Goal: Task Accomplishment & Management: Use online tool/utility

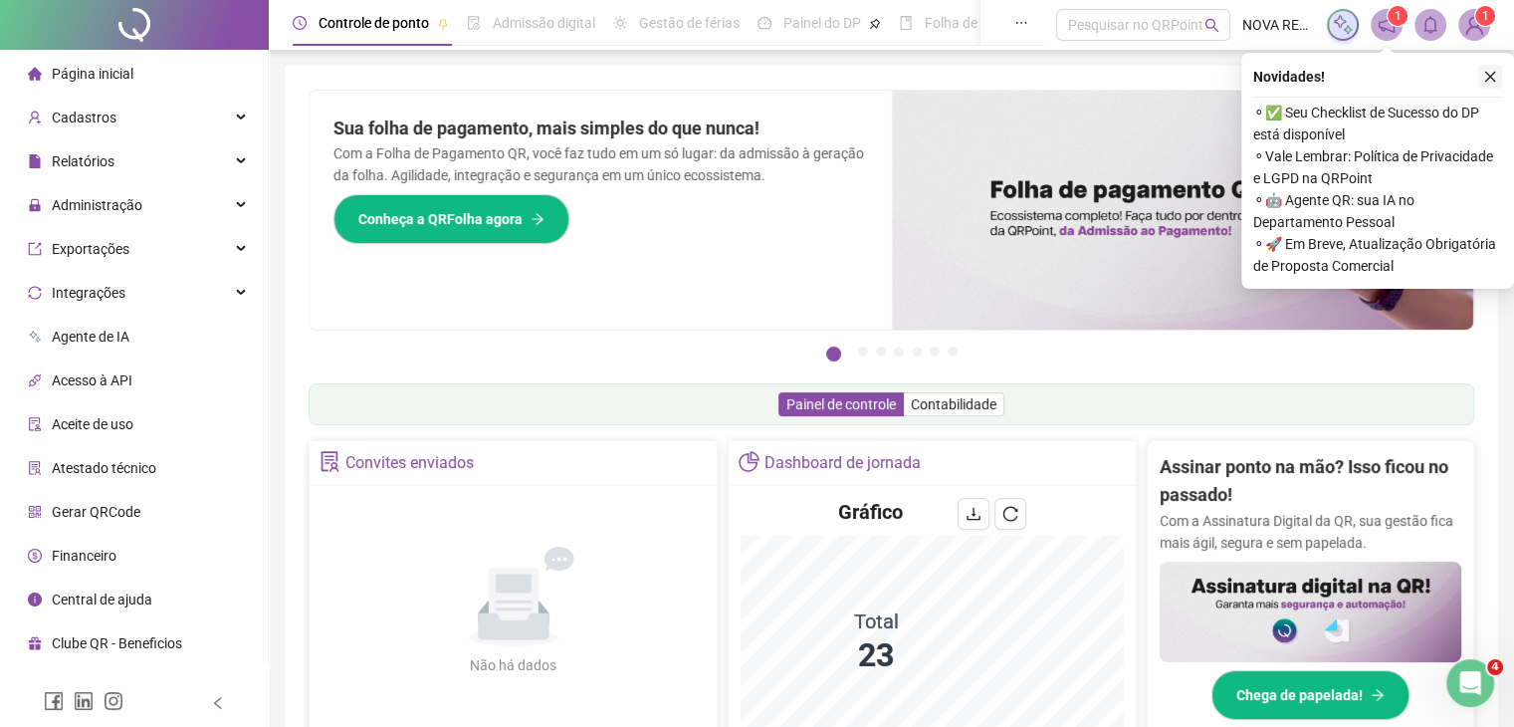
click at [1488, 76] on icon "close" at bounding box center [1490, 77] width 14 height 14
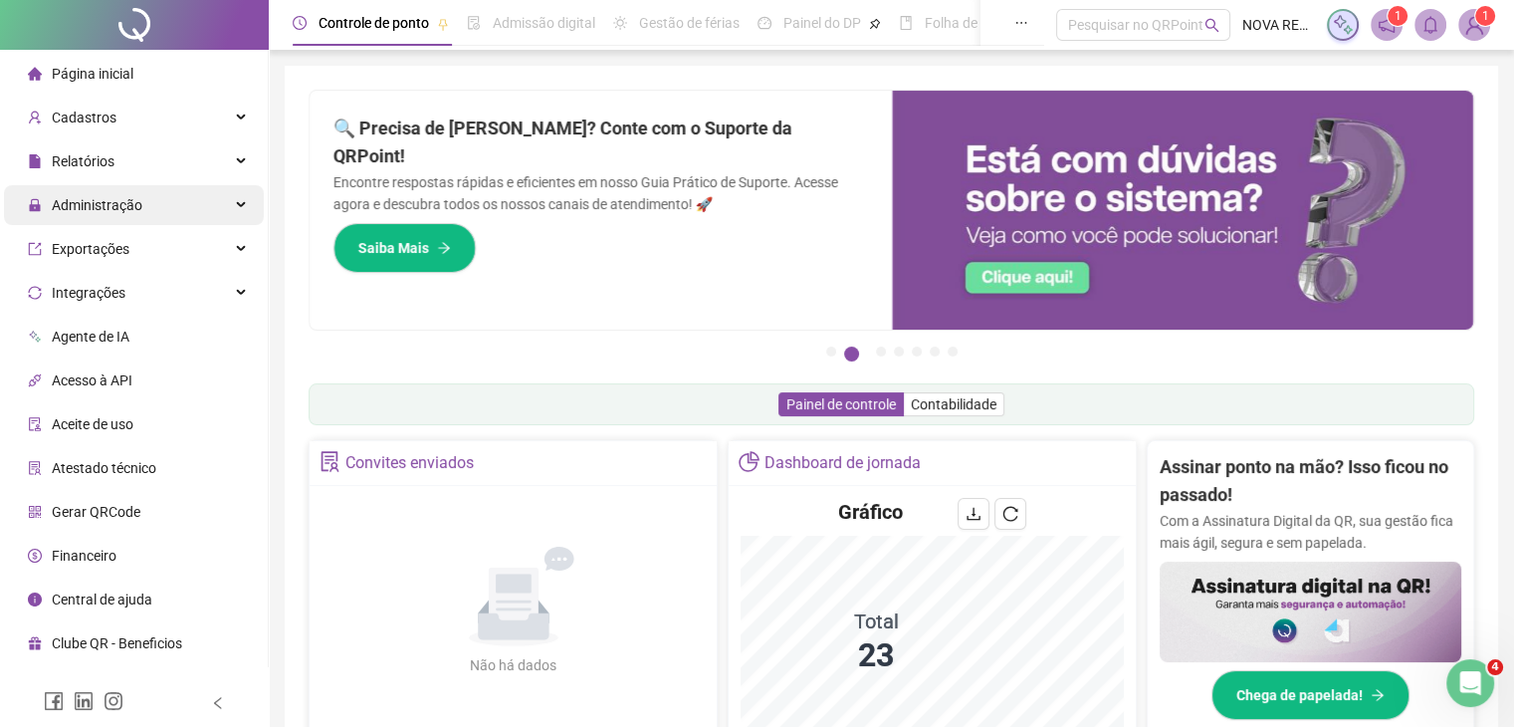
click at [100, 197] on span "Administração" at bounding box center [97, 205] width 91 height 16
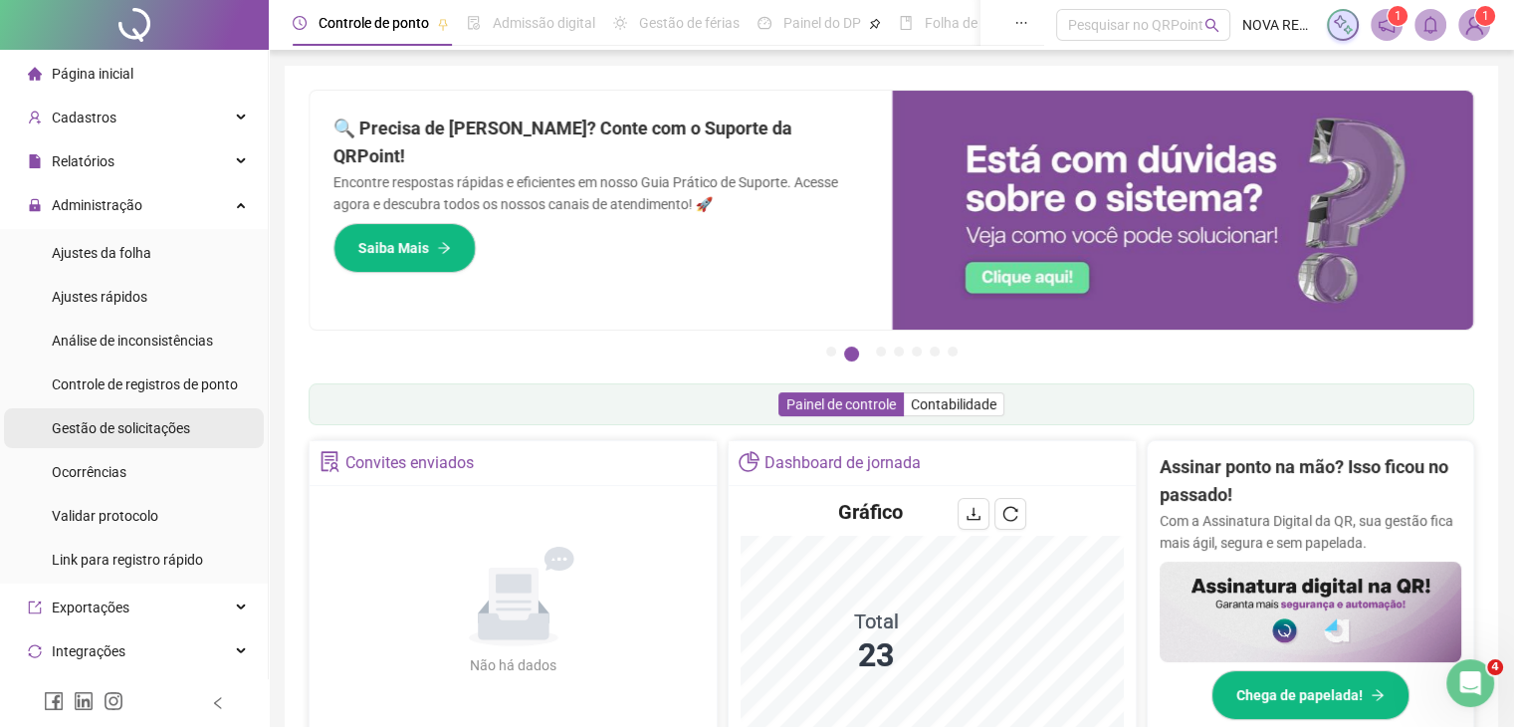
click at [169, 437] on div "Gestão de solicitações" at bounding box center [121, 428] width 138 height 40
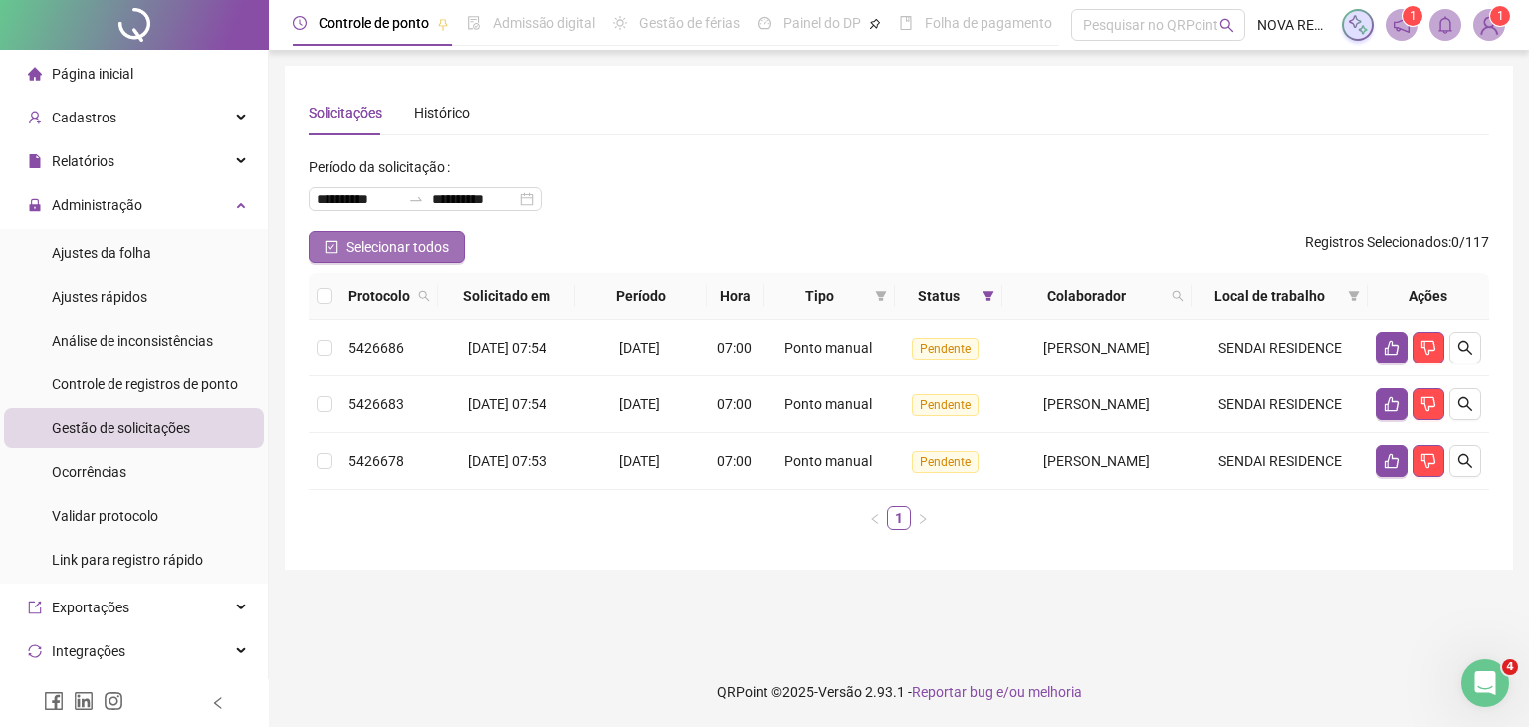
click at [382, 251] on span "Selecionar todos" at bounding box center [397, 247] width 103 height 22
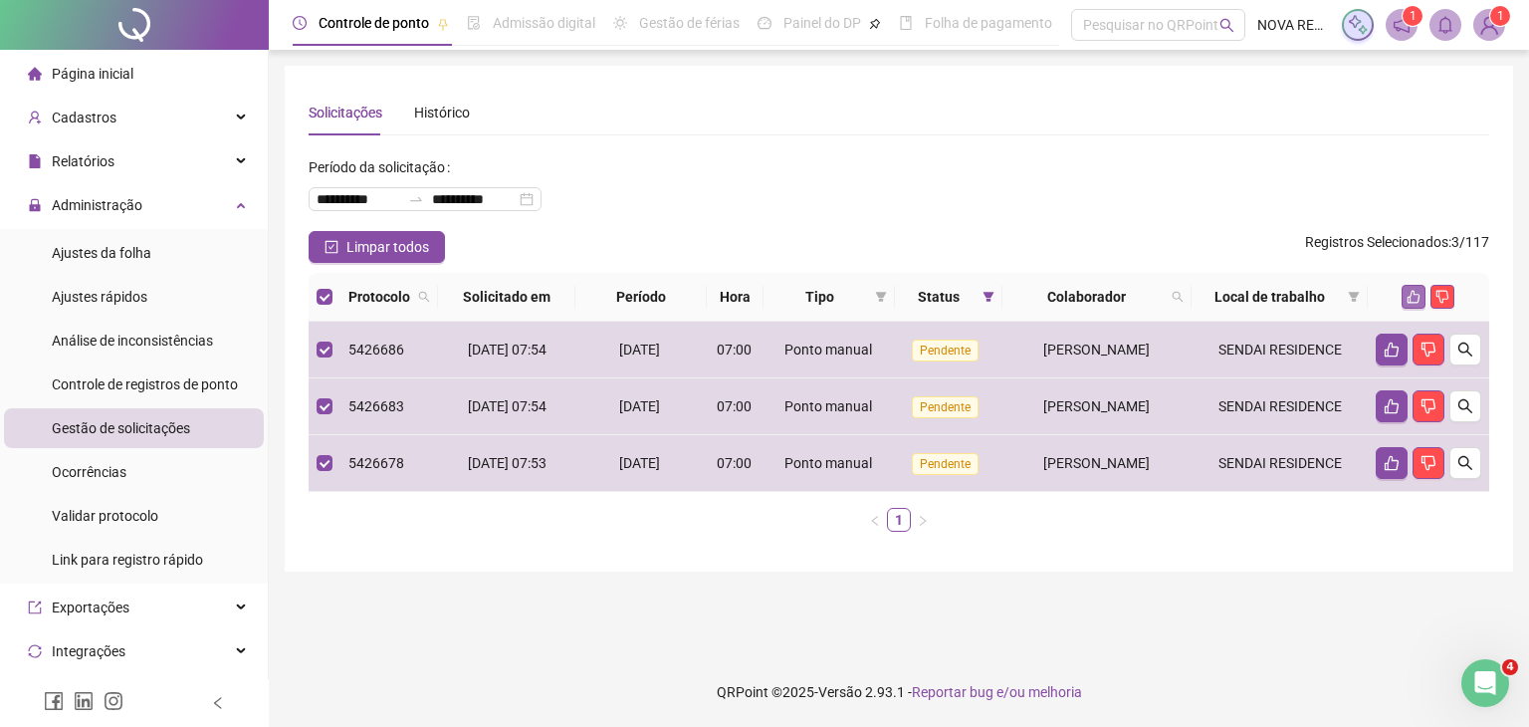
click at [1414, 292] on icon "like" at bounding box center [1413, 297] width 14 height 14
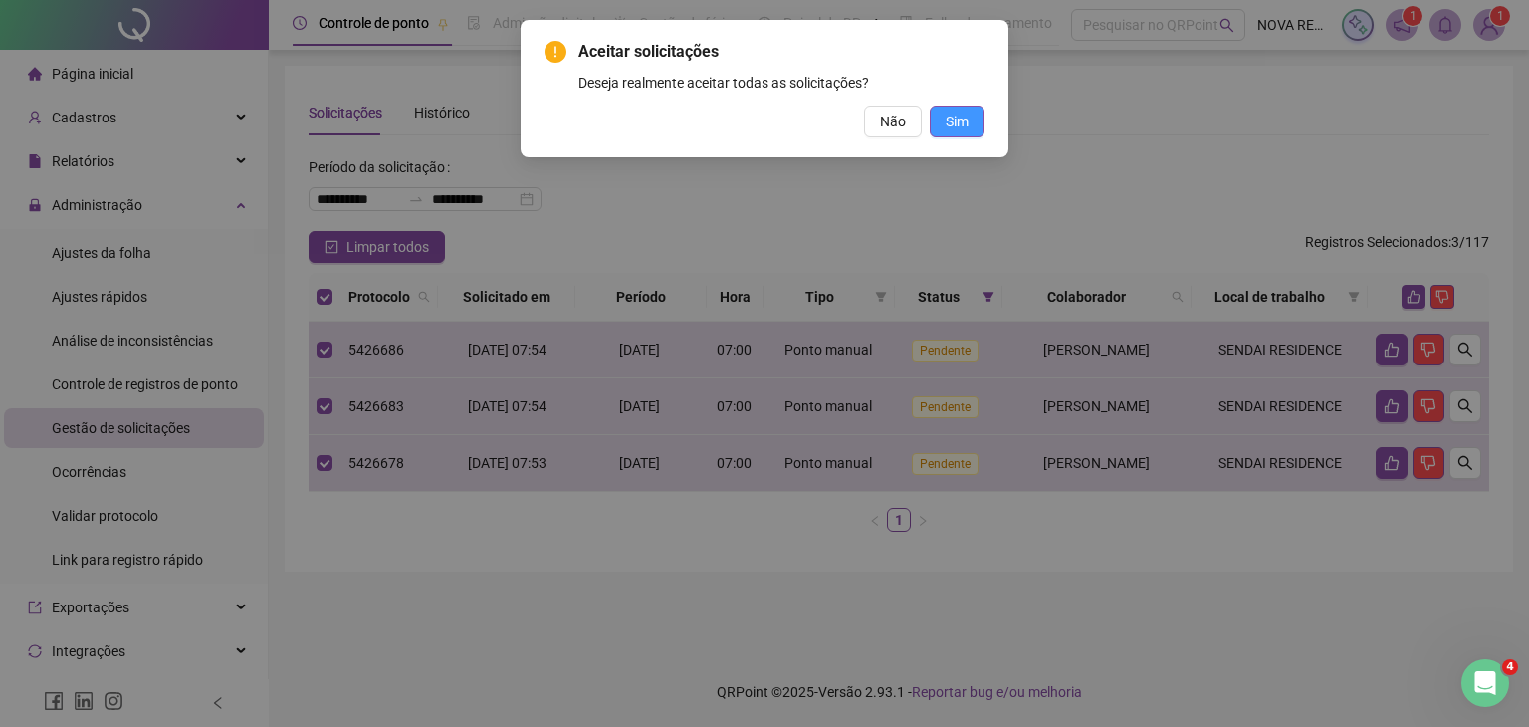
drag, startPoint x: 941, startPoint y: 101, endPoint x: 944, endPoint y: 111, distance: 11.3
click at [944, 101] on div "Aceitar solicitações Deseja realmente aceitar todas as solicitações? Não Sim" at bounding box center [764, 89] width 440 height 98
click at [950, 123] on span "Sim" at bounding box center [957, 121] width 23 height 22
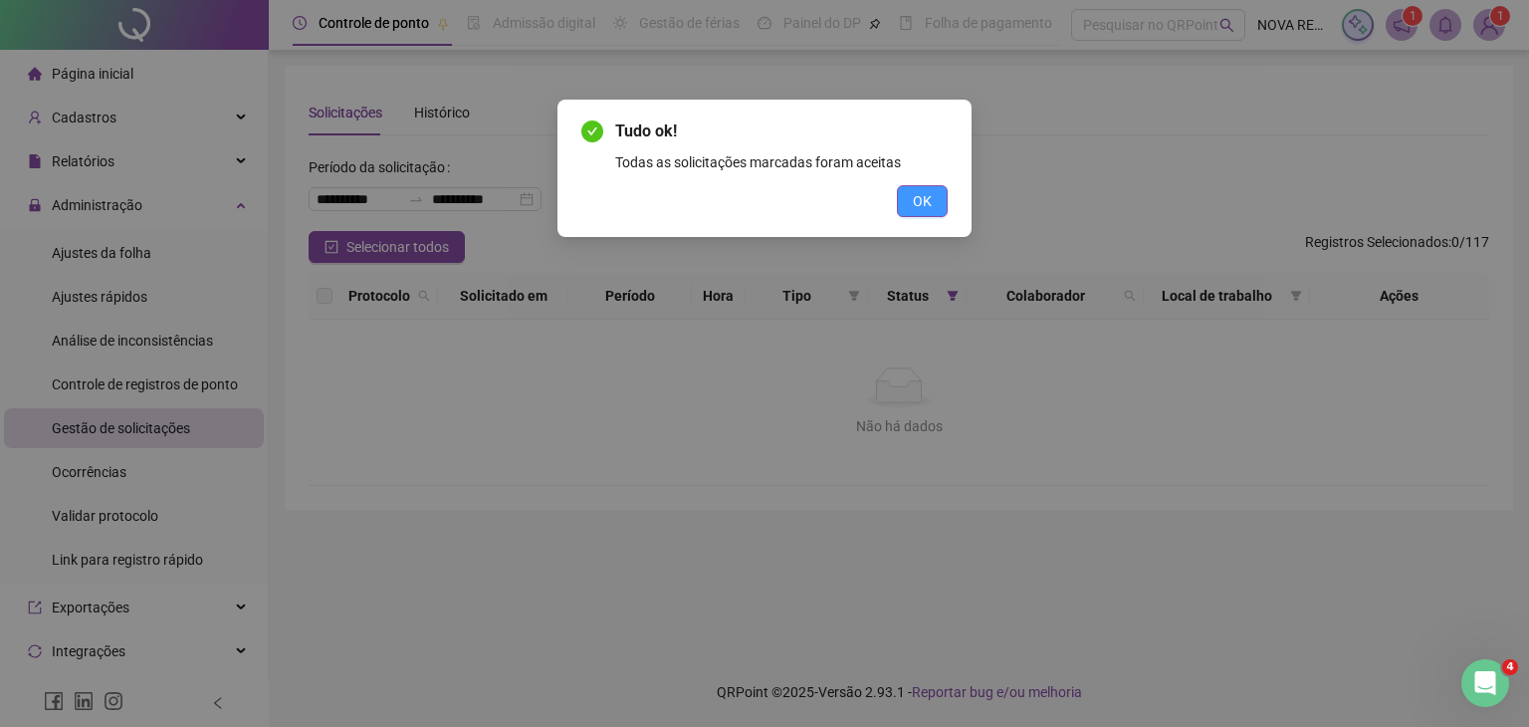
click at [928, 192] on span "OK" at bounding box center [922, 201] width 19 height 22
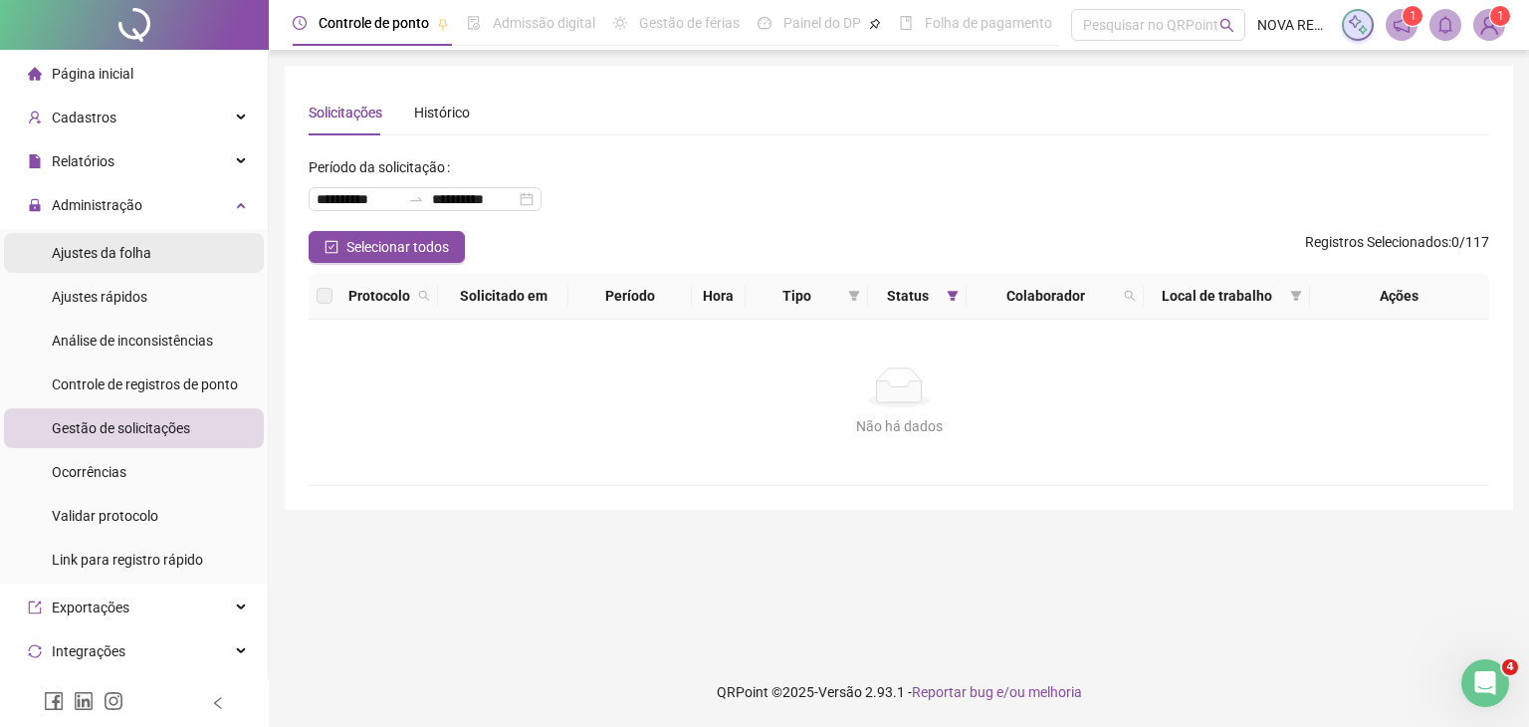
click at [72, 248] on span "Ajustes da folha" at bounding box center [102, 253] width 100 height 16
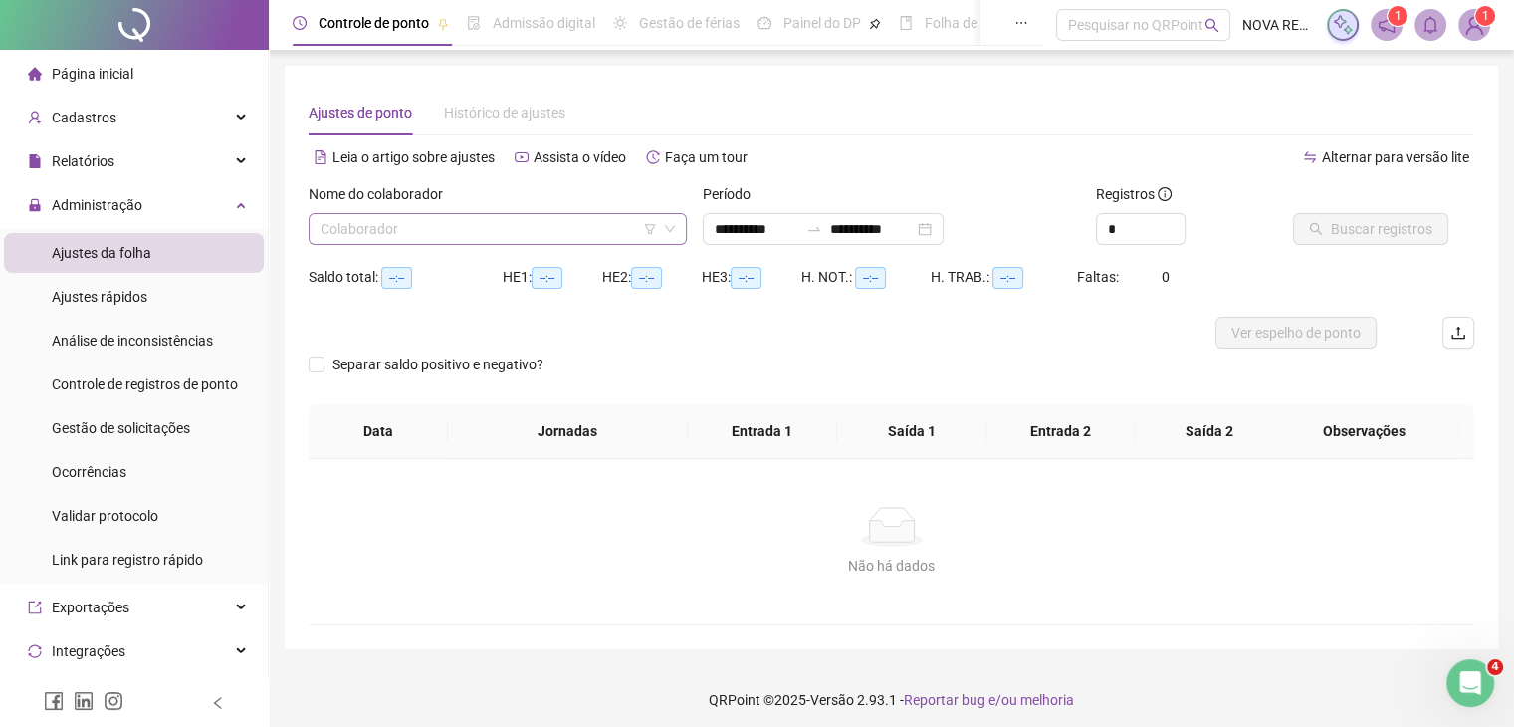
type input "**********"
click at [369, 237] on input "search" at bounding box center [488, 229] width 336 height 30
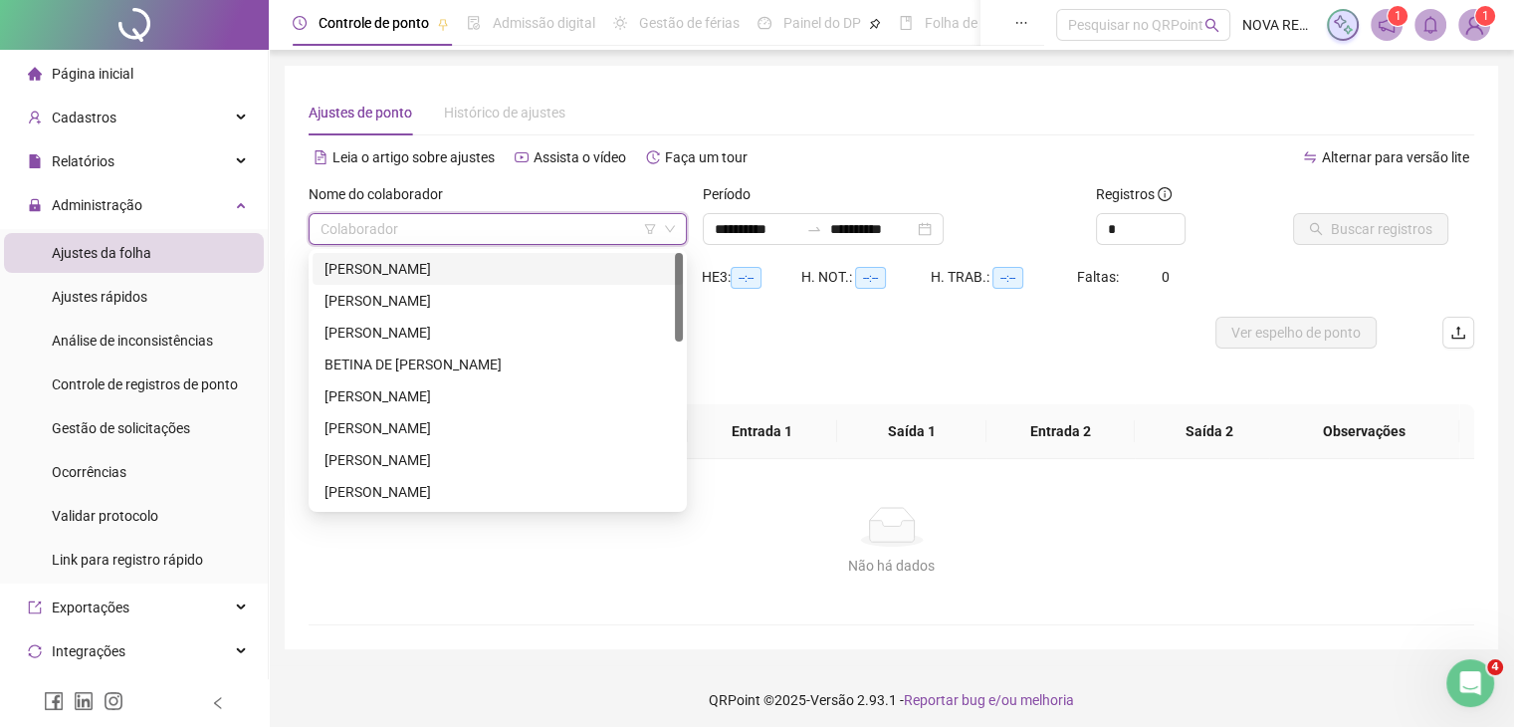
click at [395, 279] on div "[PERSON_NAME]" at bounding box center [497, 269] width 346 height 22
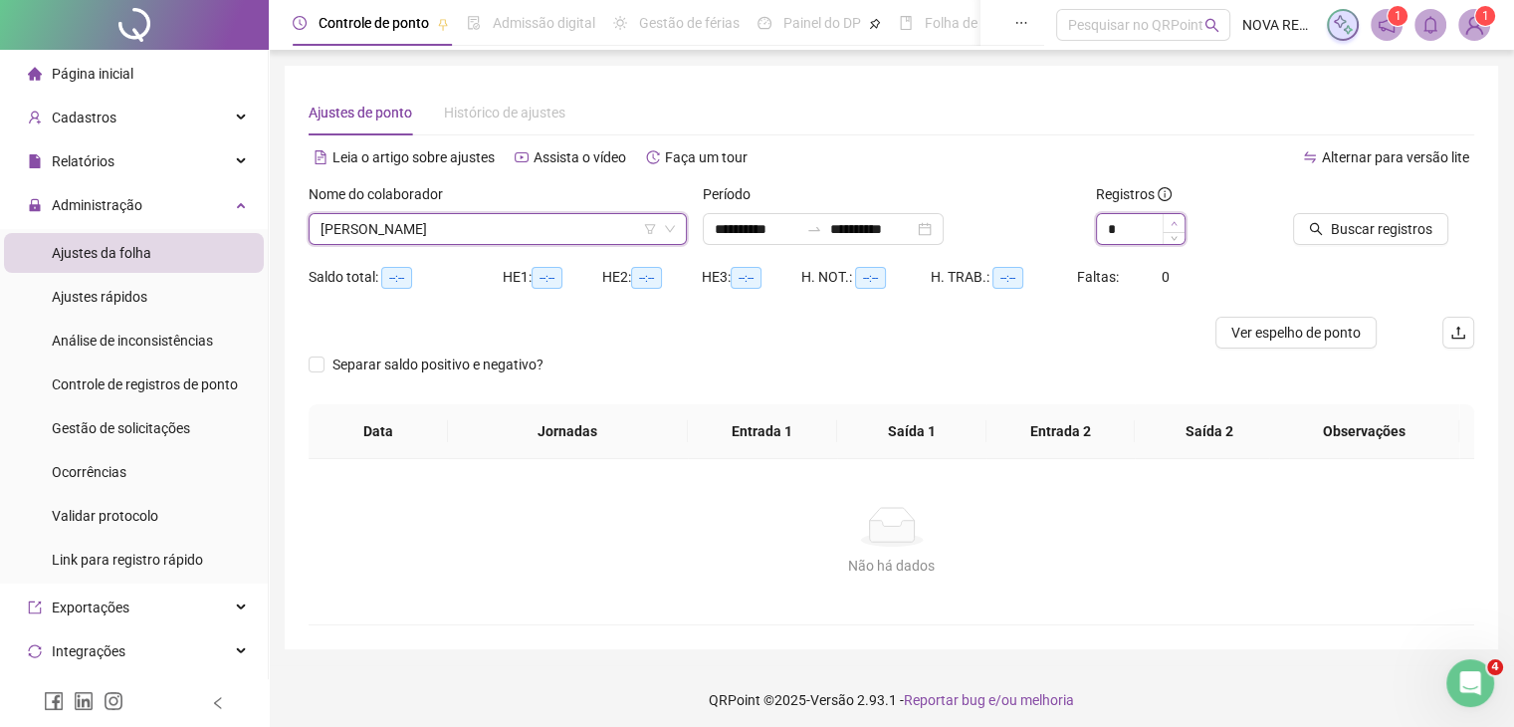
type input "*"
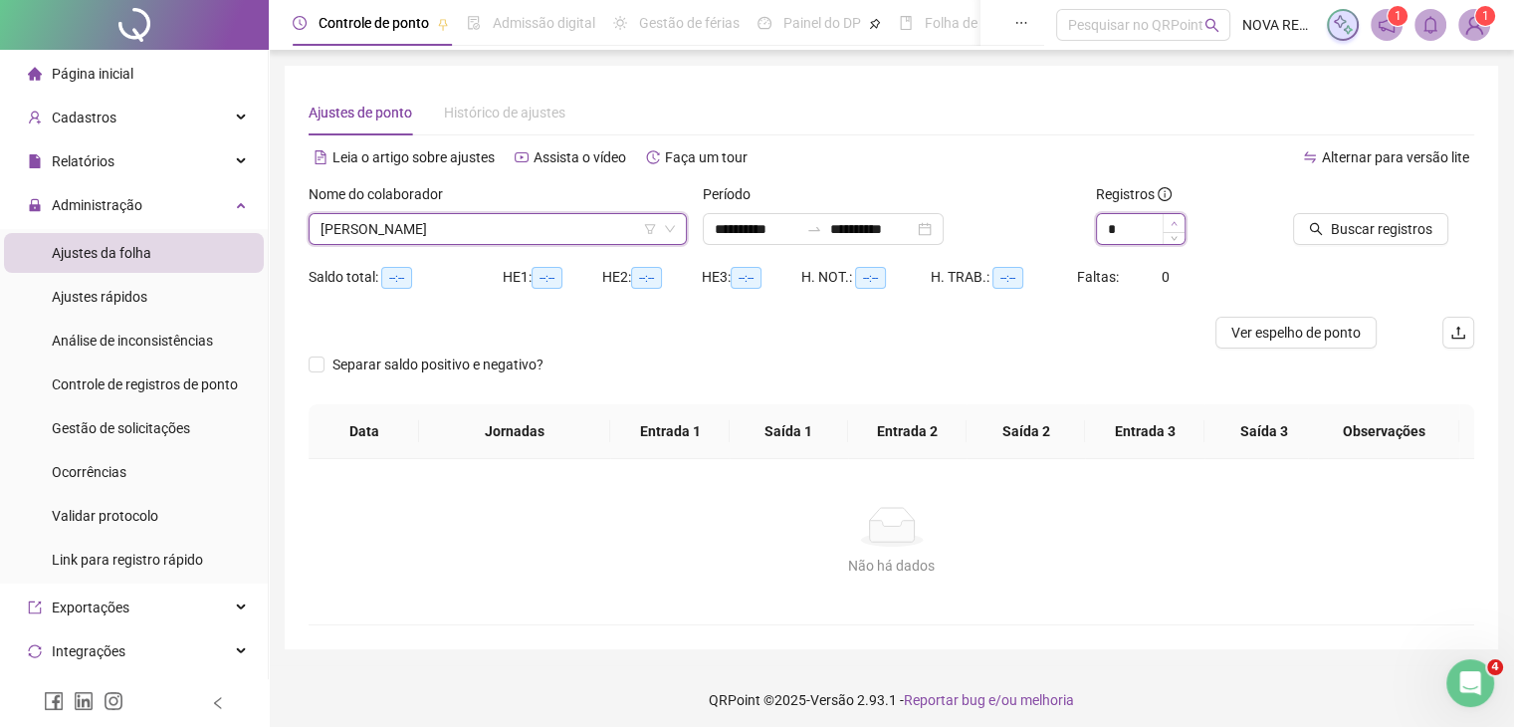
click at [1178, 223] on span "Increase Value" at bounding box center [1173, 223] width 22 height 18
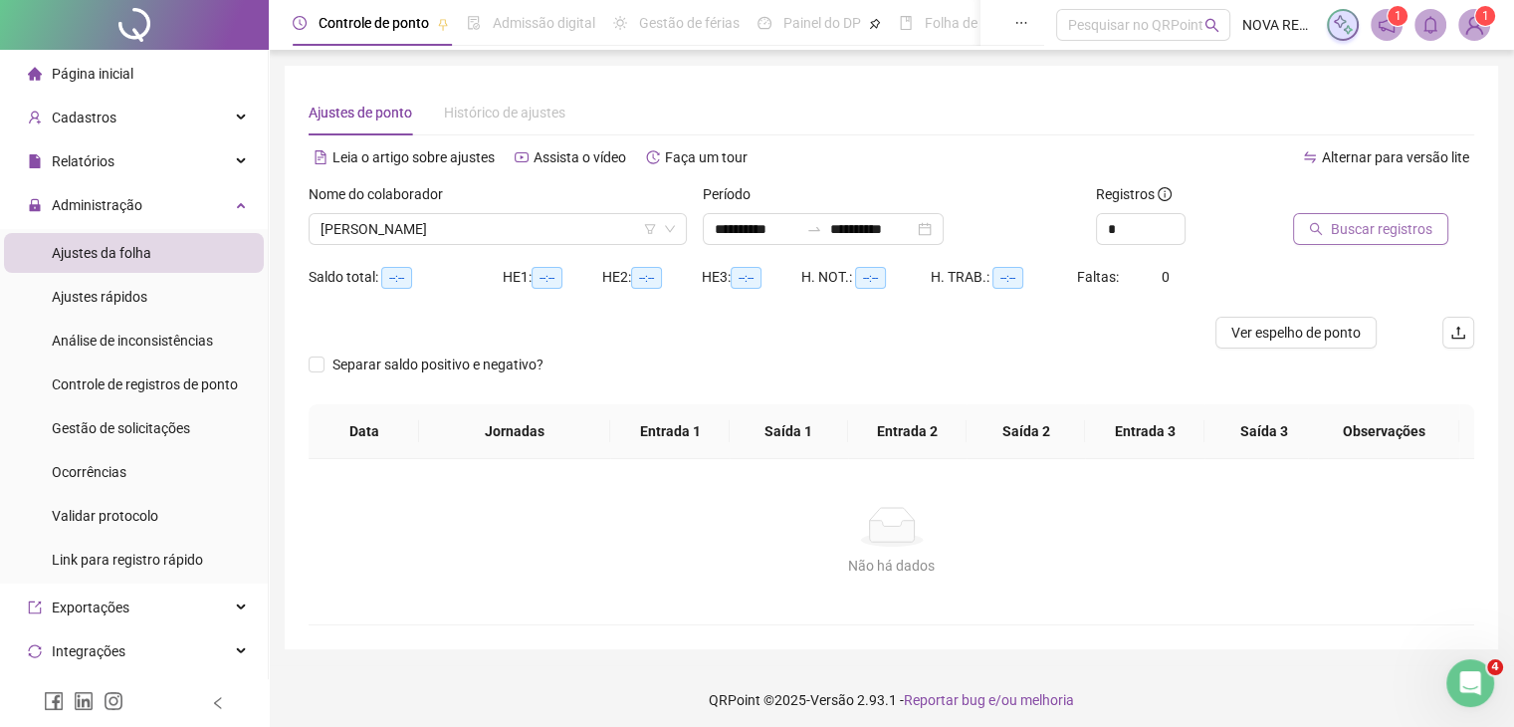
click at [1368, 225] on span "Buscar registros" at bounding box center [1382, 229] width 102 height 22
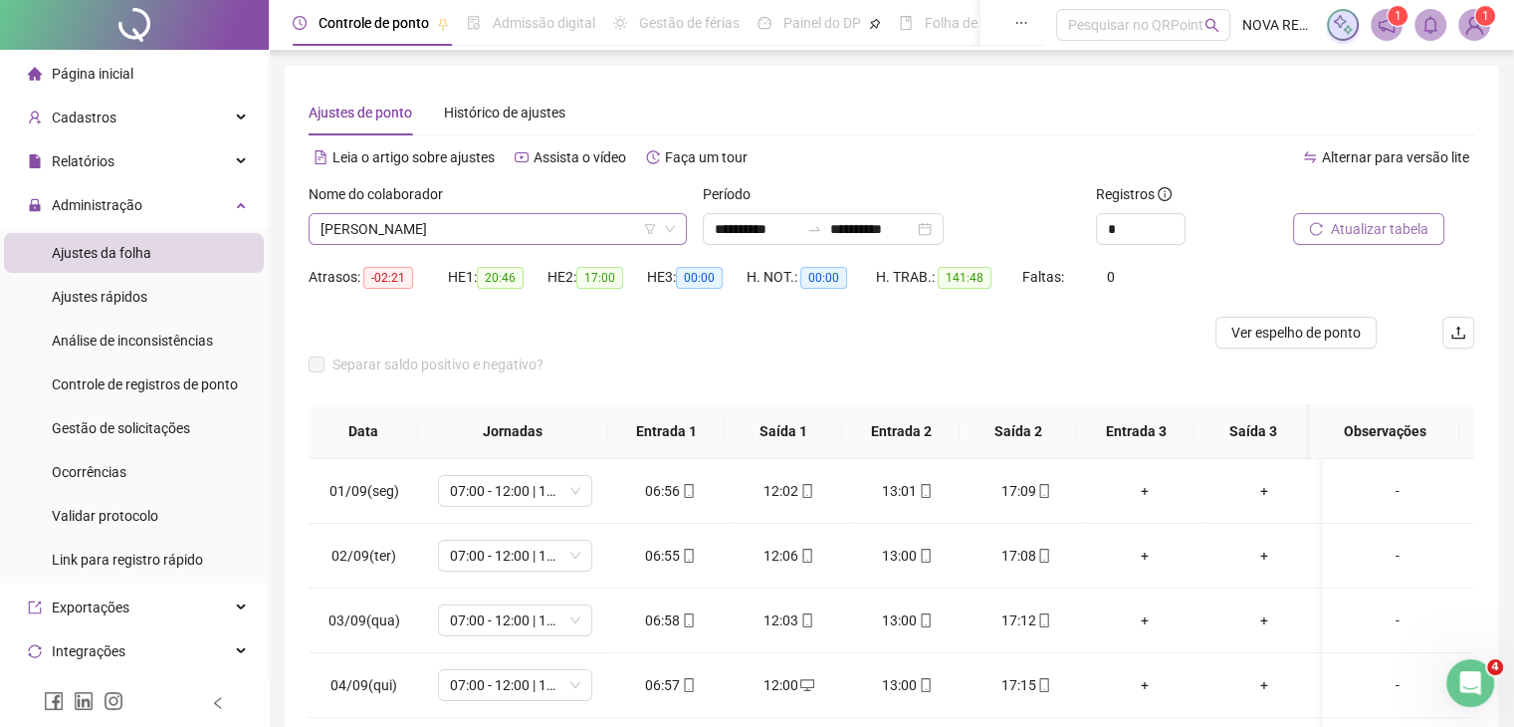
click at [450, 230] on span "[PERSON_NAME]" at bounding box center [497, 229] width 354 height 30
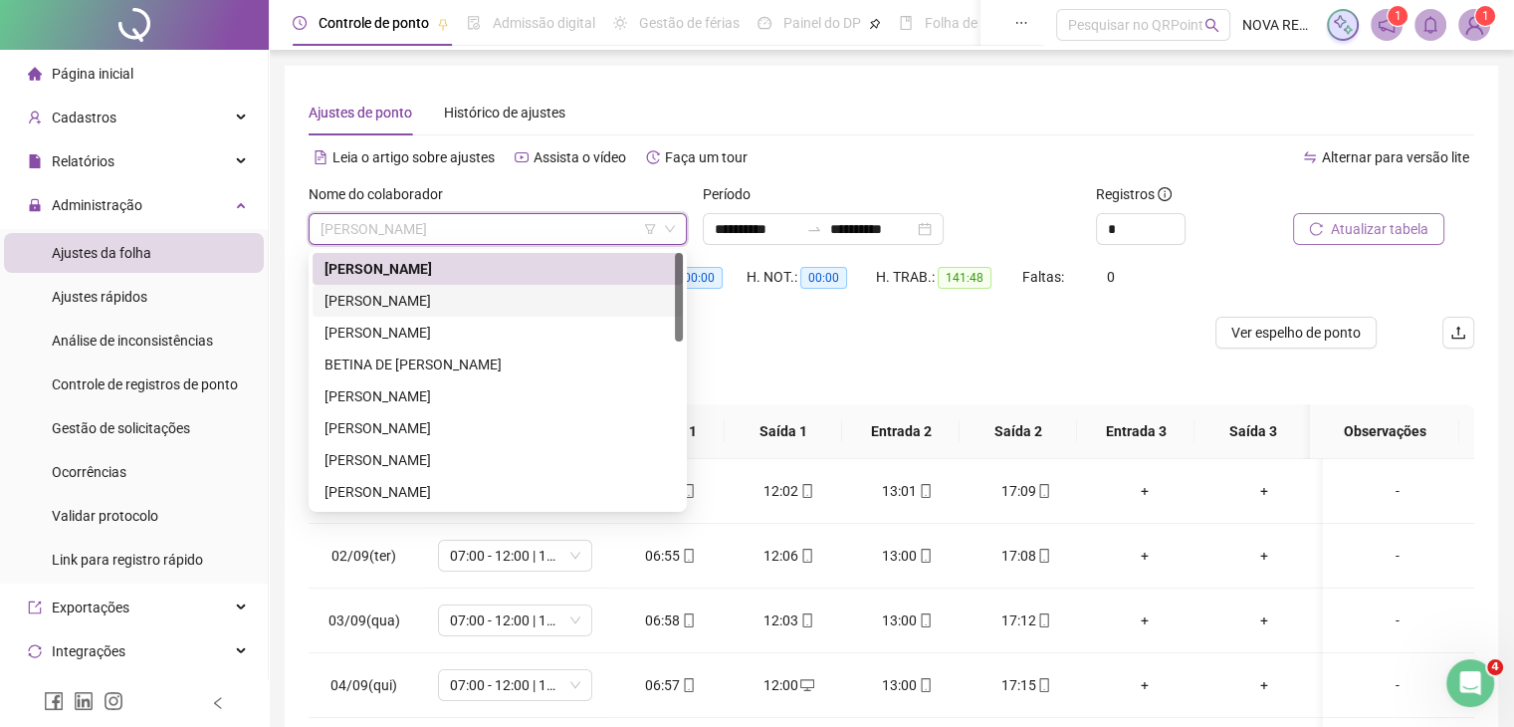
click at [463, 303] on div "[PERSON_NAME]" at bounding box center [497, 301] width 346 height 22
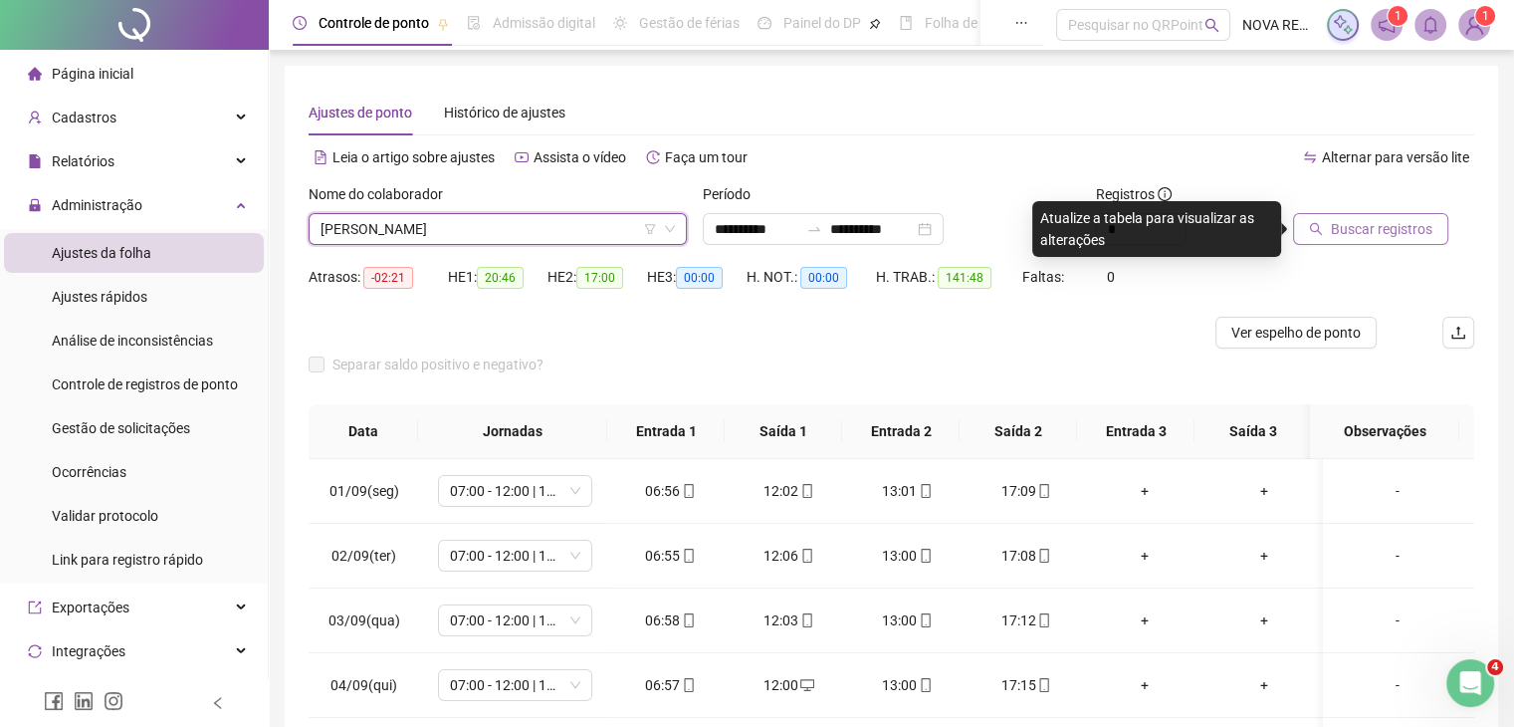
click at [1331, 236] on span "Buscar registros" at bounding box center [1382, 229] width 102 height 22
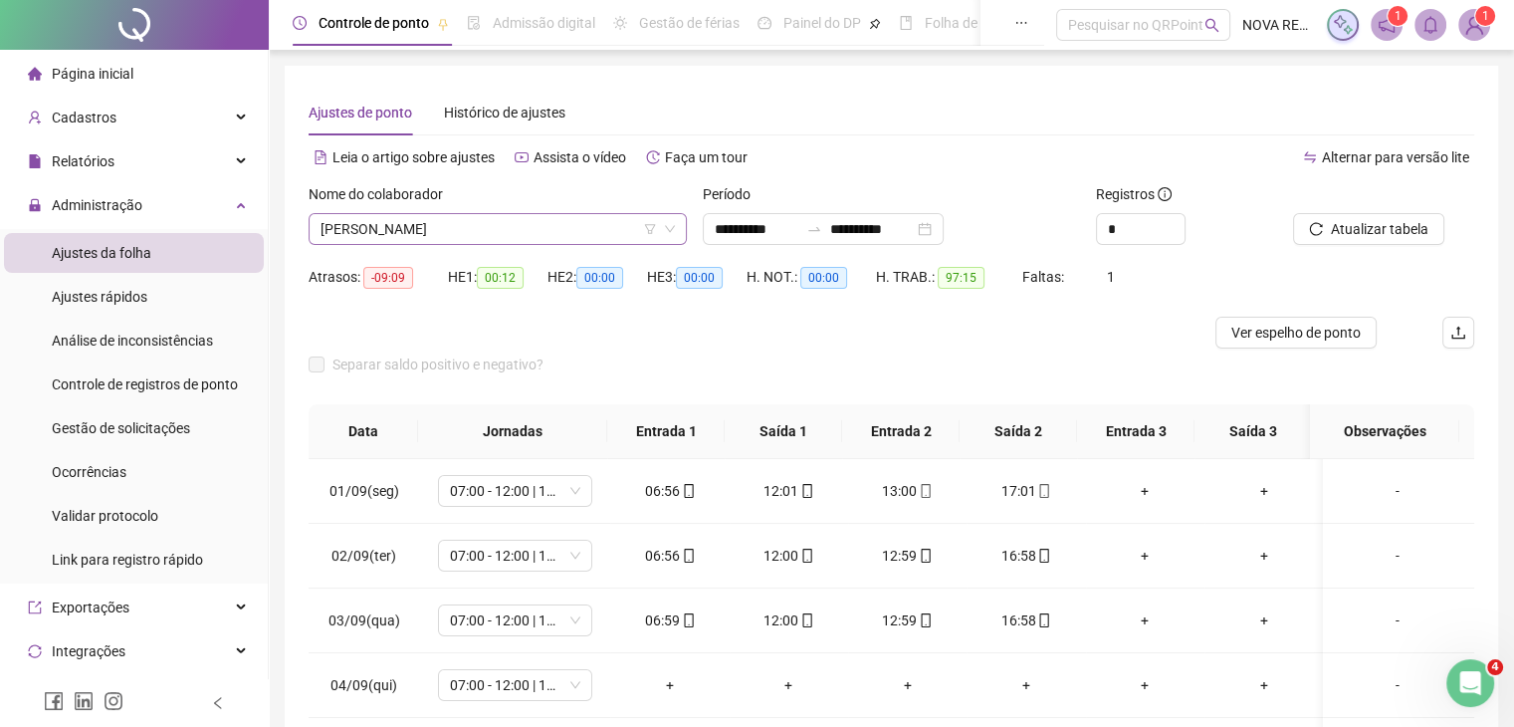
click at [544, 223] on span "[PERSON_NAME]" at bounding box center [497, 229] width 354 height 30
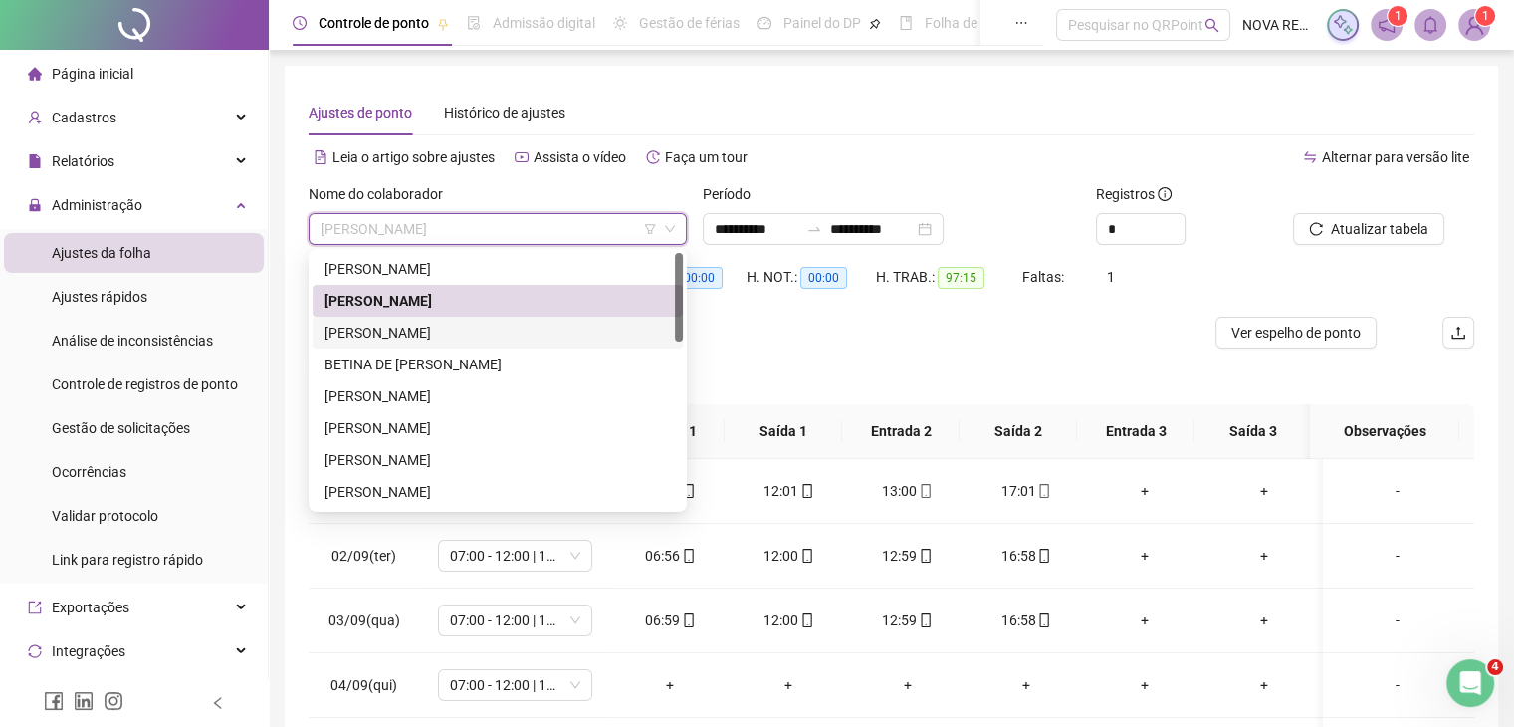
click at [508, 331] on div "[PERSON_NAME]" at bounding box center [497, 332] width 346 height 22
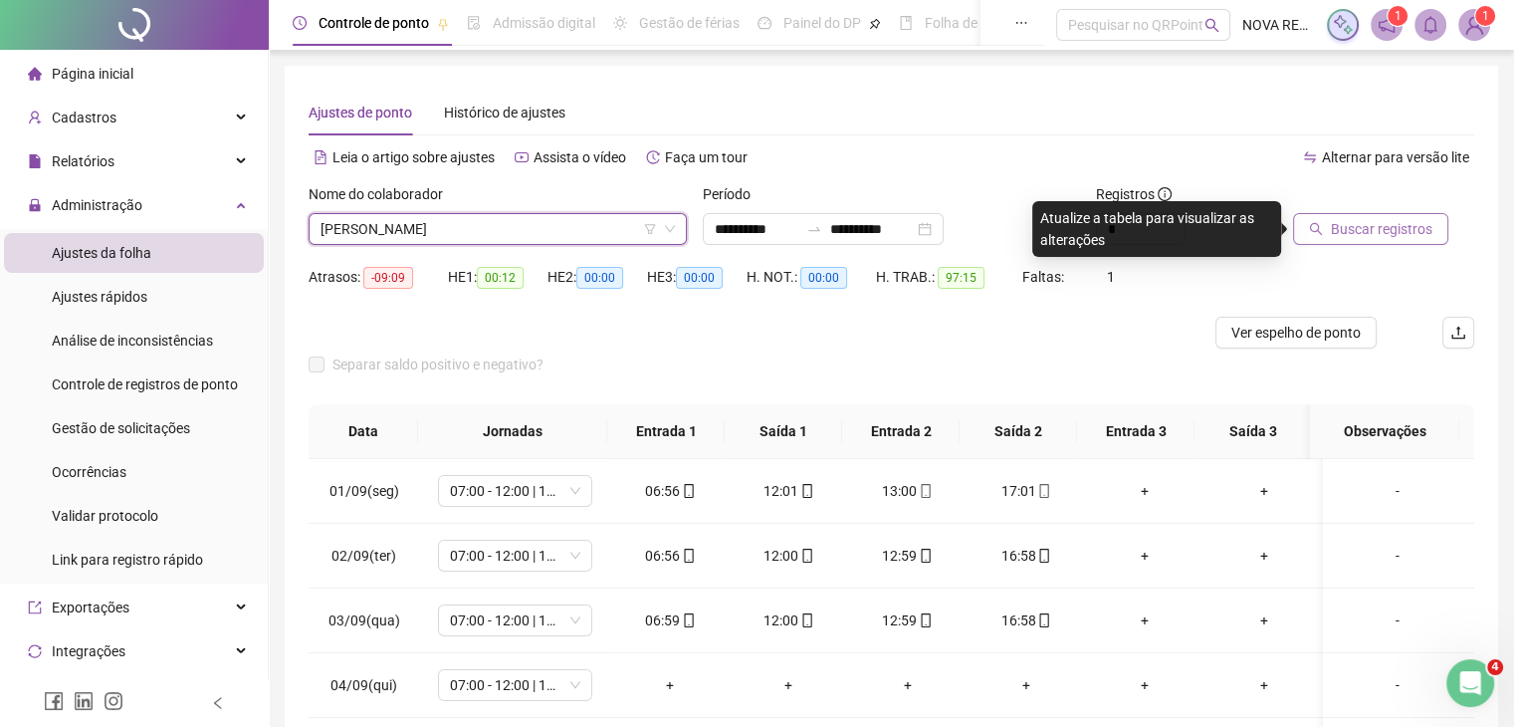
click at [1336, 232] on span "Buscar registros" at bounding box center [1382, 229] width 102 height 22
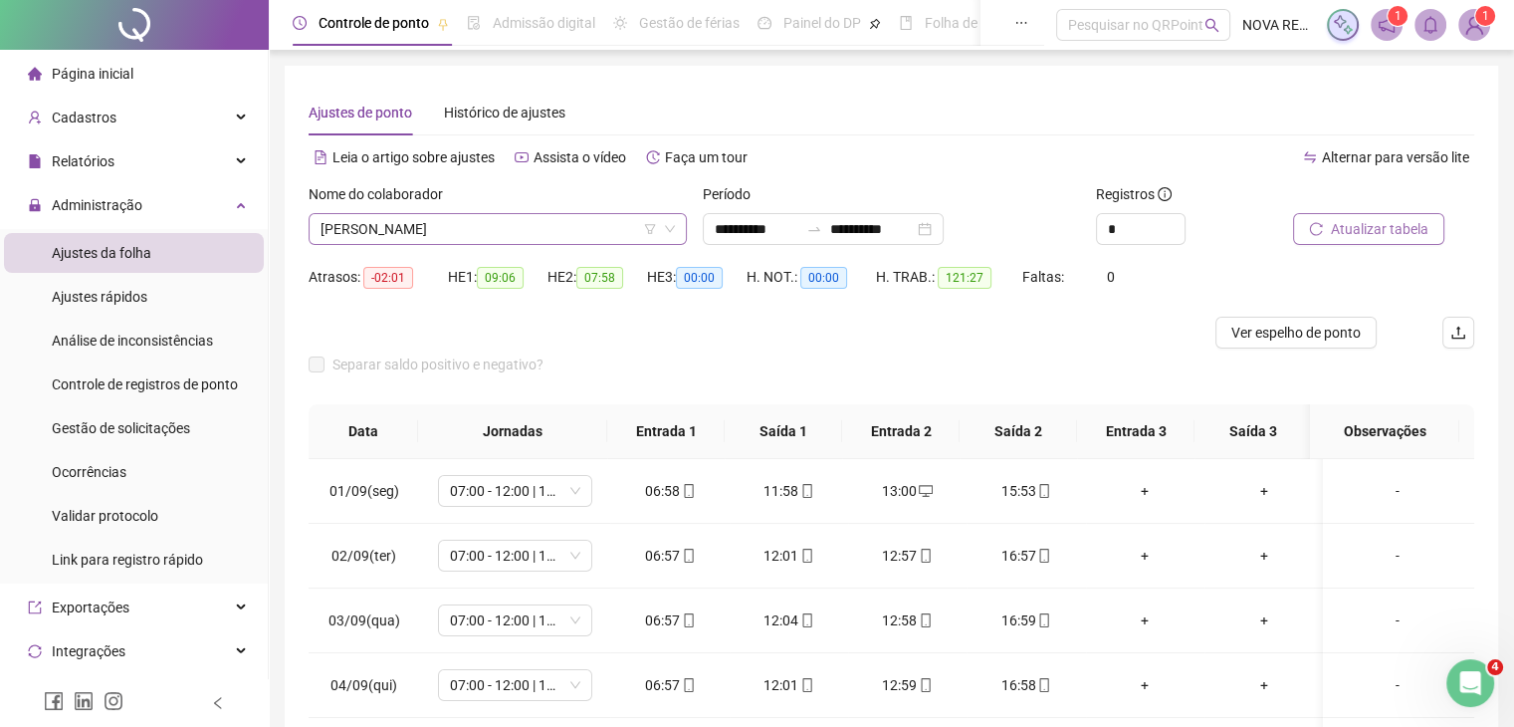
click at [522, 228] on span "[PERSON_NAME]" at bounding box center [497, 229] width 354 height 30
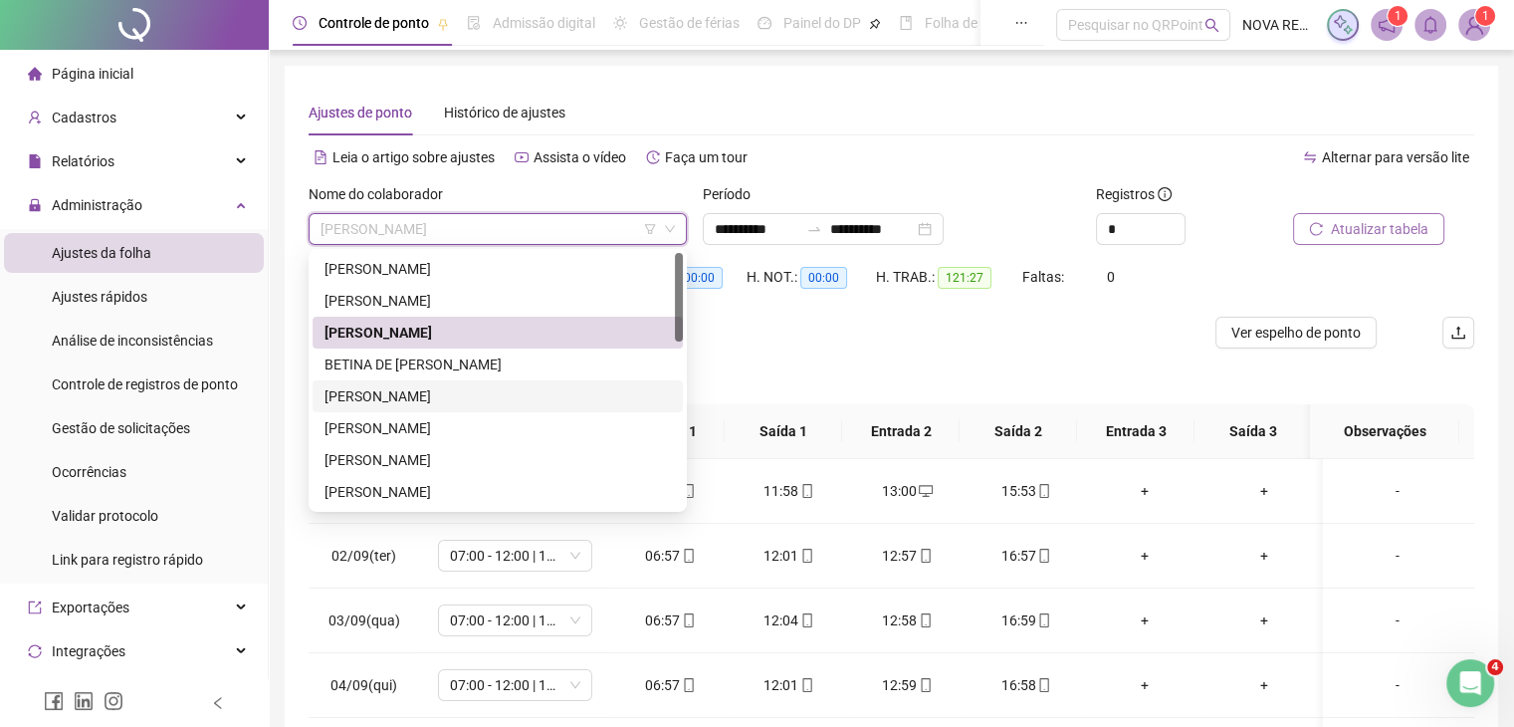
click at [498, 398] on div "[PERSON_NAME]" at bounding box center [497, 396] width 346 height 22
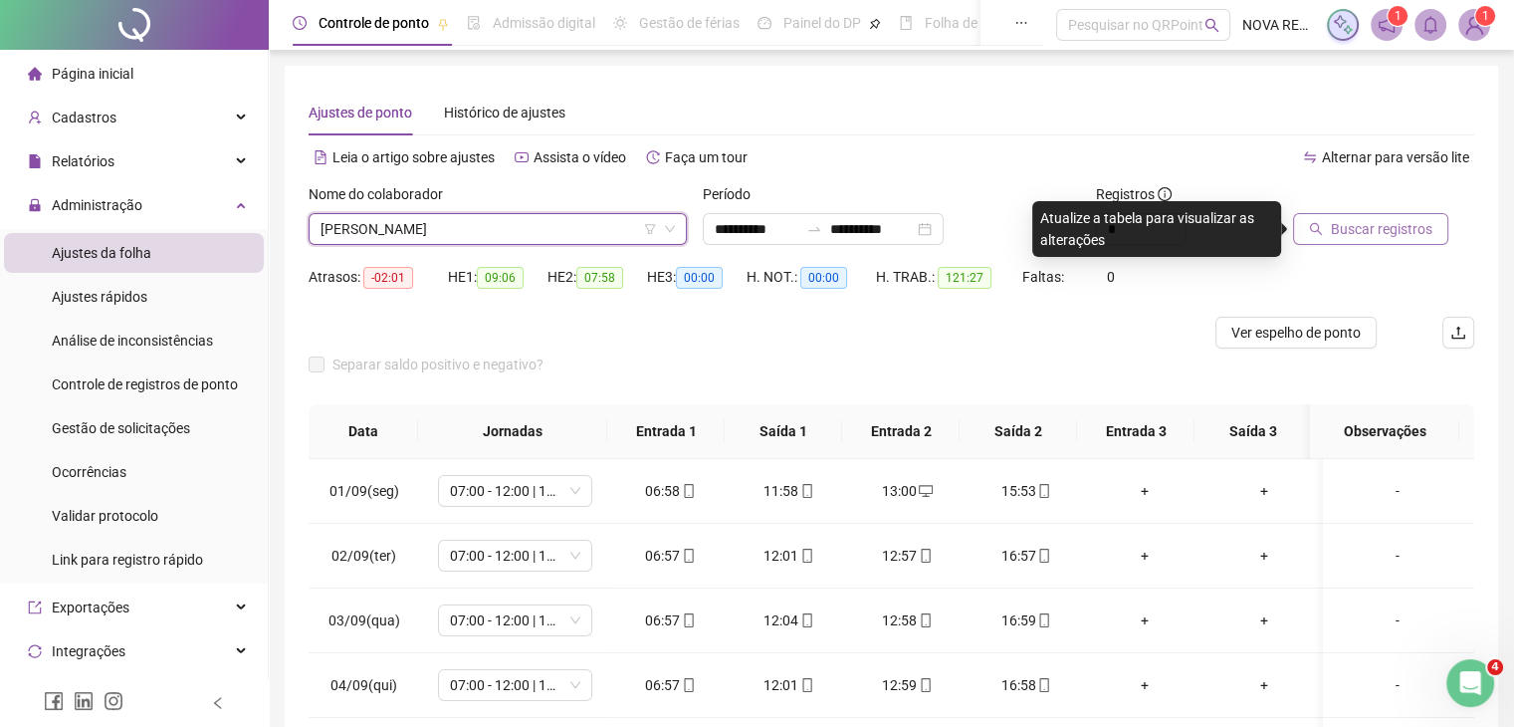
click at [1391, 228] on span "Buscar registros" at bounding box center [1382, 229] width 102 height 22
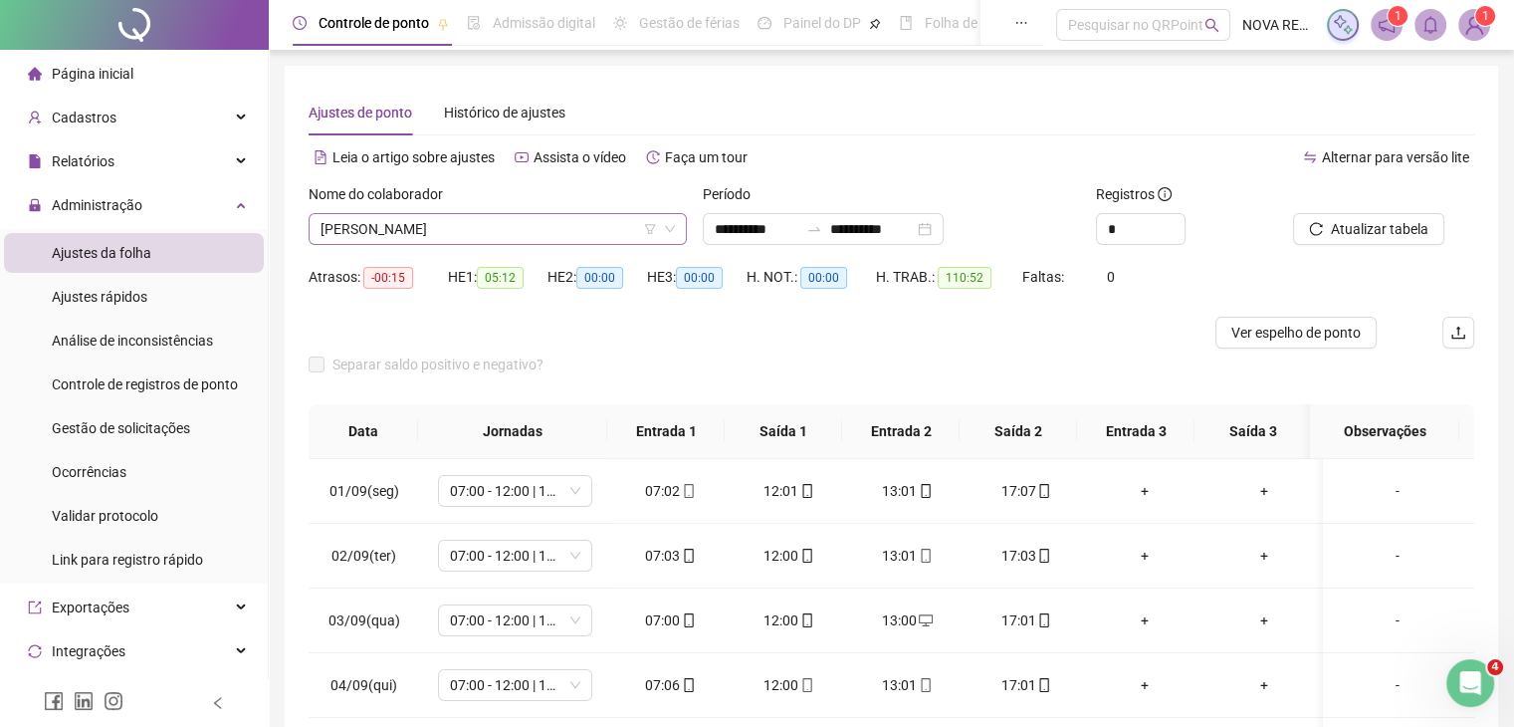
click at [432, 232] on span "[PERSON_NAME]" at bounding box center [497, 229] width 354 height 30
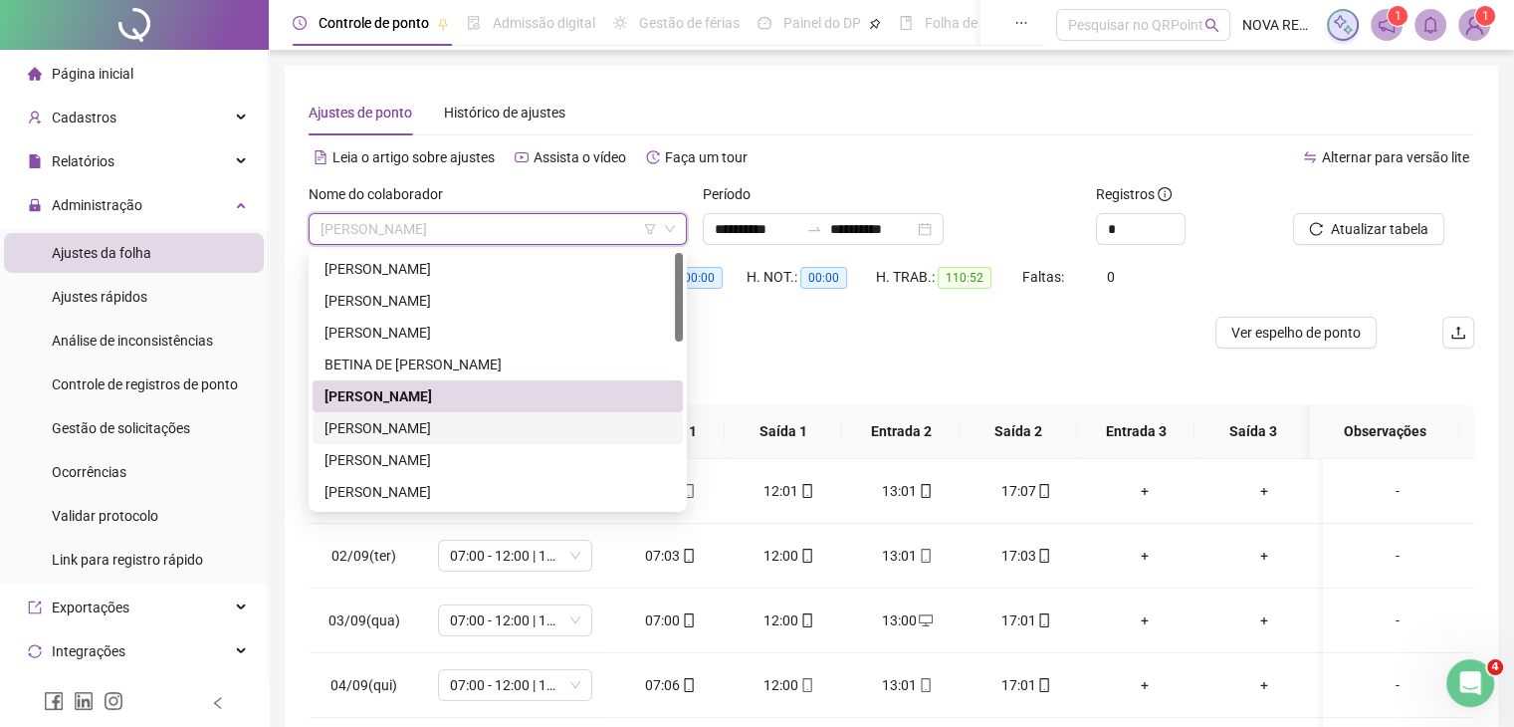
click at [404, 420] on div "[PERSON_NAME]" at bounding box center [497, 428] width 346 height 22
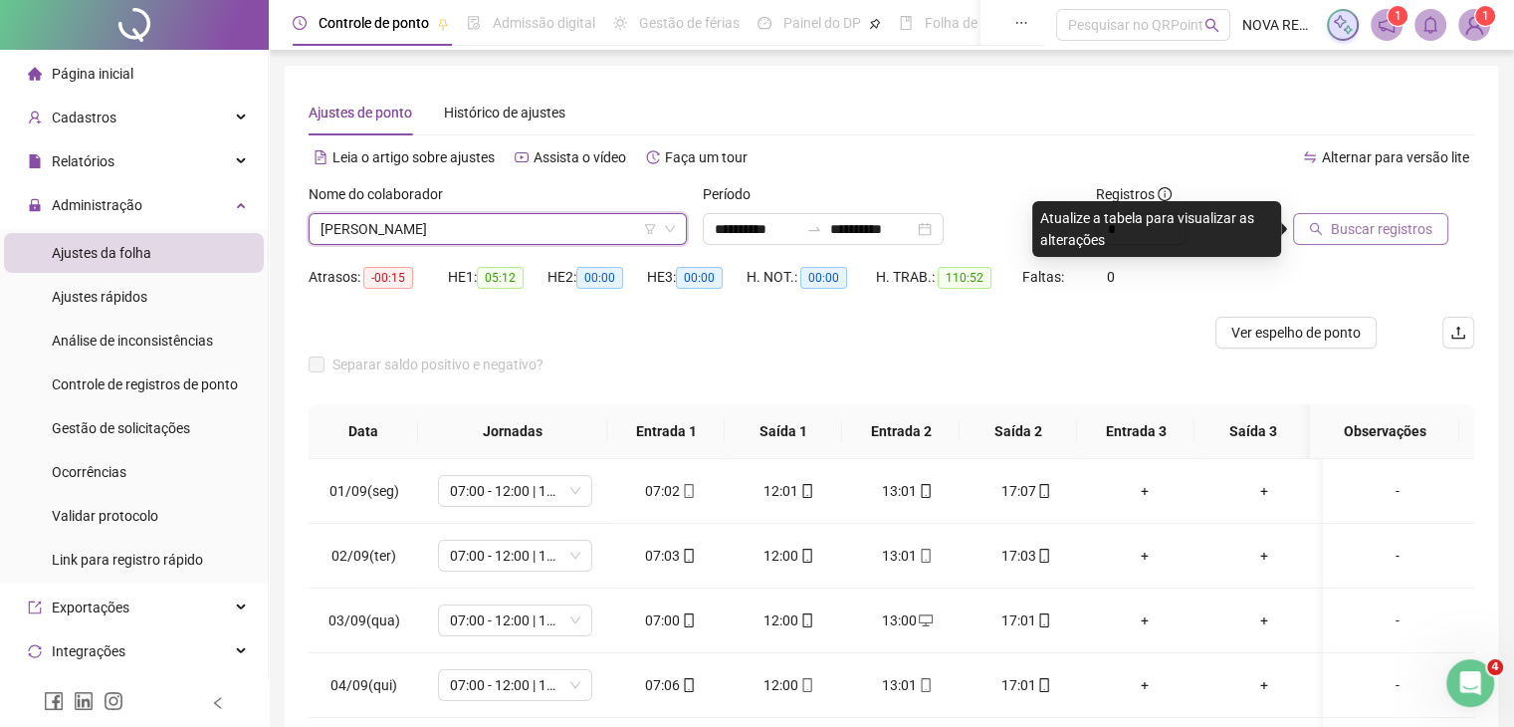
click at [1313, 230] on icon "search" at bounding box center [1316, 229] width 14 height 14
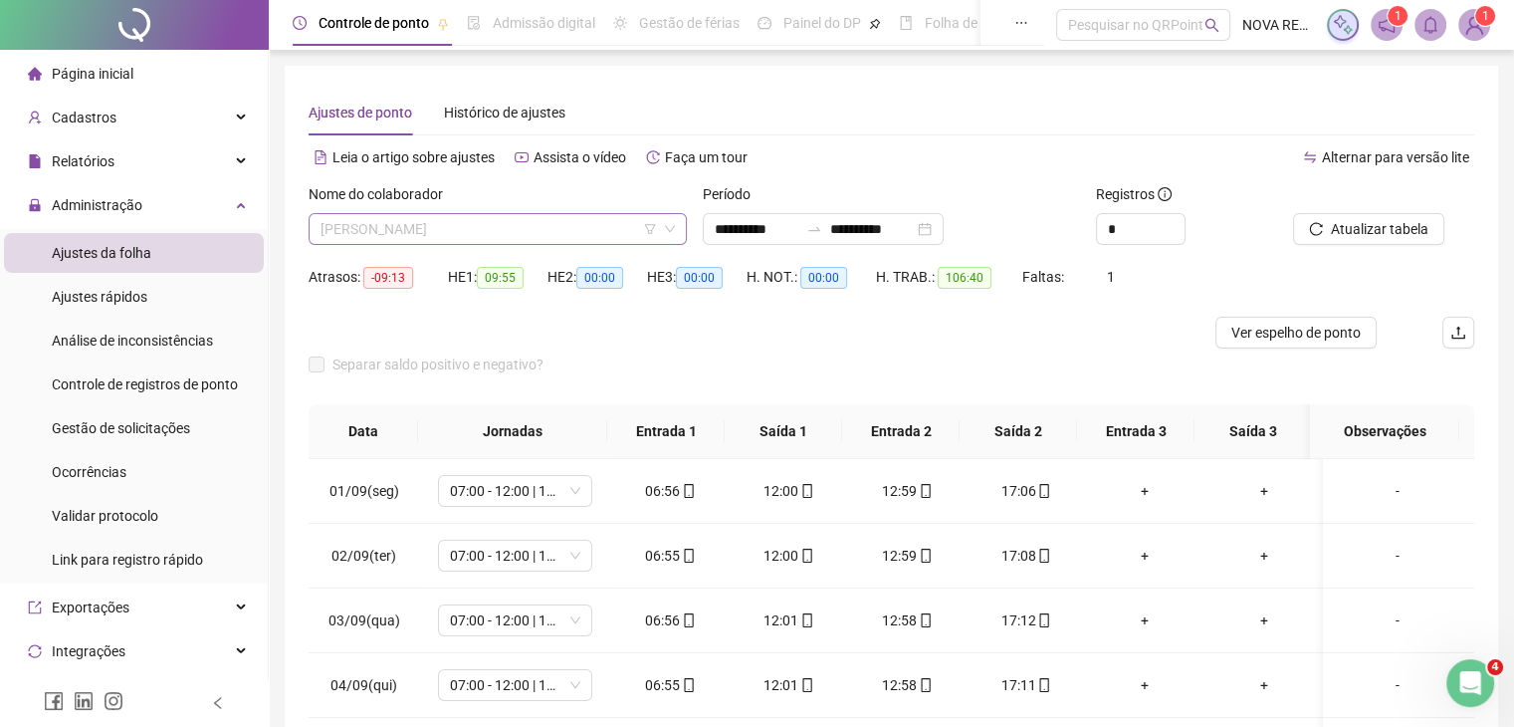
click at [473, 242] on span "[PERSON_NAME]" at bounding box center [497, 229] width 354 height 30
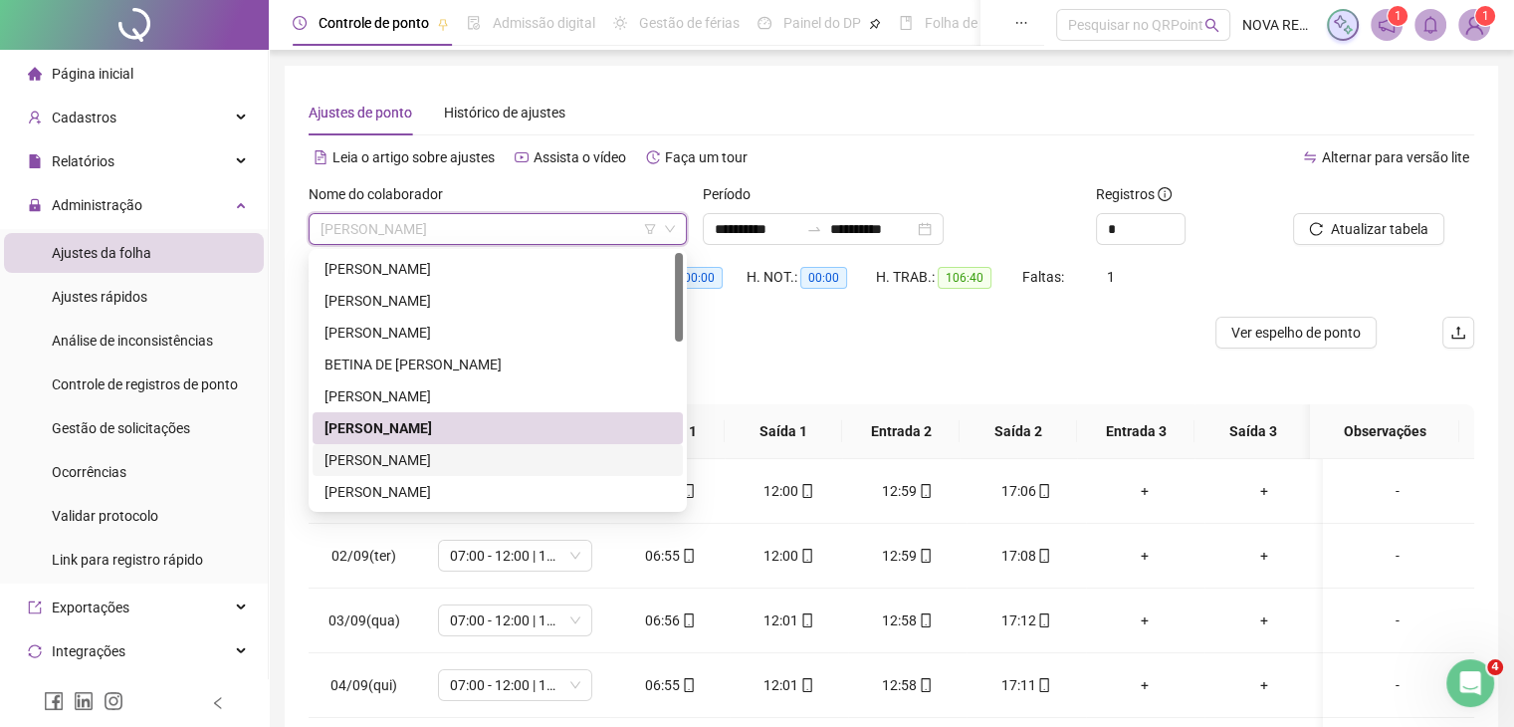
click at [421, 455] on div "[PERSON_NAME]" at bounding box center [497, 460] width 346 height 22
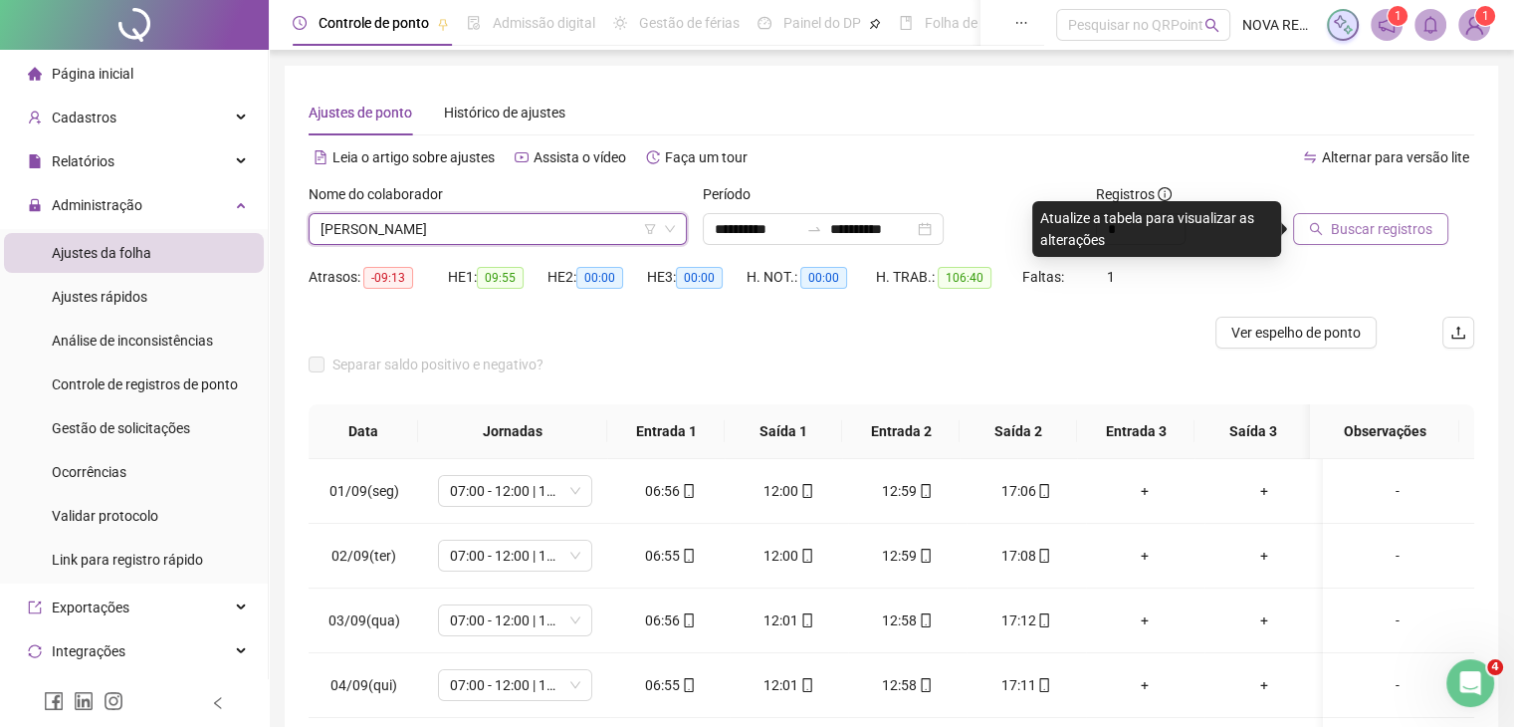
click at [1360, 233] on span "Buscar registros" at bounding box center [1382, 229] width 102 height 22
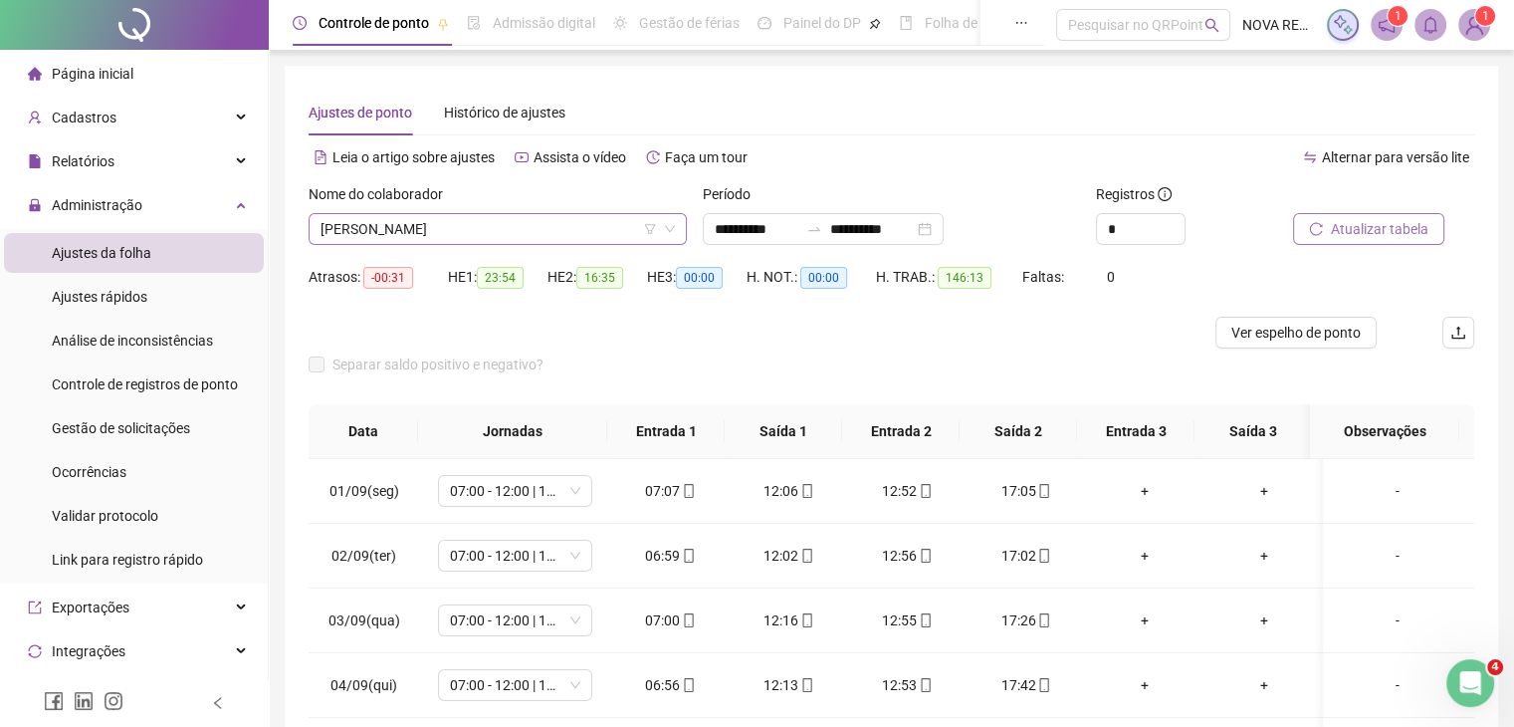
click at [428, 225] on span "[PERSON_NAME]" at bounding box center [497, 229] width 354 height 30
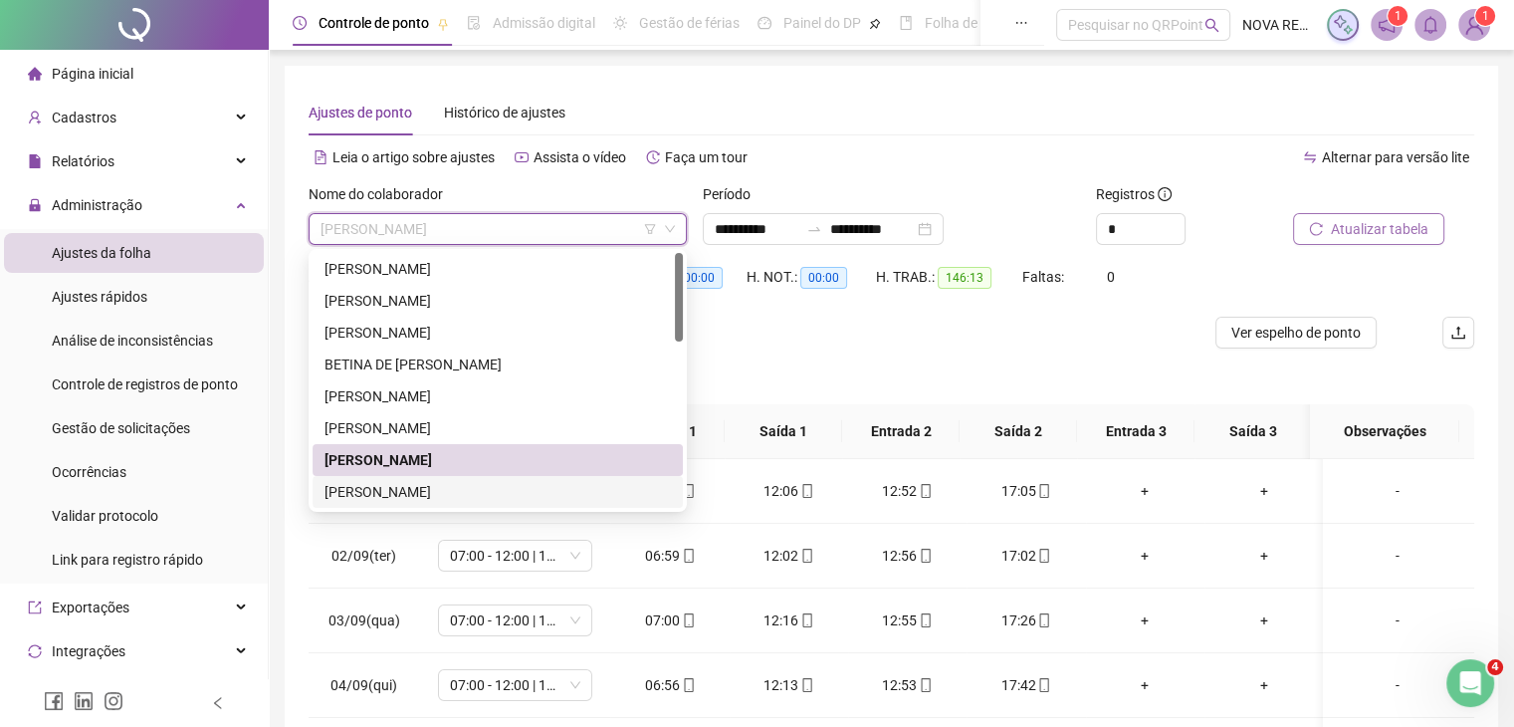
drag, startPoint x: 411, startPoint y: 483, endPoint x: 722, endPoint y: 360, distance: 333.8
click at [411, 483] on div "[PERSON_NAME]" at bounding box center [497, 492] width 346 height 22
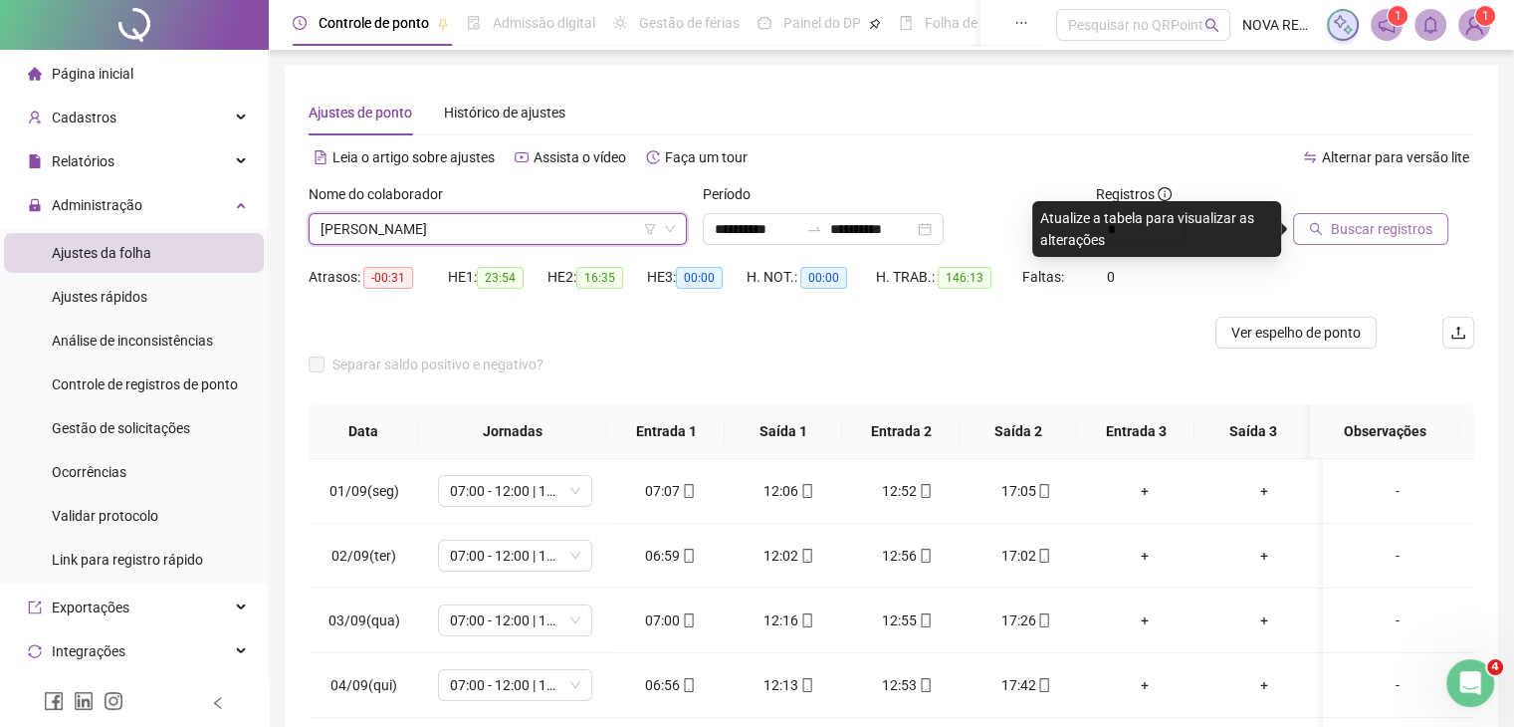
click at [1371, 219] on span "Buscar registros" at bounding box center [1382, 229] width 102 height 22
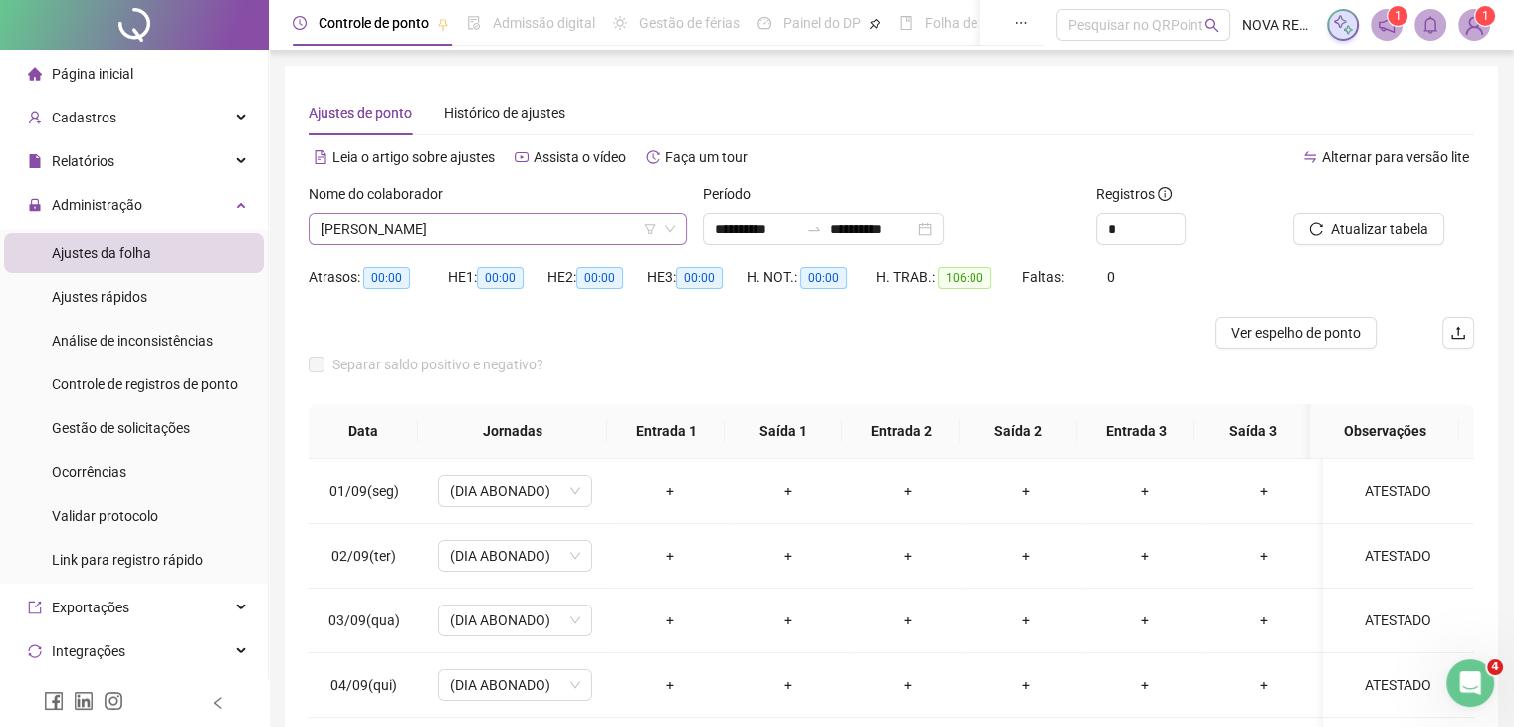
click at [497, 221] on span "[PERSON_NAME]" at bounding box center [497, 229] width 354 height 30
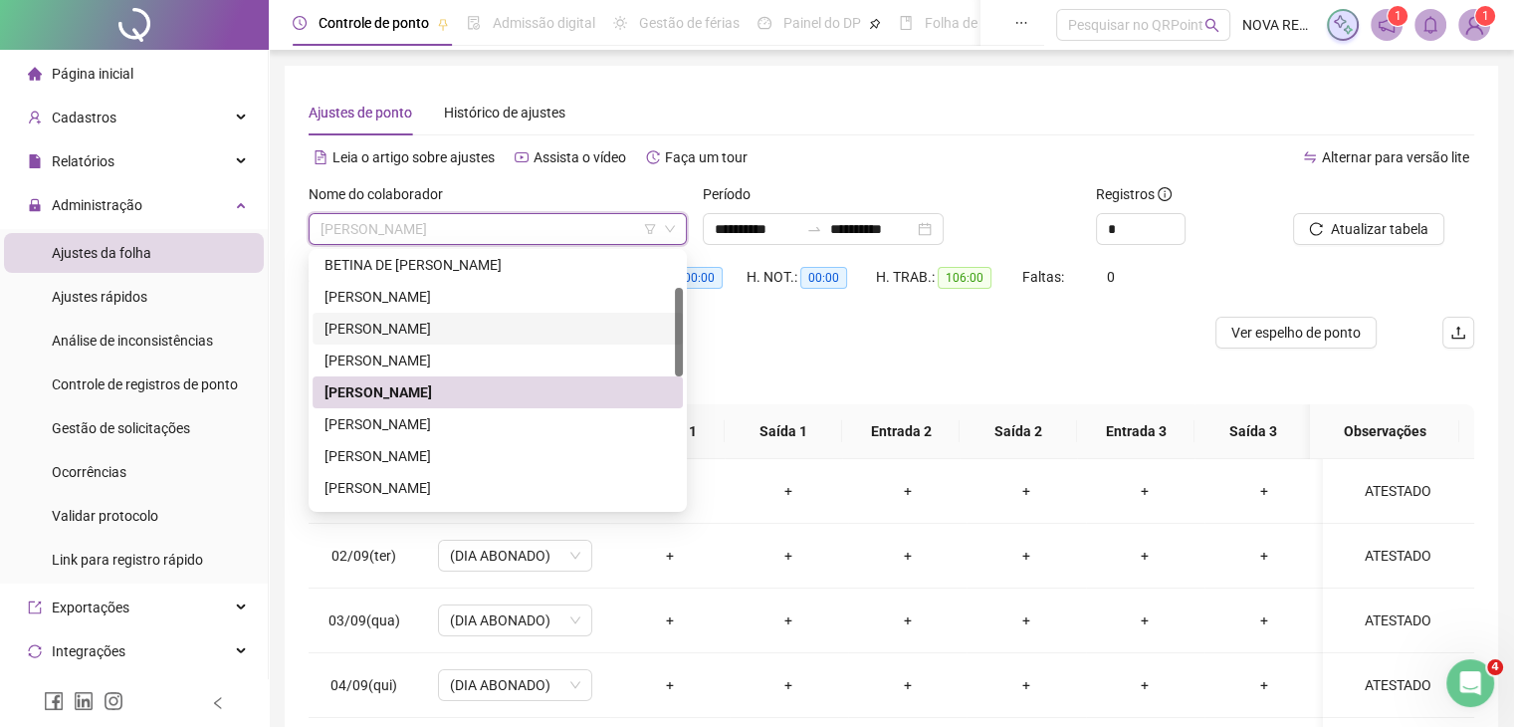
scroll to position [199, 0]
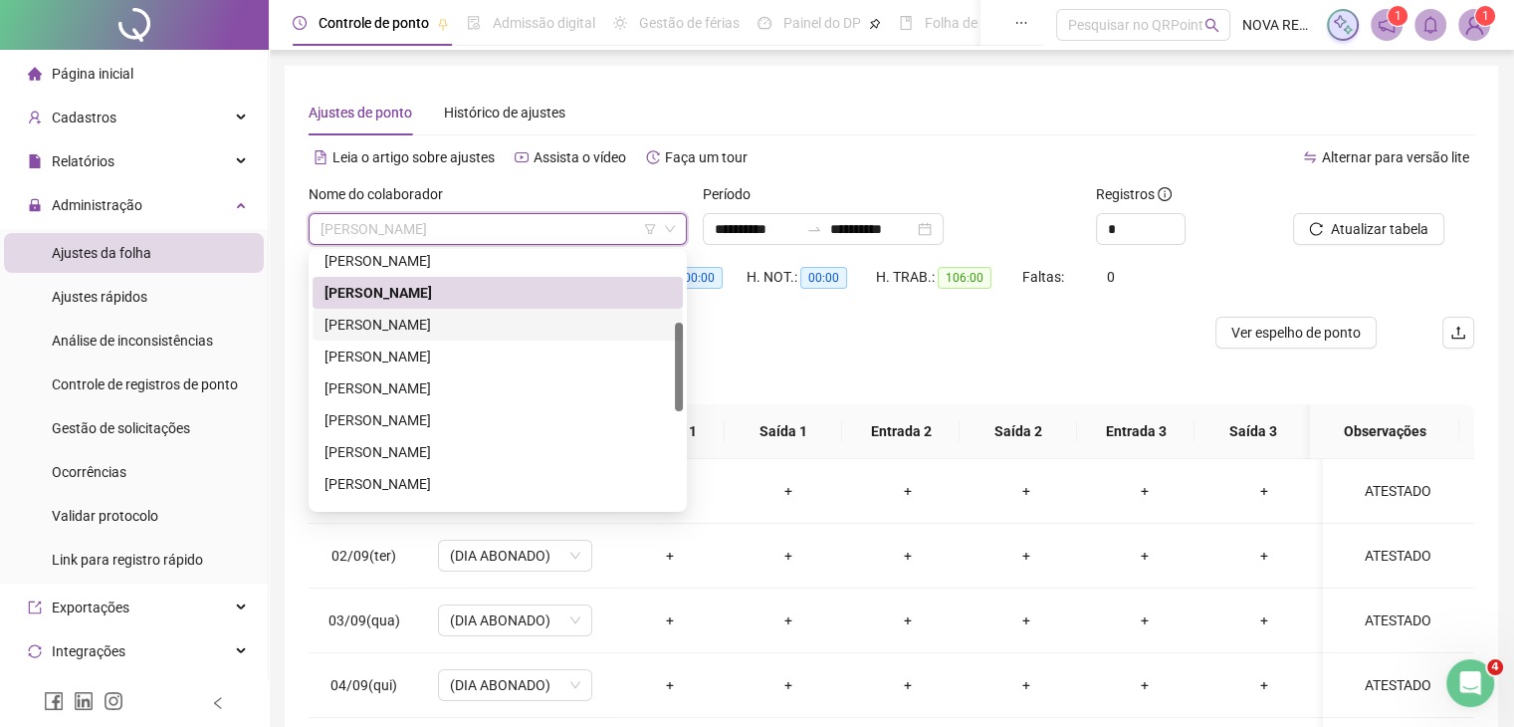
click at [541, 326] on div "[PERSON_NAME]" at bounding box center [497, 325] width 346 height 22
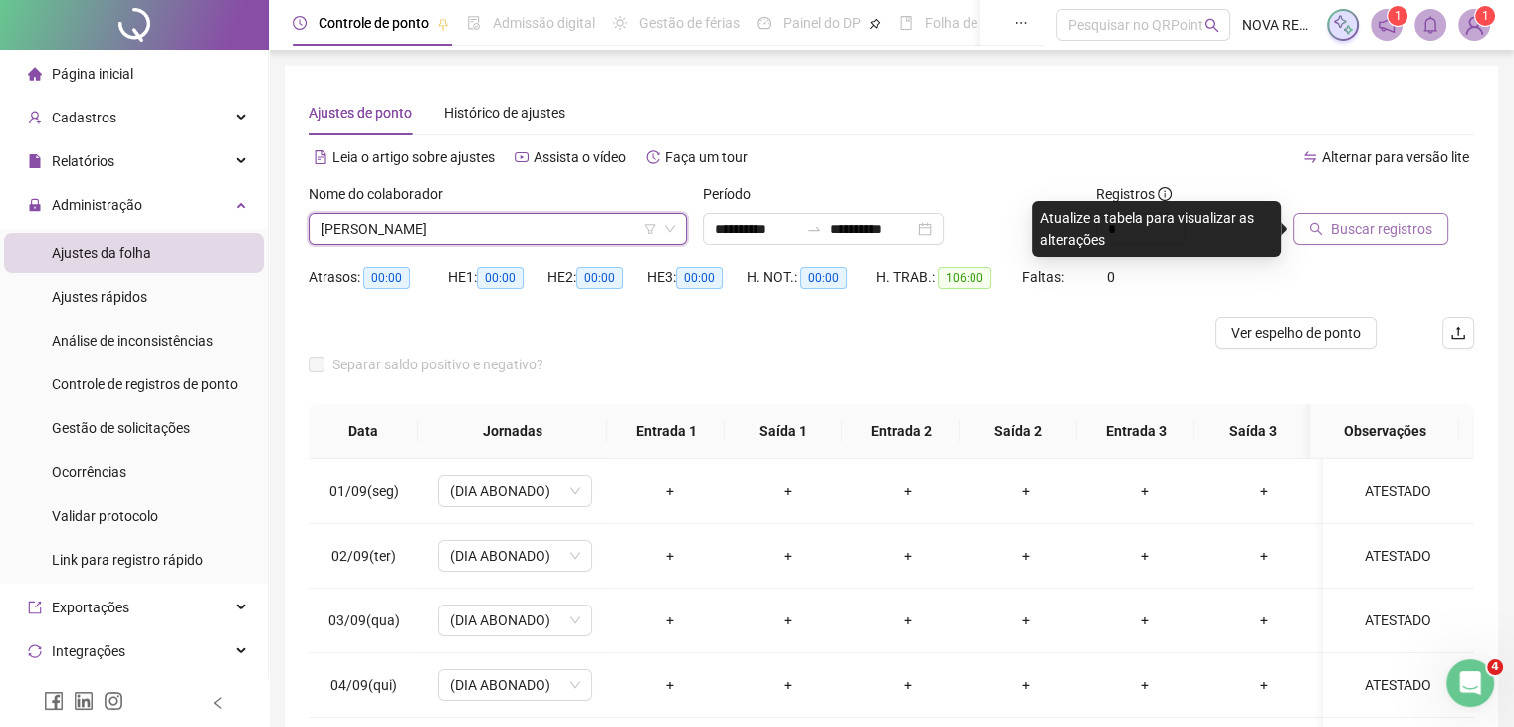
click at [1324, 226] on button "Buscar registros" at bounding box center [1370, 229] width 155 height 32
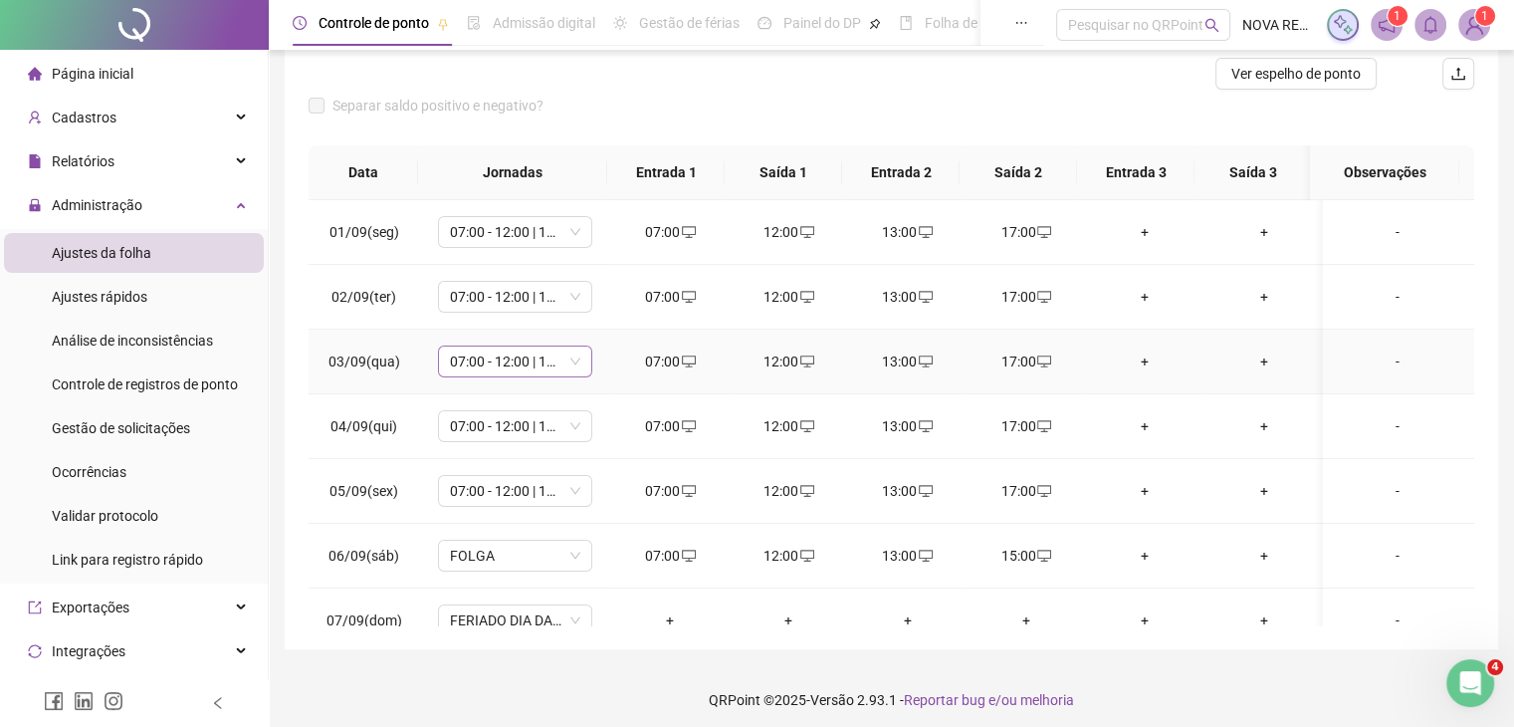
scroll to position [0, 0]
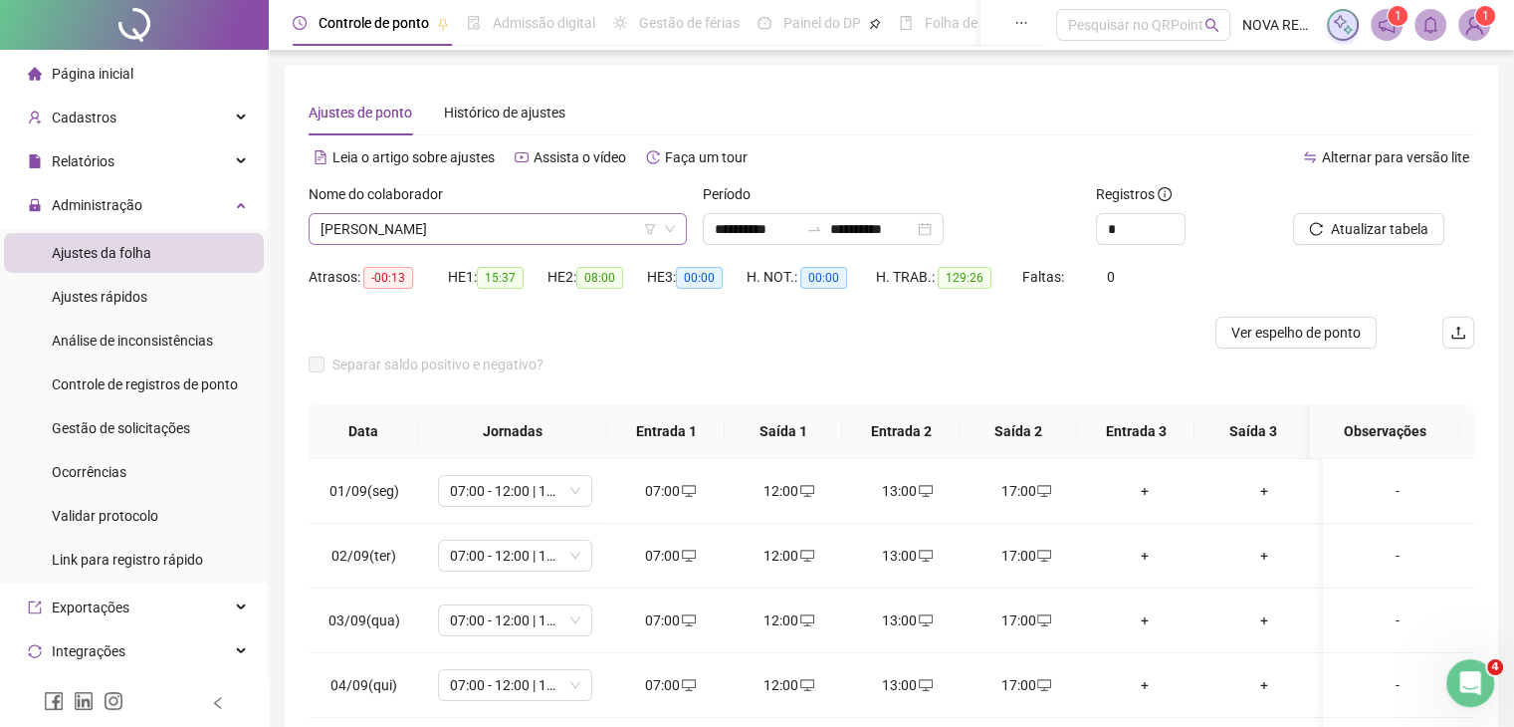
click at [508, 240] on span "[PERSON_NAME]" at bounding box center [497, 229] width 354 height 30
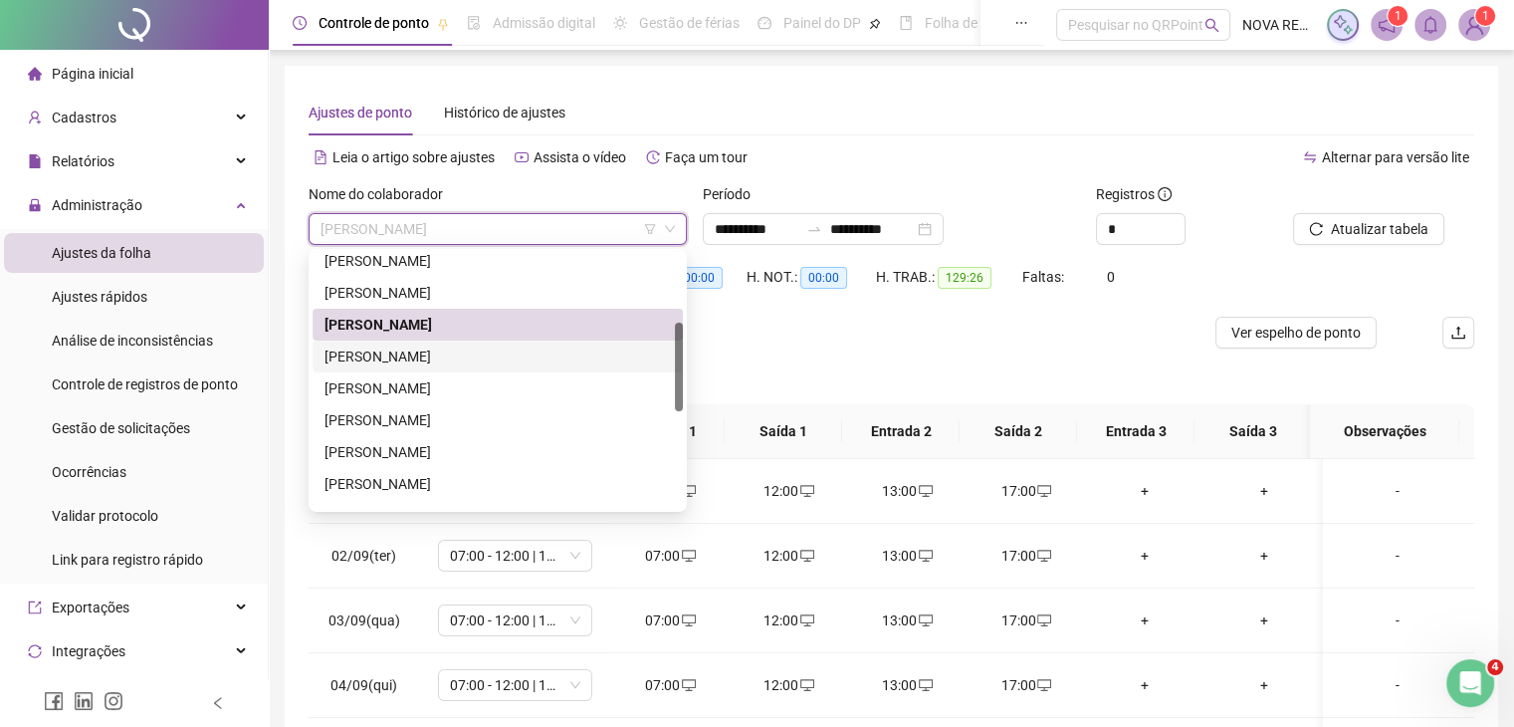
click at [505, 362] on div "[PERSON_NAME]" at bounding box center [497, 356] width 346 height 22
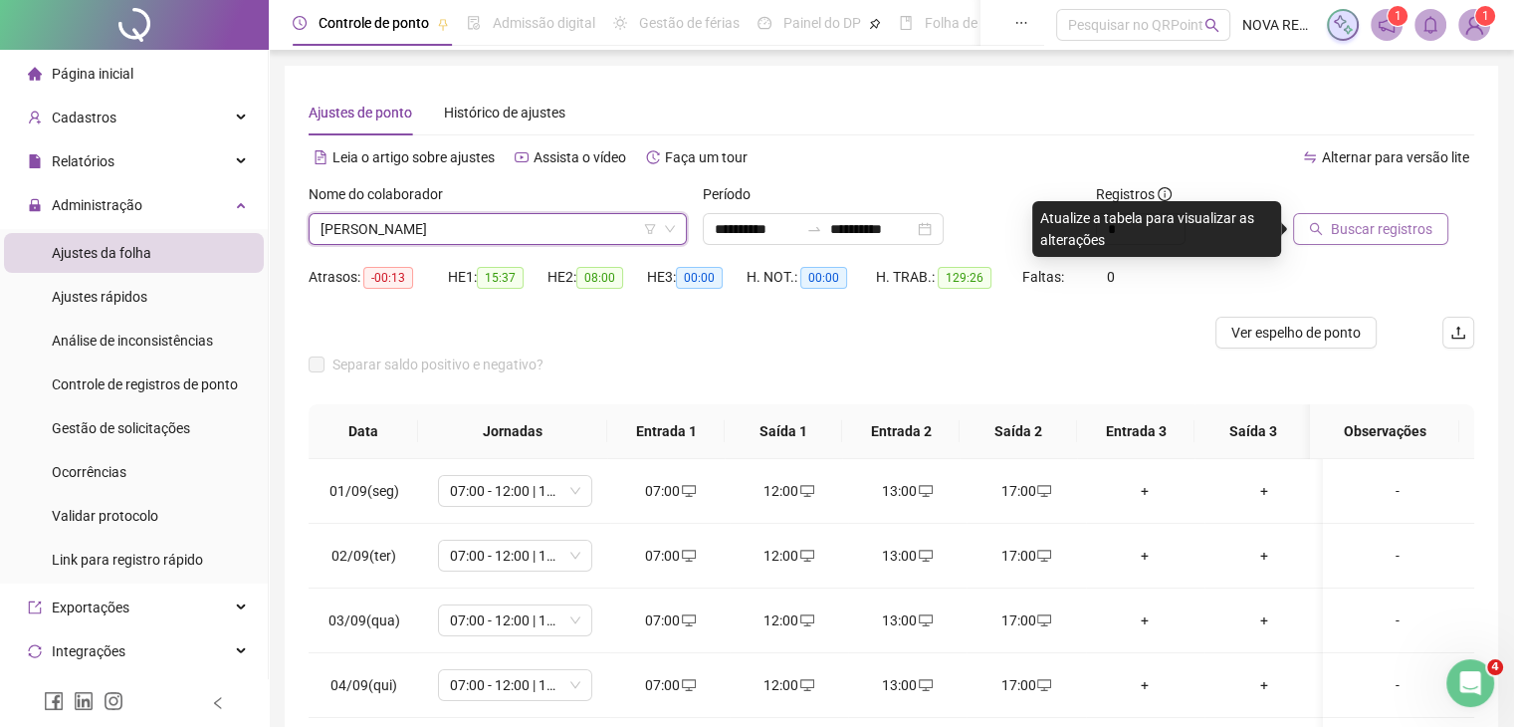
click at [1333, 232] on span "Buscar registros" at bounding box center [1382, 229] width 102 height 22
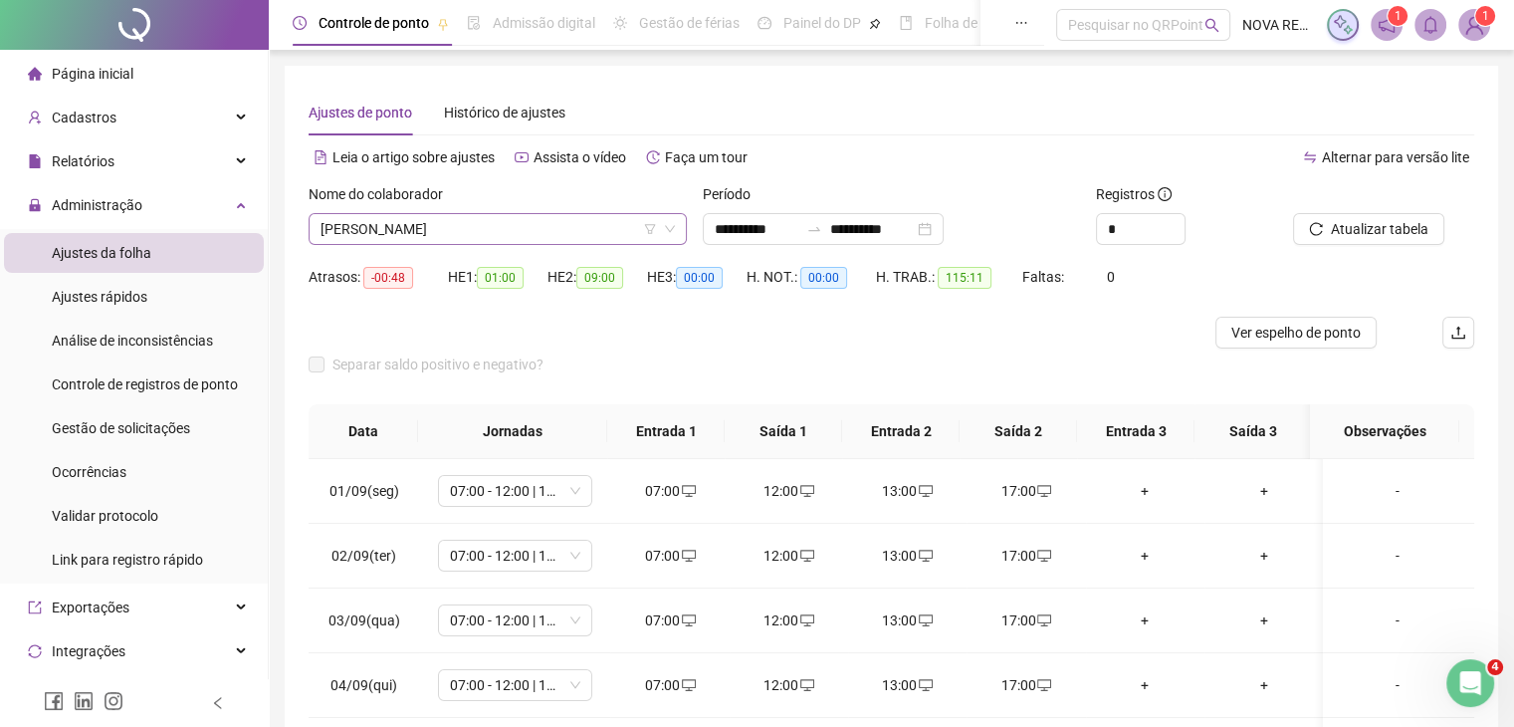
click at [510, 224] on span "[PERSON_NAME]" at bounding box center [497, 229] width 354 height 30
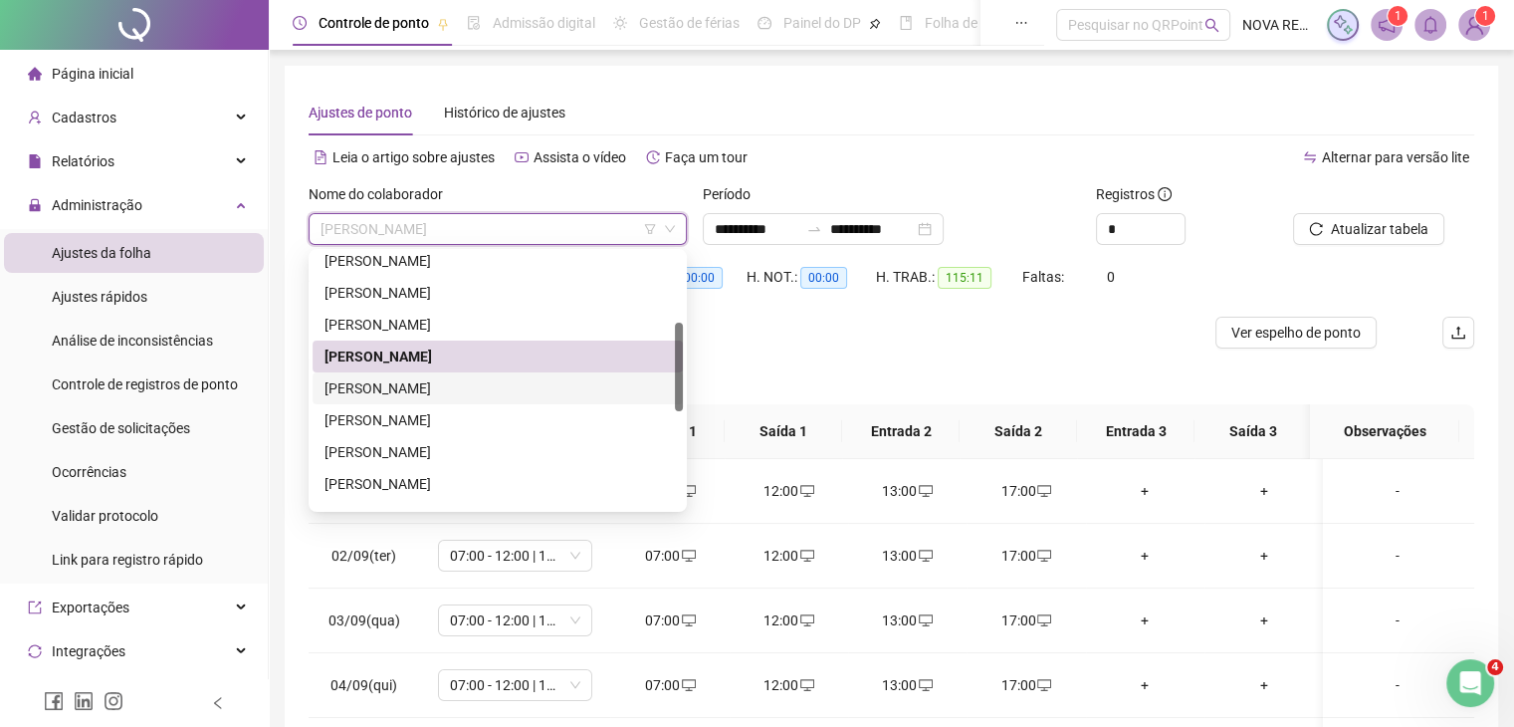
click at [527, 391] on div "[PERSON_NAME]" at bounding box center [497, 388] width 346 height 22
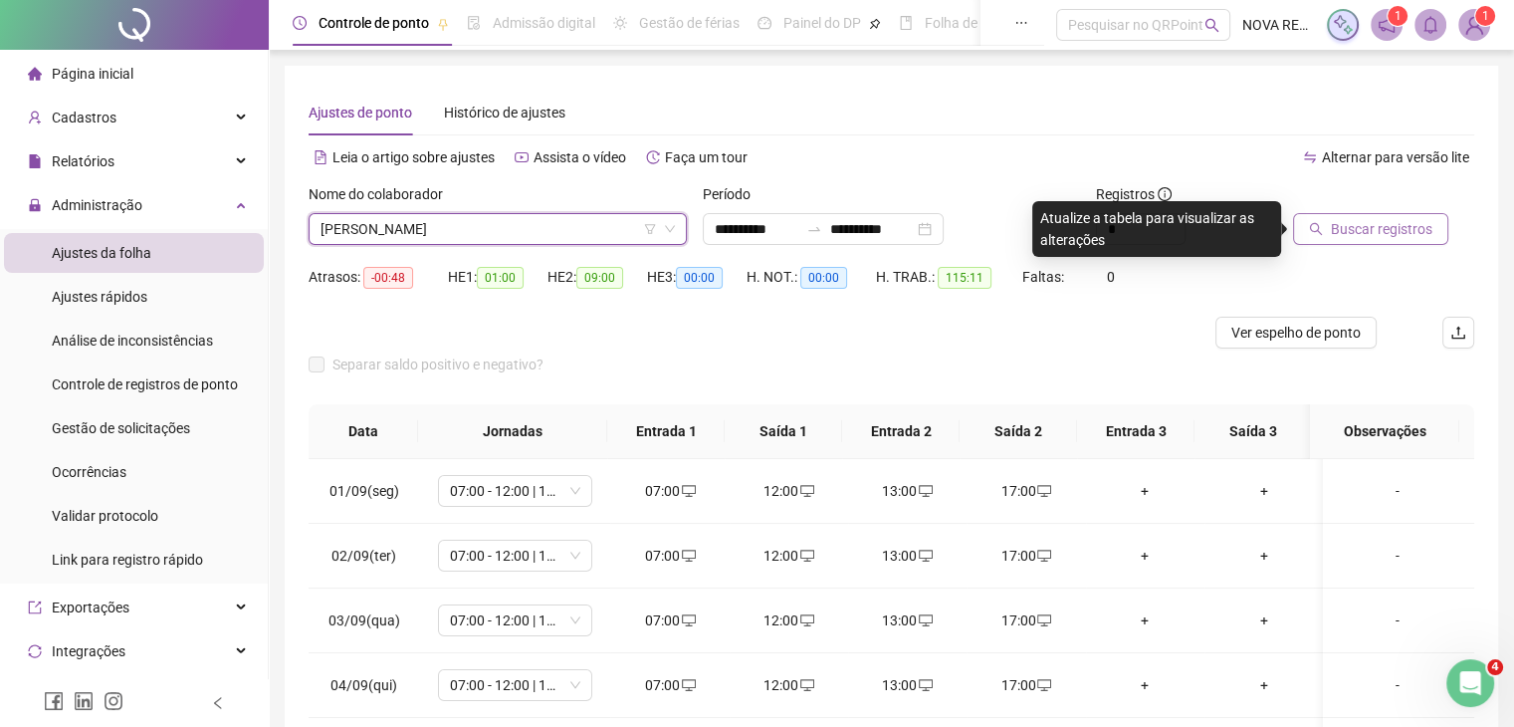
click at [1331, 230] on span "Buscar registros" at bounding box center [1382, 229] width 102 height 22
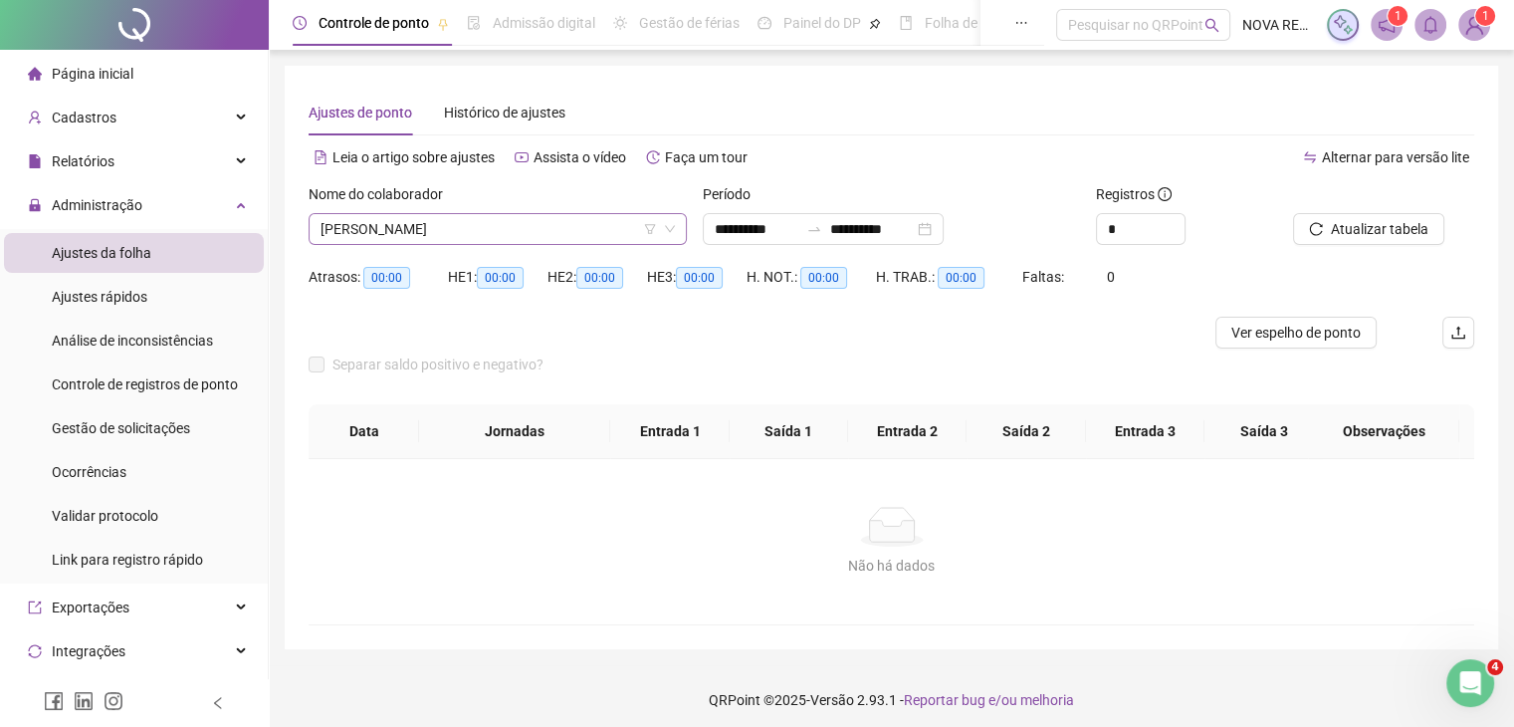
click at [482, 226] on span "[PERSON_NAME]" at bounding box center [497, 229] width 354 height 30
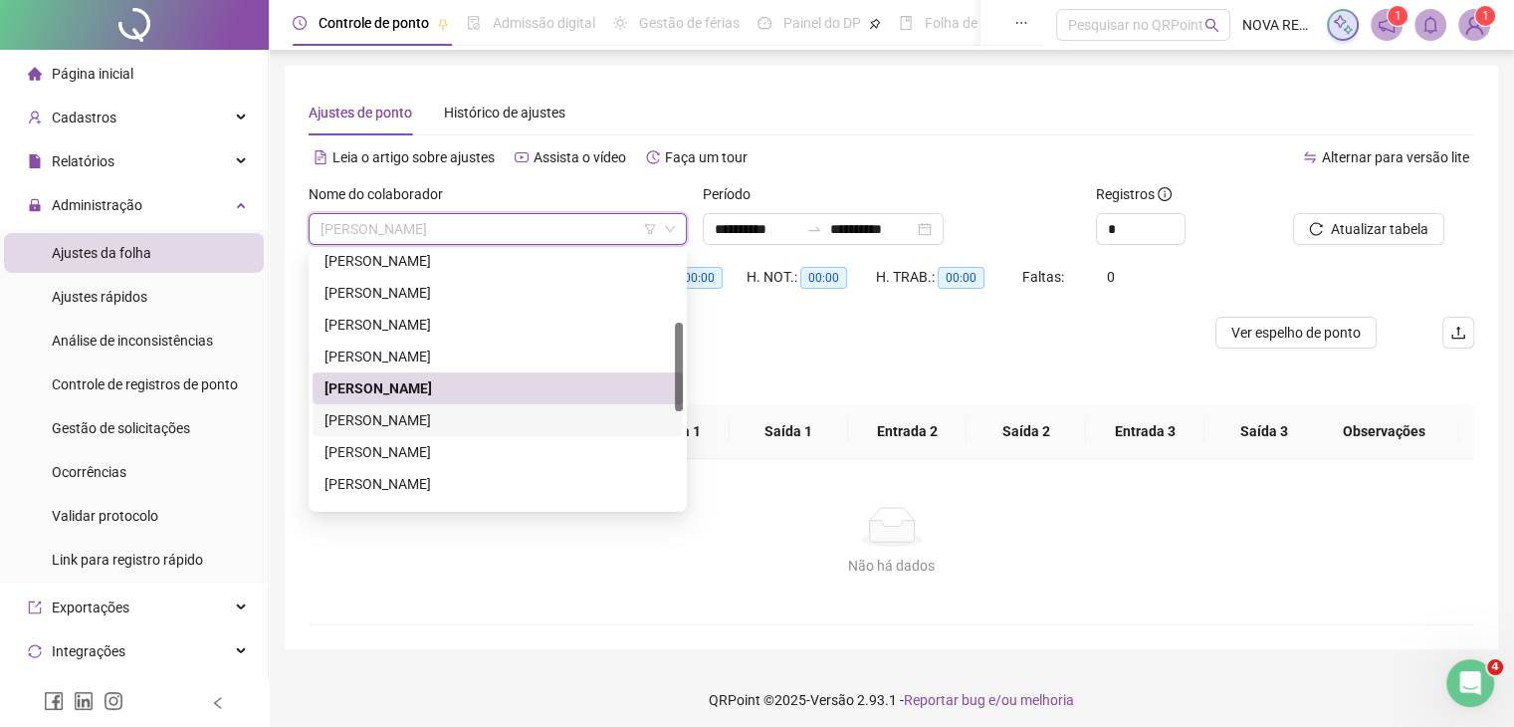
click at [485, 418] on div "[PERSON_NAME]" at bounding box center [497, 420] width 346 height 22
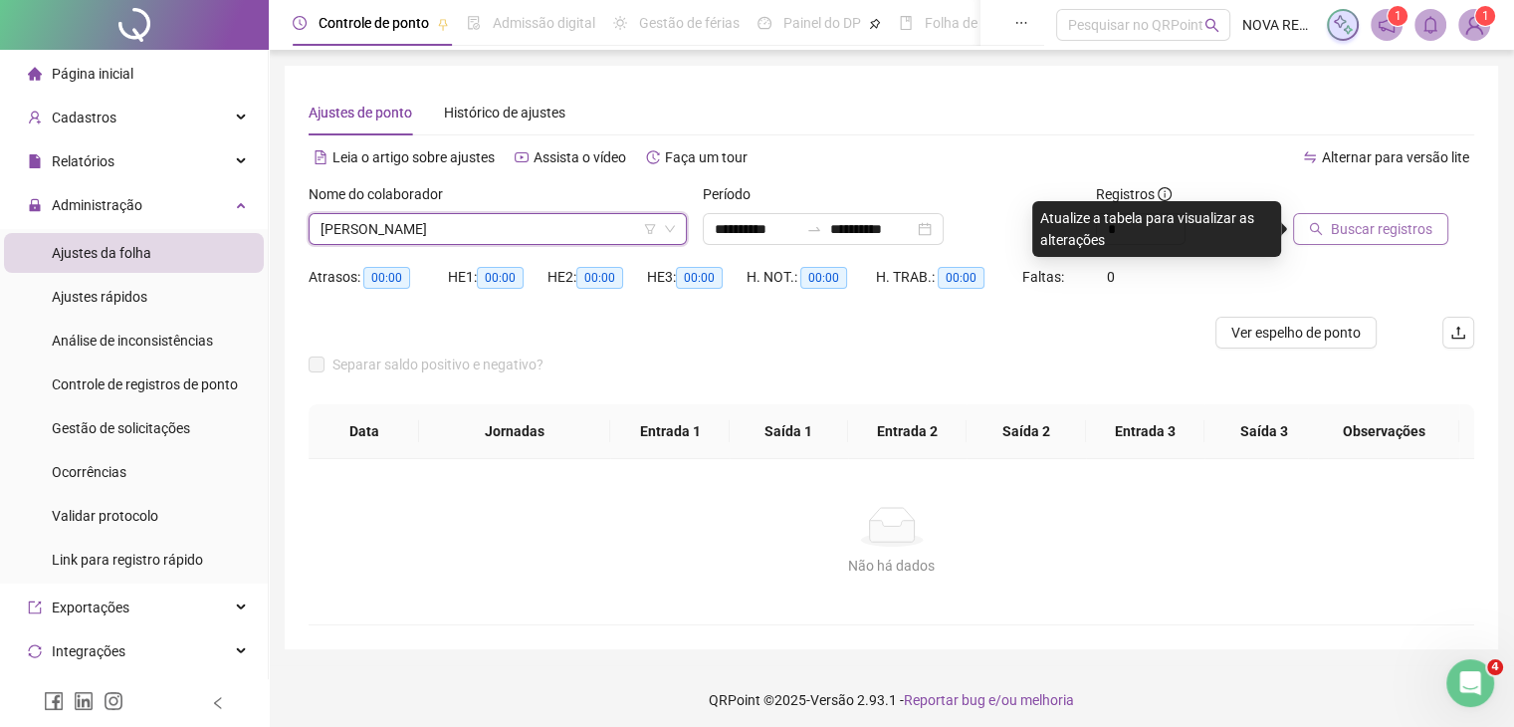
click at [1354, 236] on span "Buscar registros" at bounding box center [1382, 229] width 102 height 22
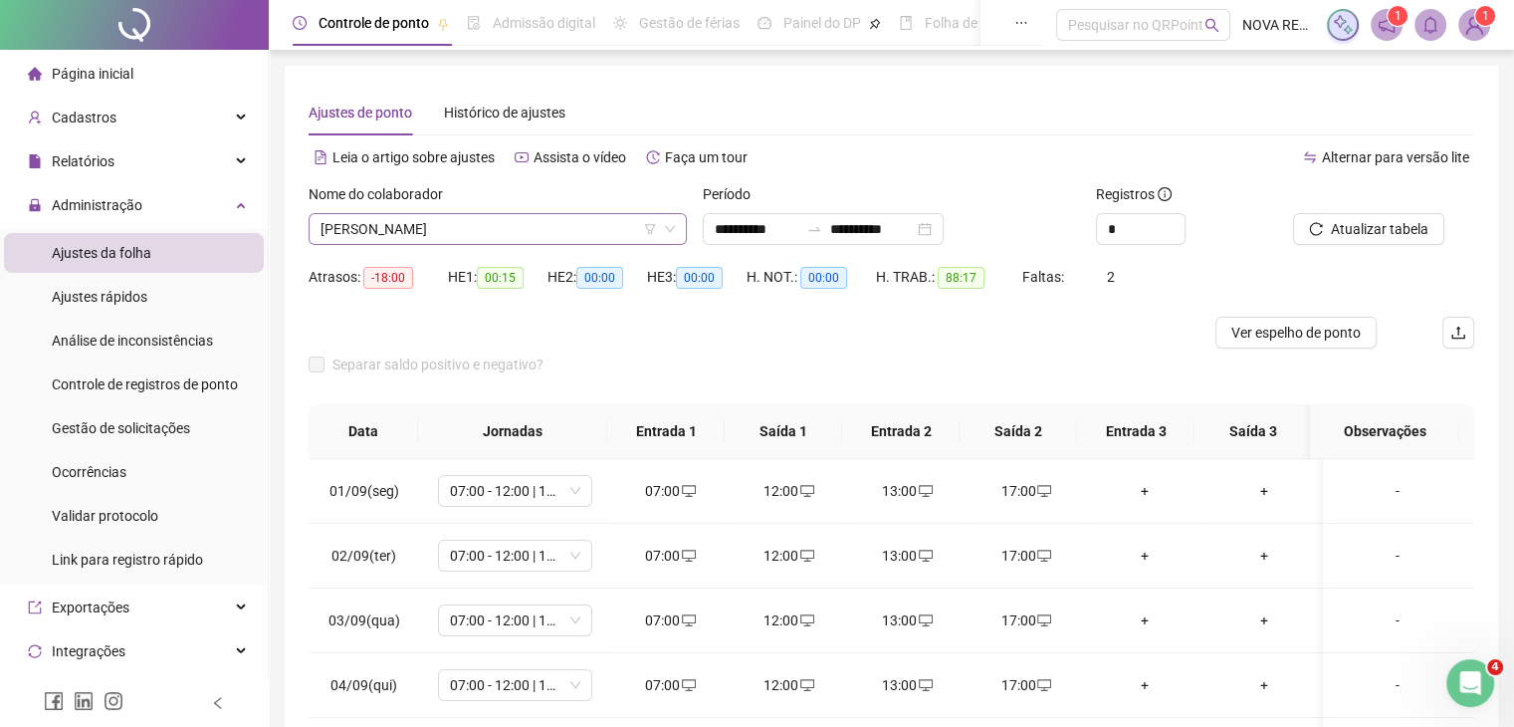
click at [522, 244] on input "search" at bounding box center [488, 229] width 336 height 30
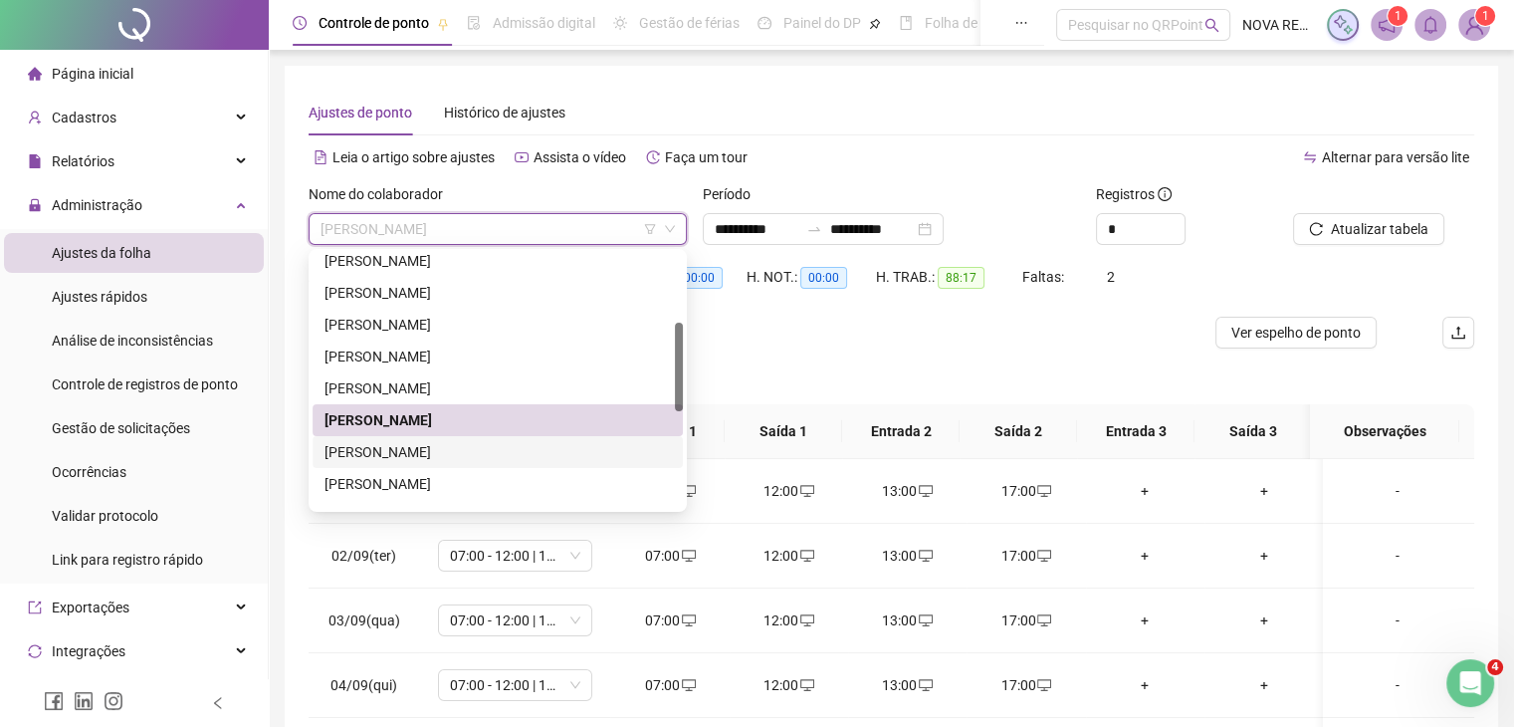
click at [472, 451] on div "[PERSON_NAME]" at bounding box center [497, 452] width 346 height 22
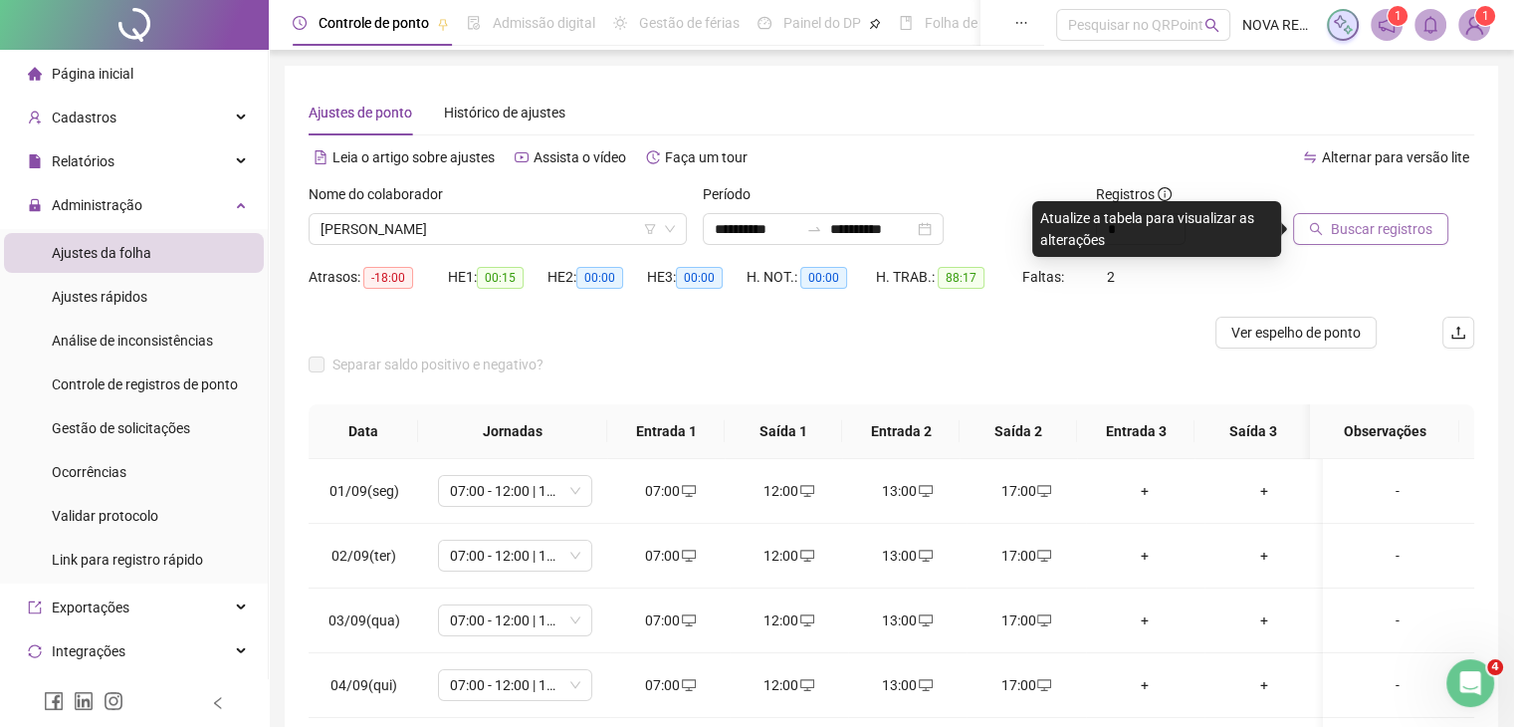
click at [1353, 237] on span "Buscar registros" at bounding box center [1382, 229] width 102 height 22
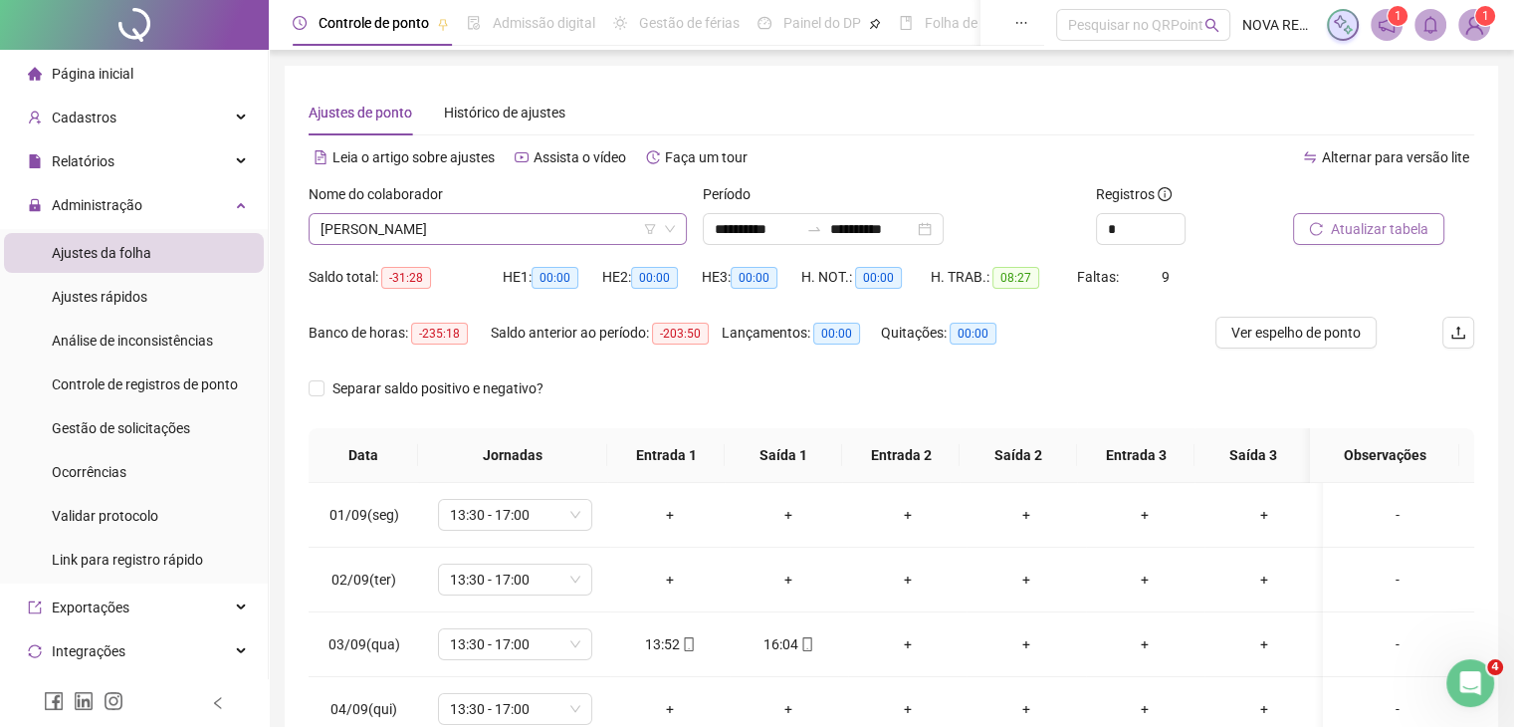
click at [473, 237] on span "[PERSON_NAME]" at bounding box center [497, 229] width 354 height 30
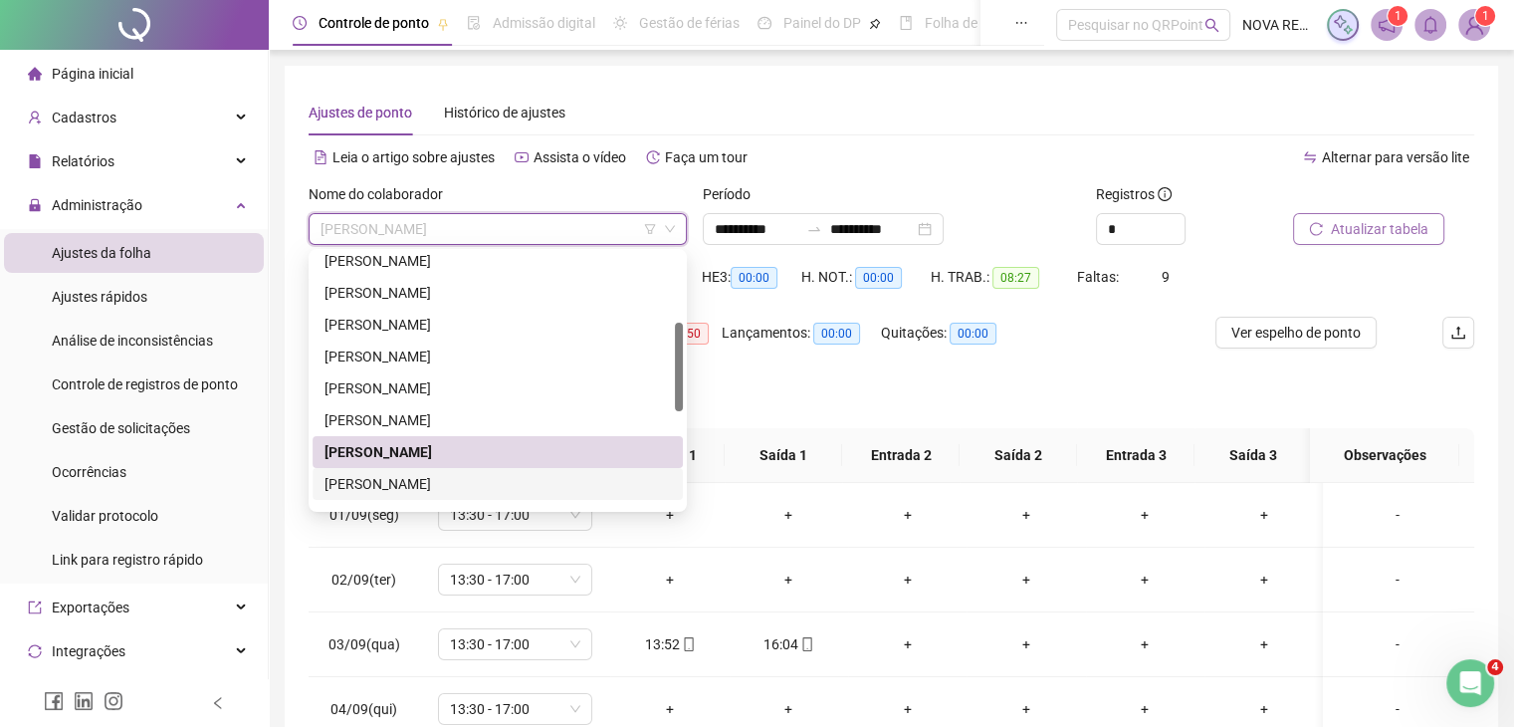
click at [410, 492] on div "[PERSON_NAME]" at bounding box center [497, 484] width 346 height 22
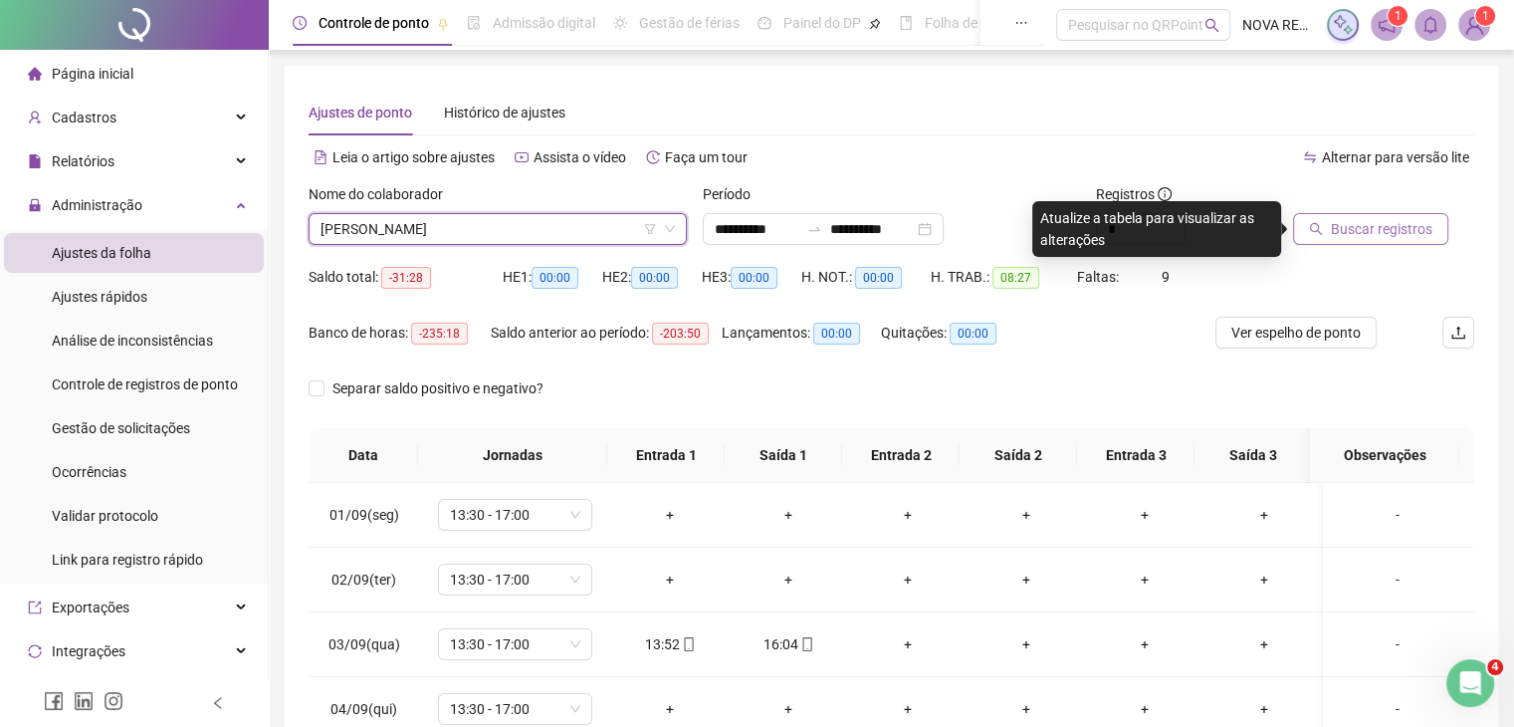
click at [1365, 219] on span "Buscar registros" at bounding box center [1382, 229] width 102 height 22
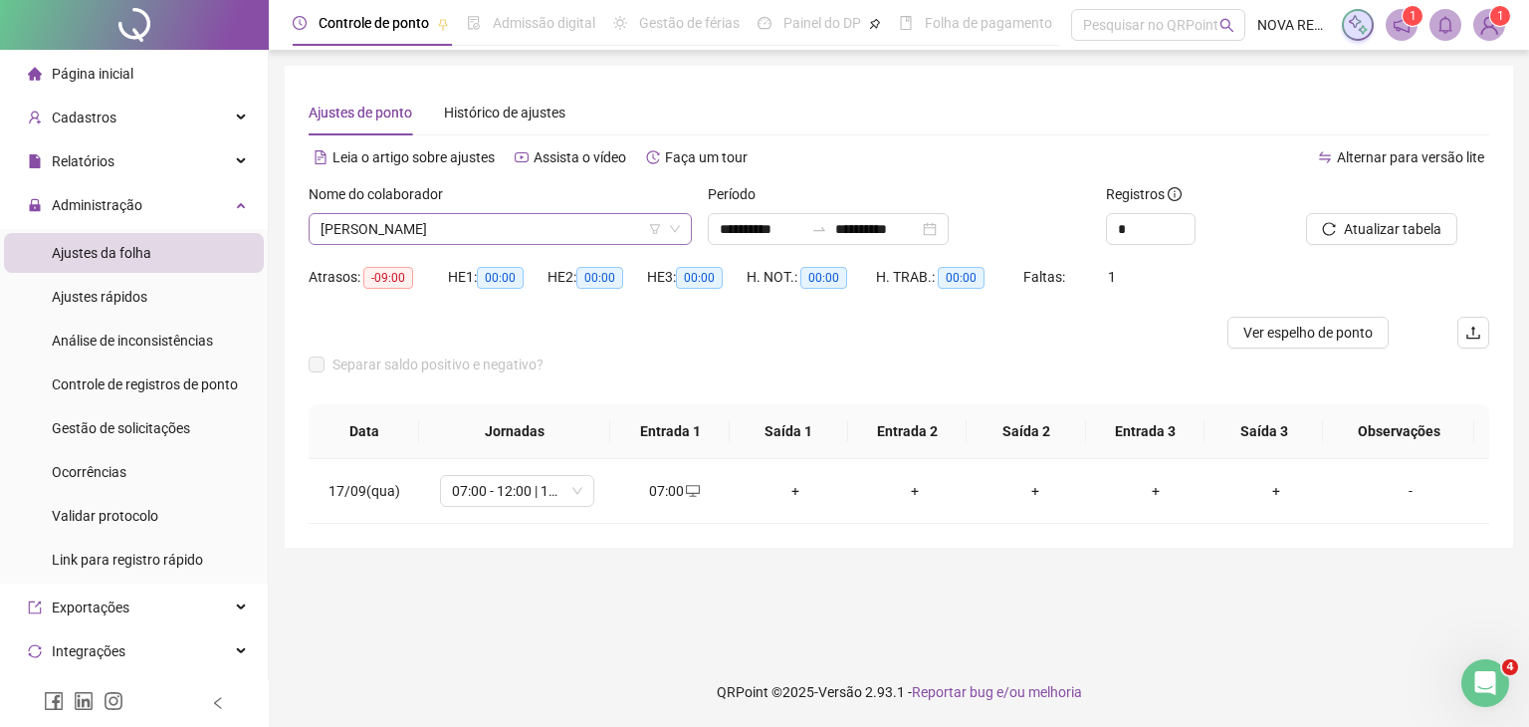
click at [505, 235] on span "[PERSON_NAME]" at bounding box center [499, 229] width 359 height 30
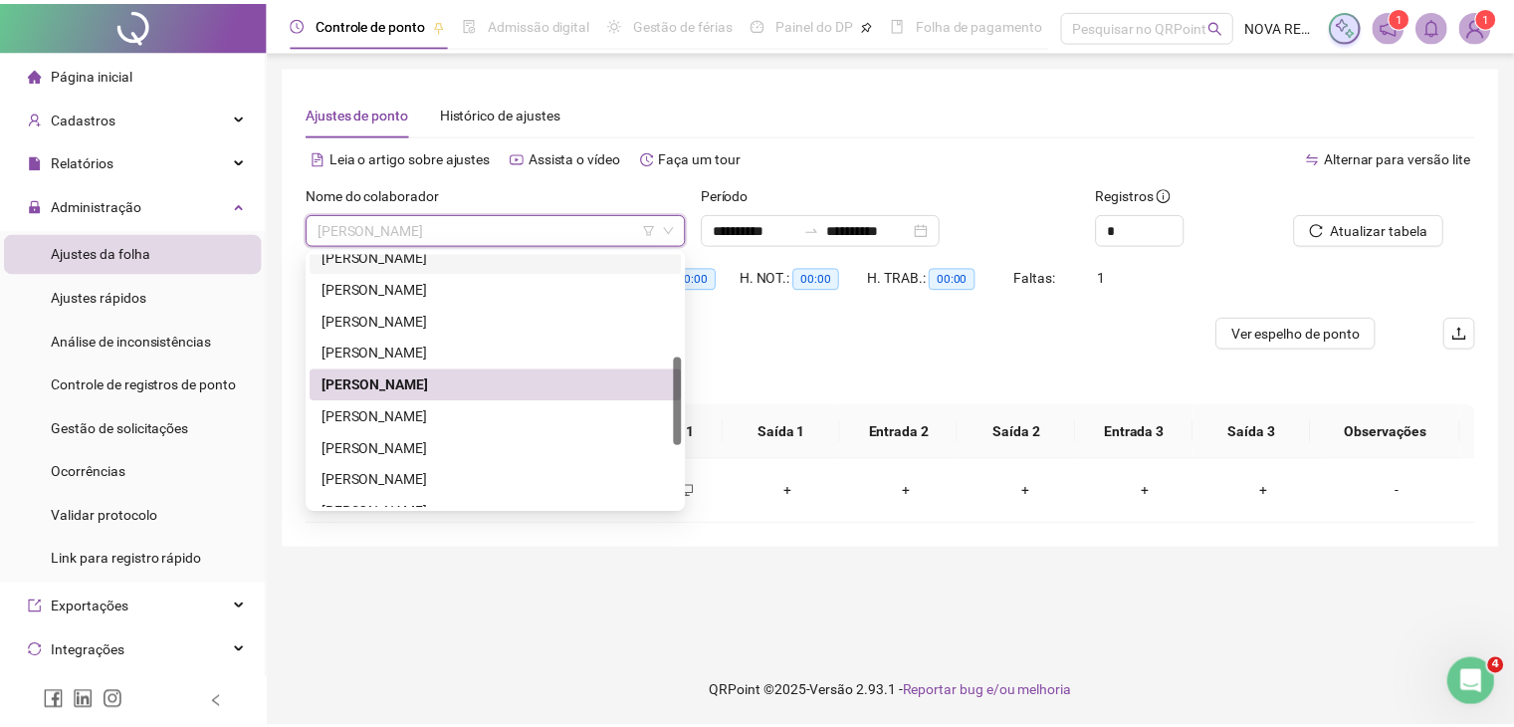
scroll to position [398, 0]
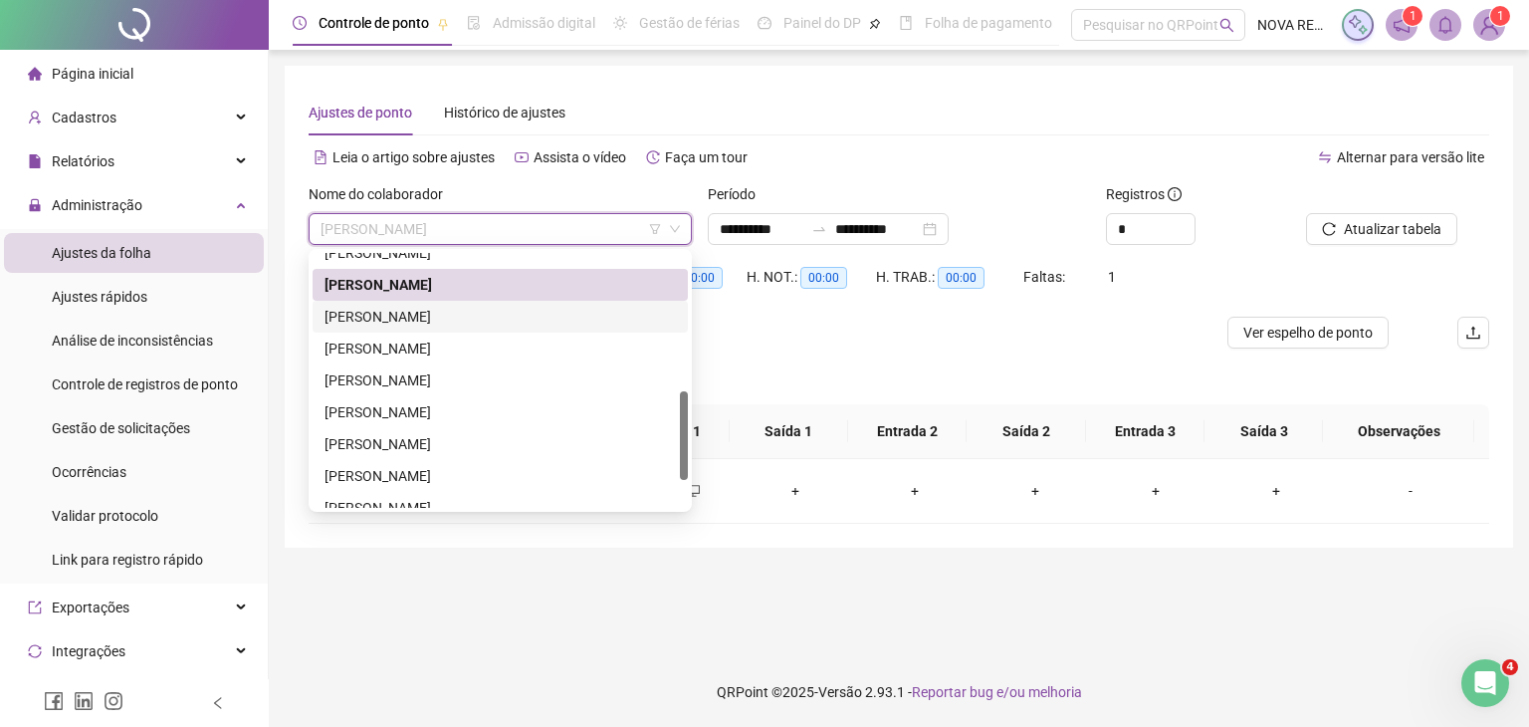
click at [487, 322] on div "[PERSON_NAME]" at bounding box center [499, 317] width 351 height 22
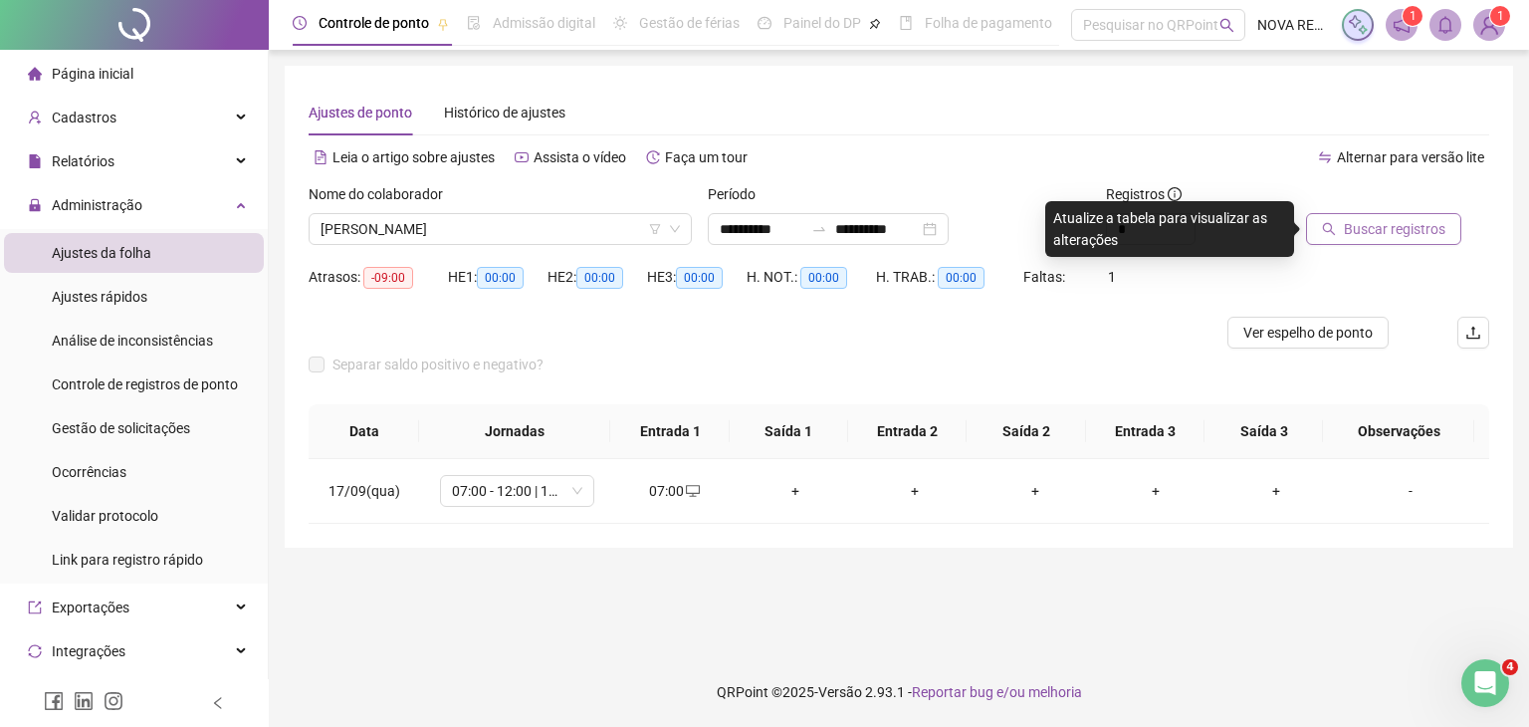
click at [1404, 241] on button "Buscar registros" at bounding box center [1383, 229] width 155 height 32
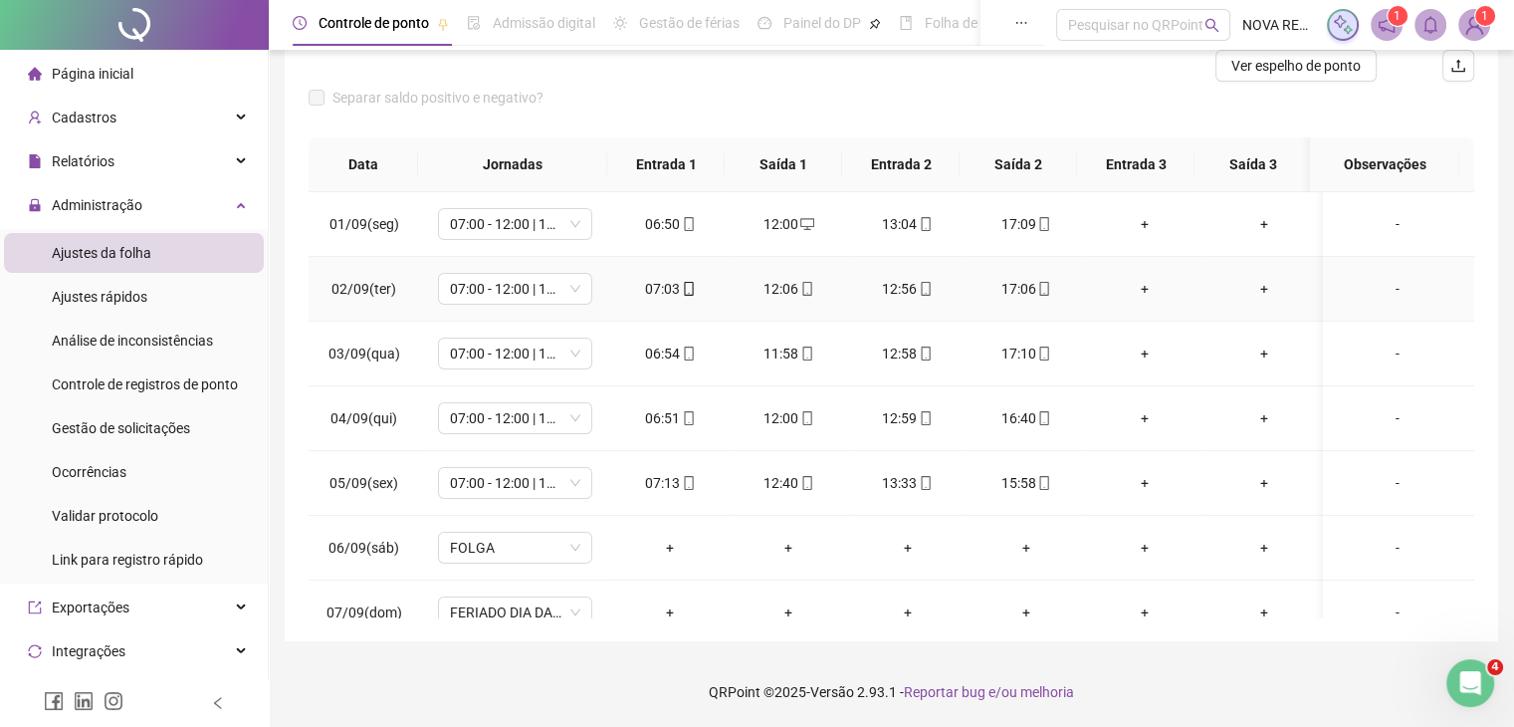
scroll to position [0, 0]
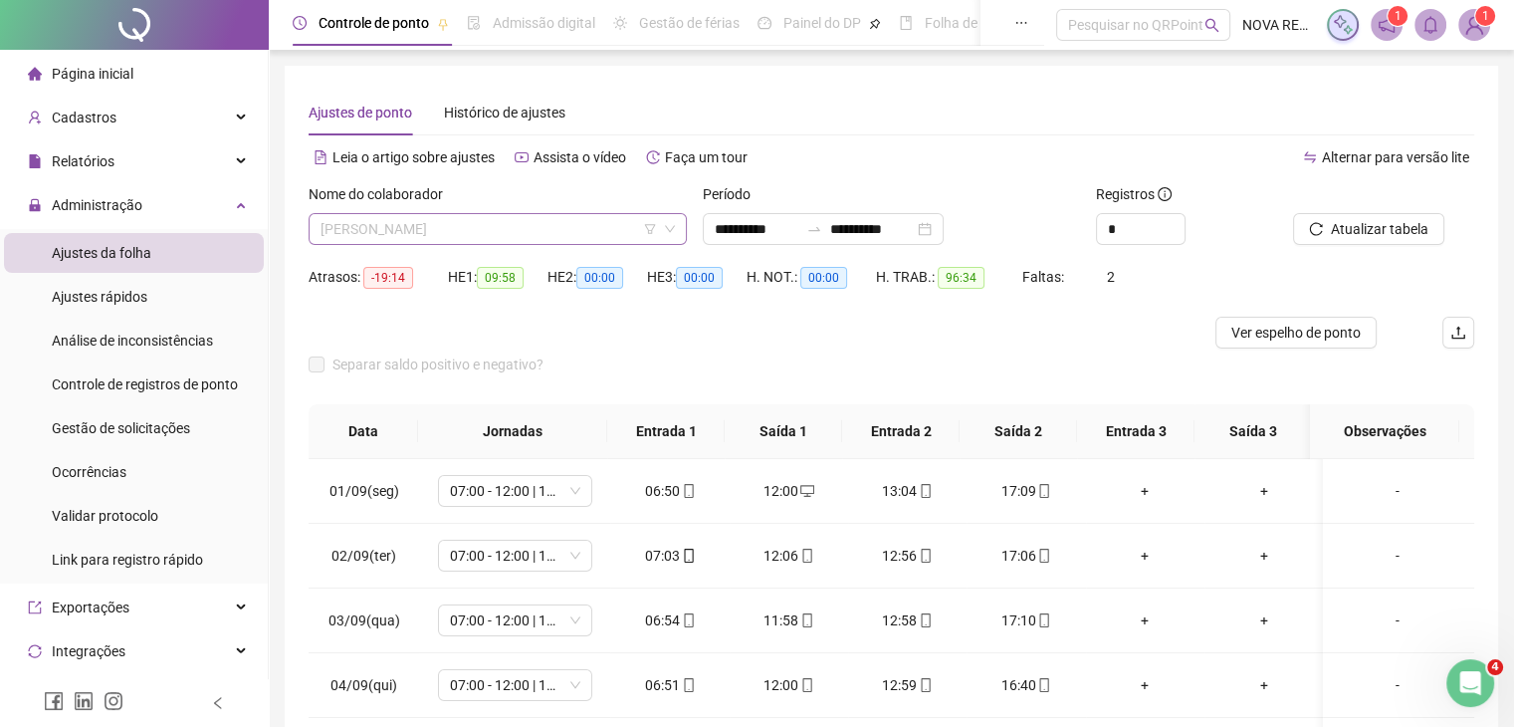
click at [528, 235] on span "[PERSON_NAME]" at bounding box center [497, 229] width 354 height 30
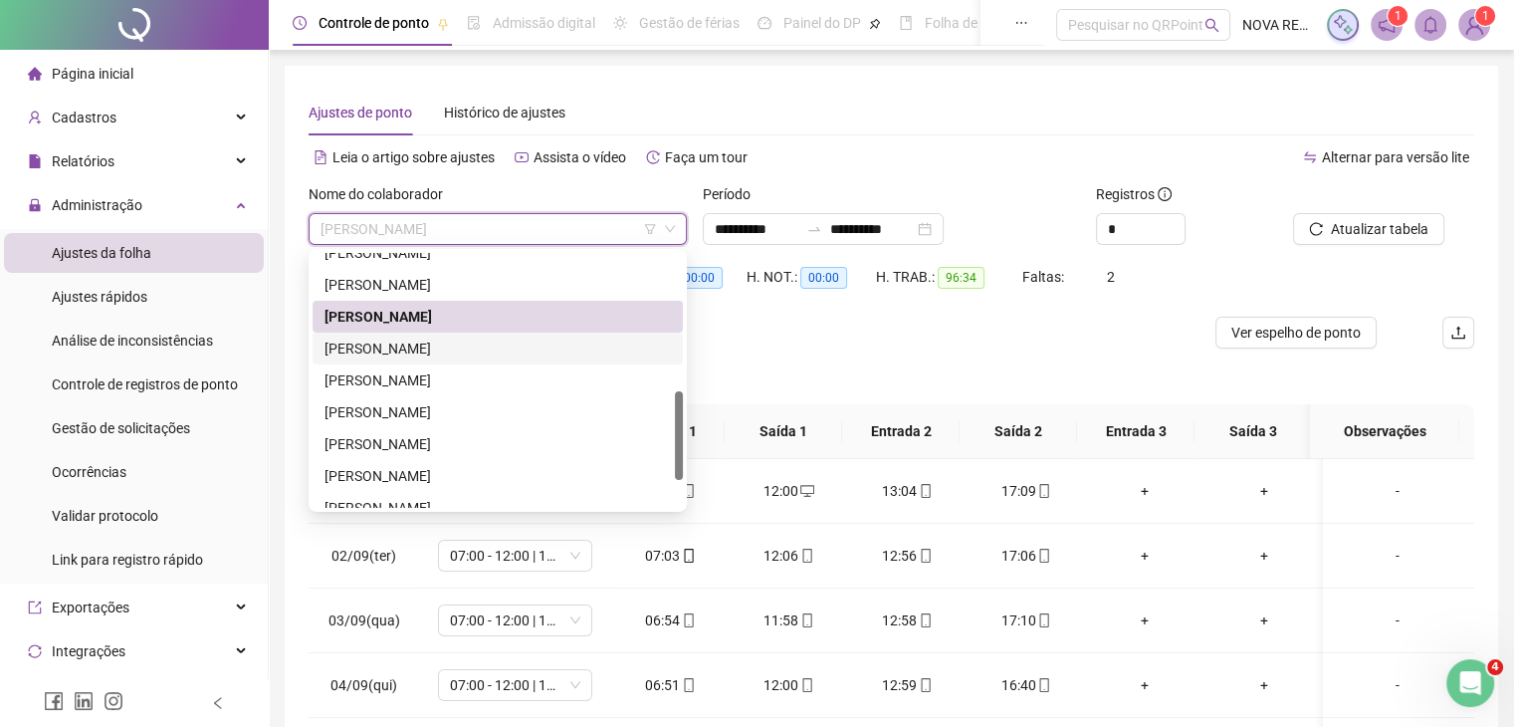
click at [480, 355] on div "[PERSON_NAME]" at bounding box center [497, 348] width 346 height 22
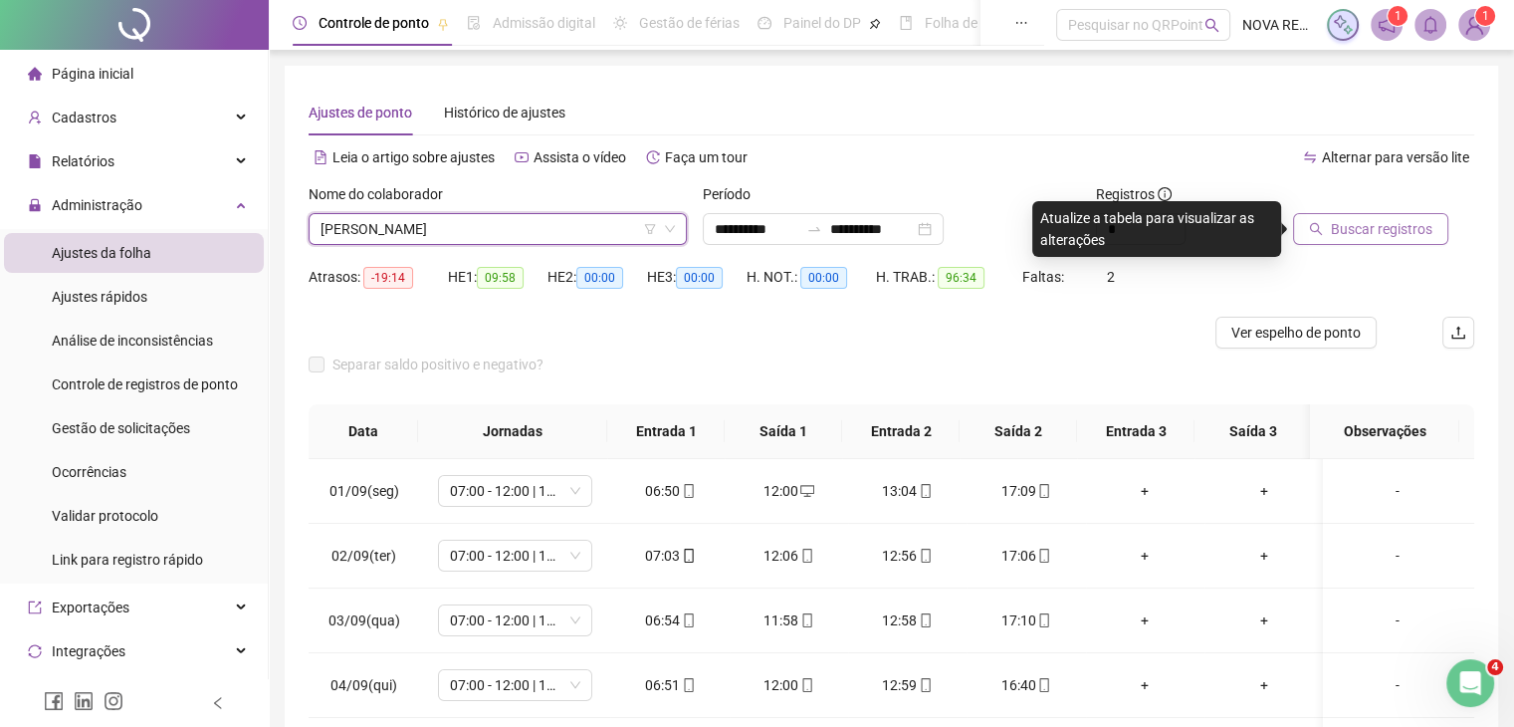
click at [1337, 227] on span "Buscar registros" at bounding box center [1382, 229] width 102 height 22
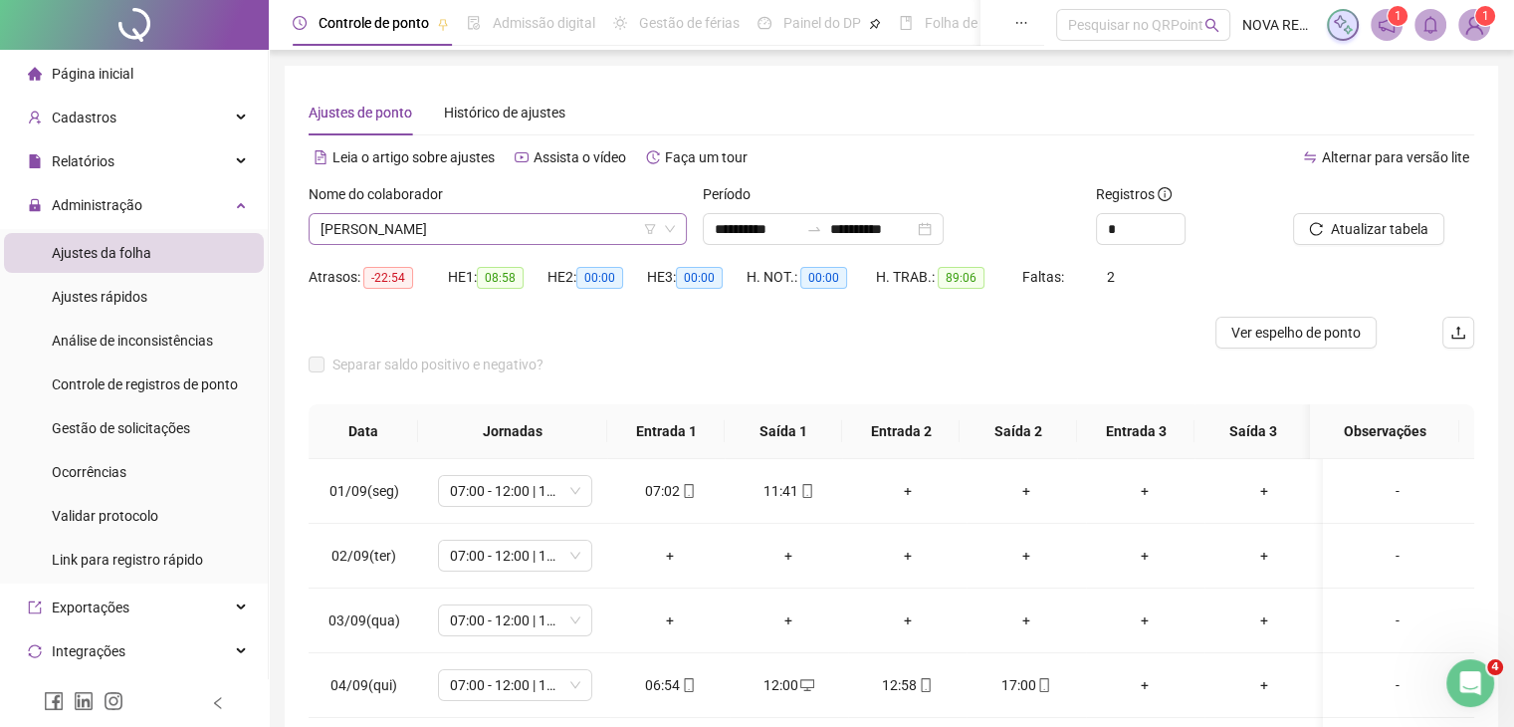
click at [469, 221] on span "[PERSON_NAME]" at bounding box center [497, 229] width 354 height 30
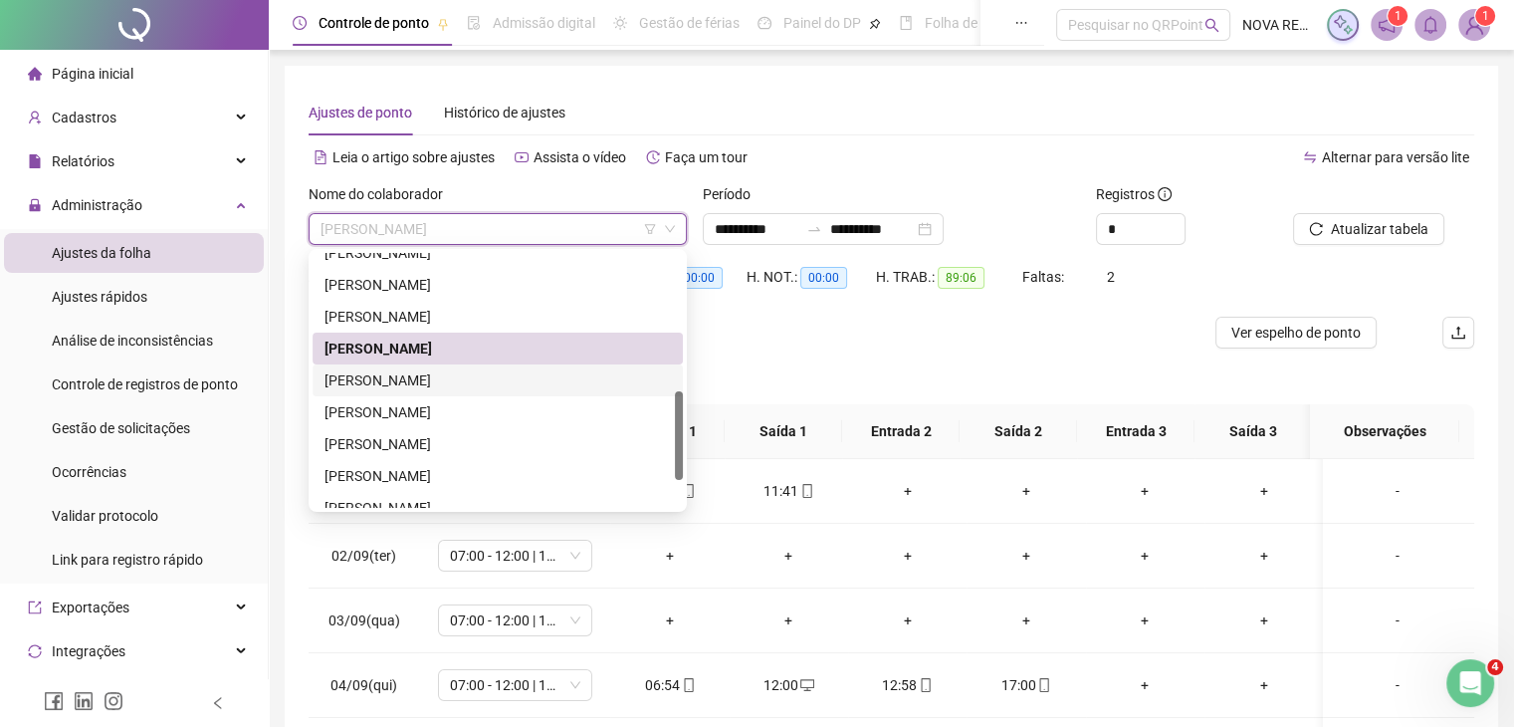
click at [465, 383] on div "[PERSON_NAME]" at bounding box center [497, 380] width 346 height 22
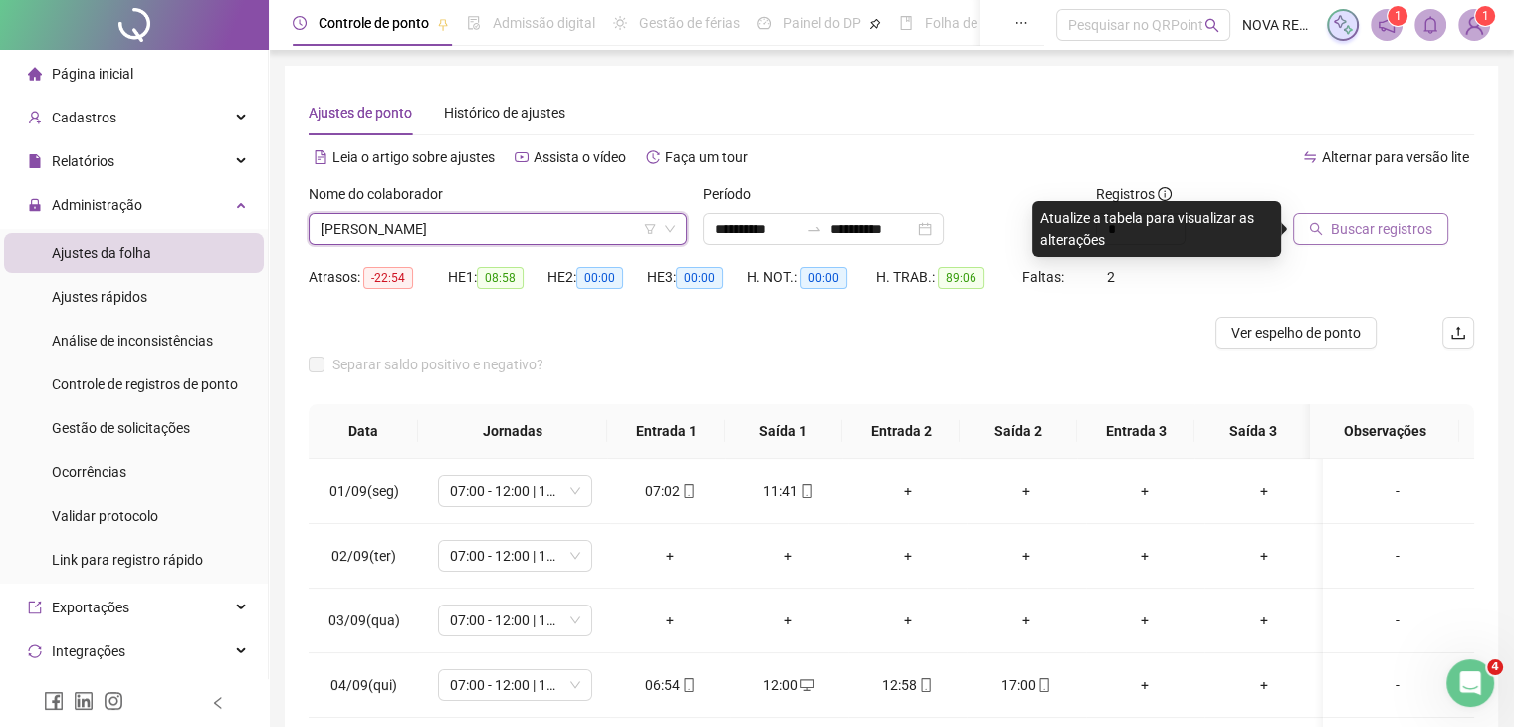
click at [1387, 240] on button "Buscar registros" at bounding box center [1370, 229] width 155 height 32
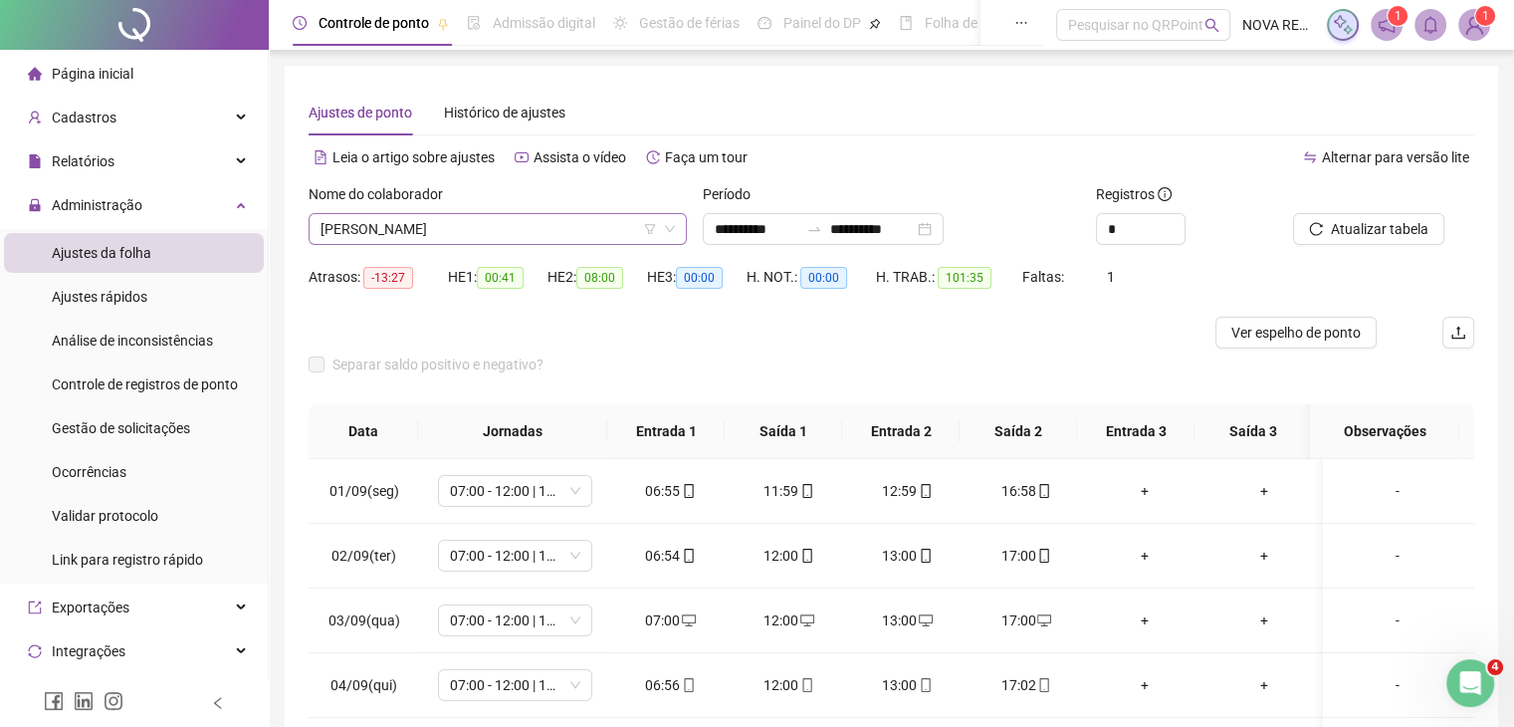
click at [545, 241] on span "[PERSON_NAME]" at bounding box center [497, 229] width 354 height 30
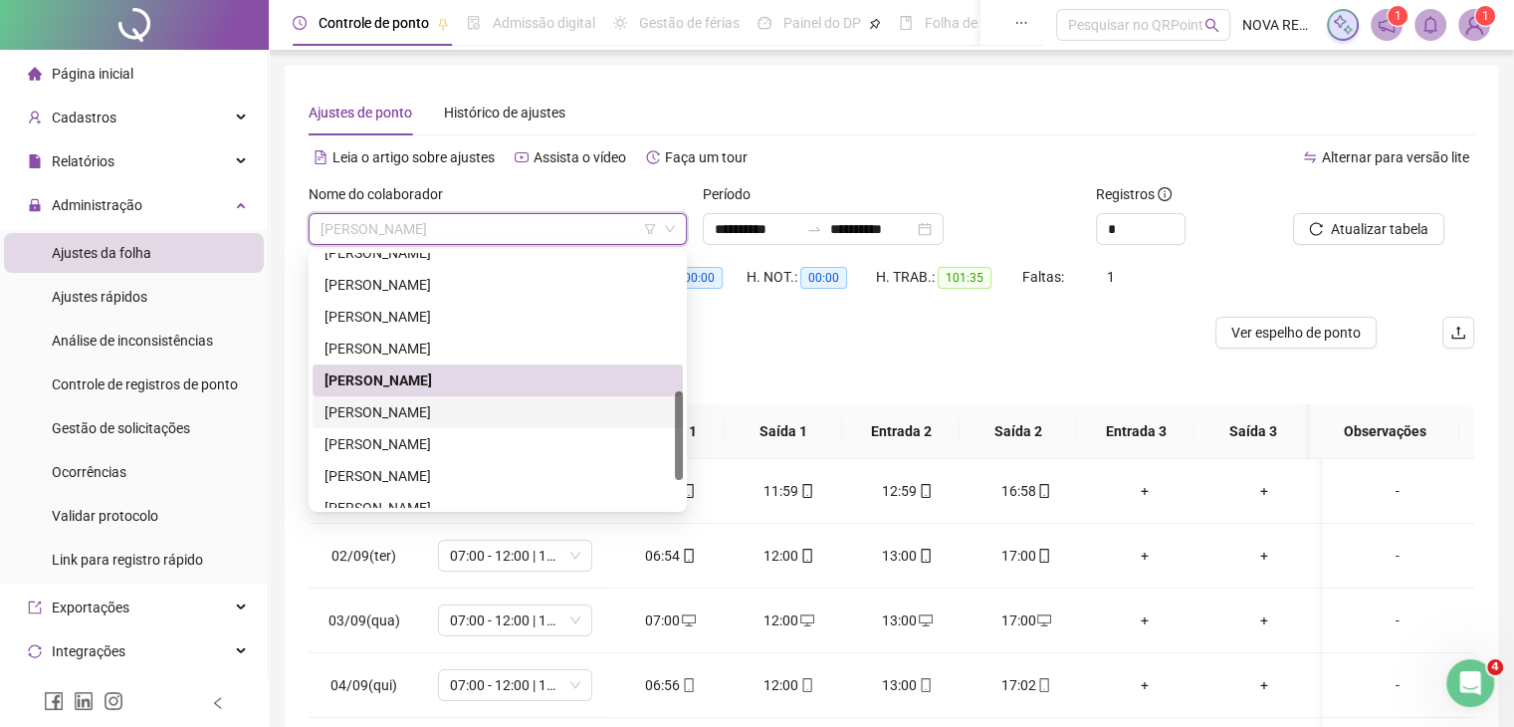
click at [512, 426] on div "[PERSON_NAME]" at bounding box center [498, 412] width 370 height 32
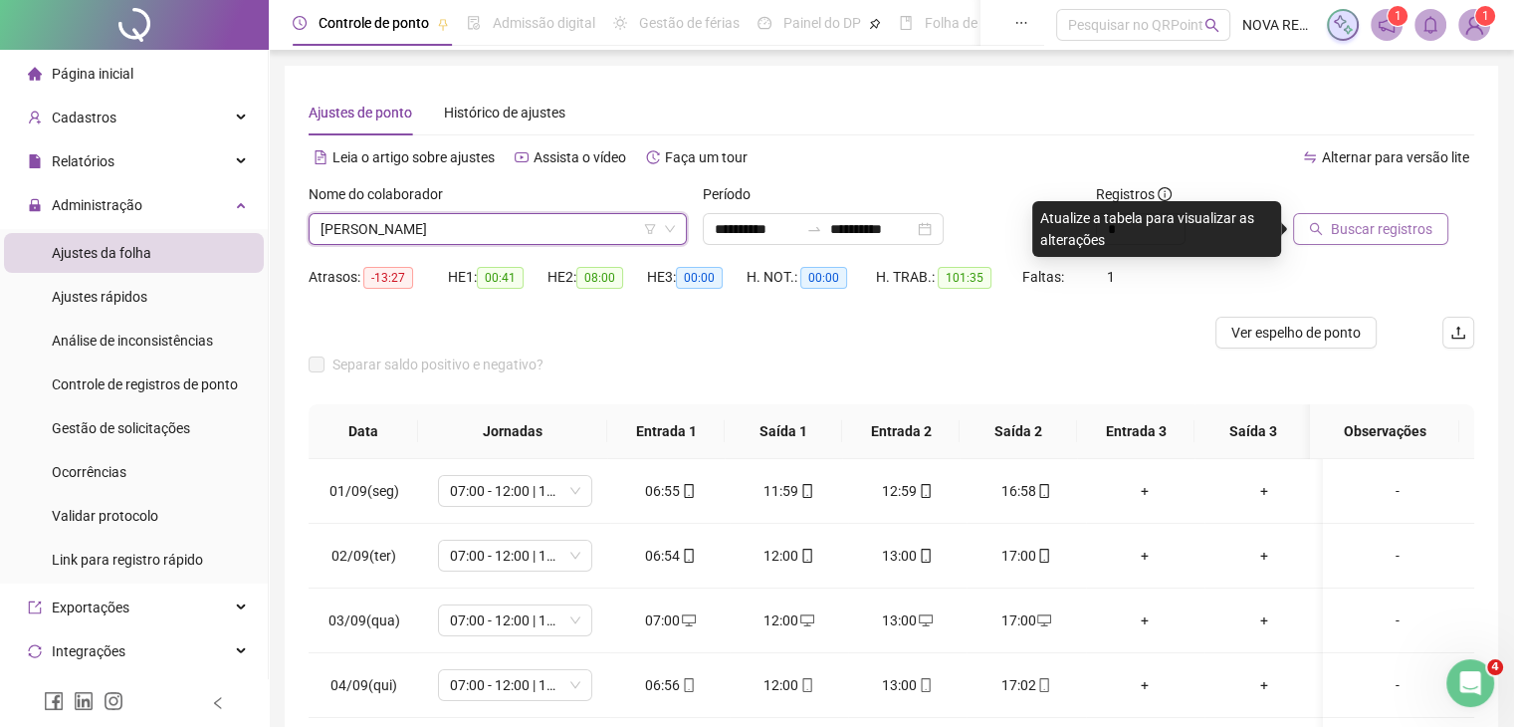
click at [1345, 234] on span "Buscar registros" at bounding box center [1382, 229] width 102 height 22
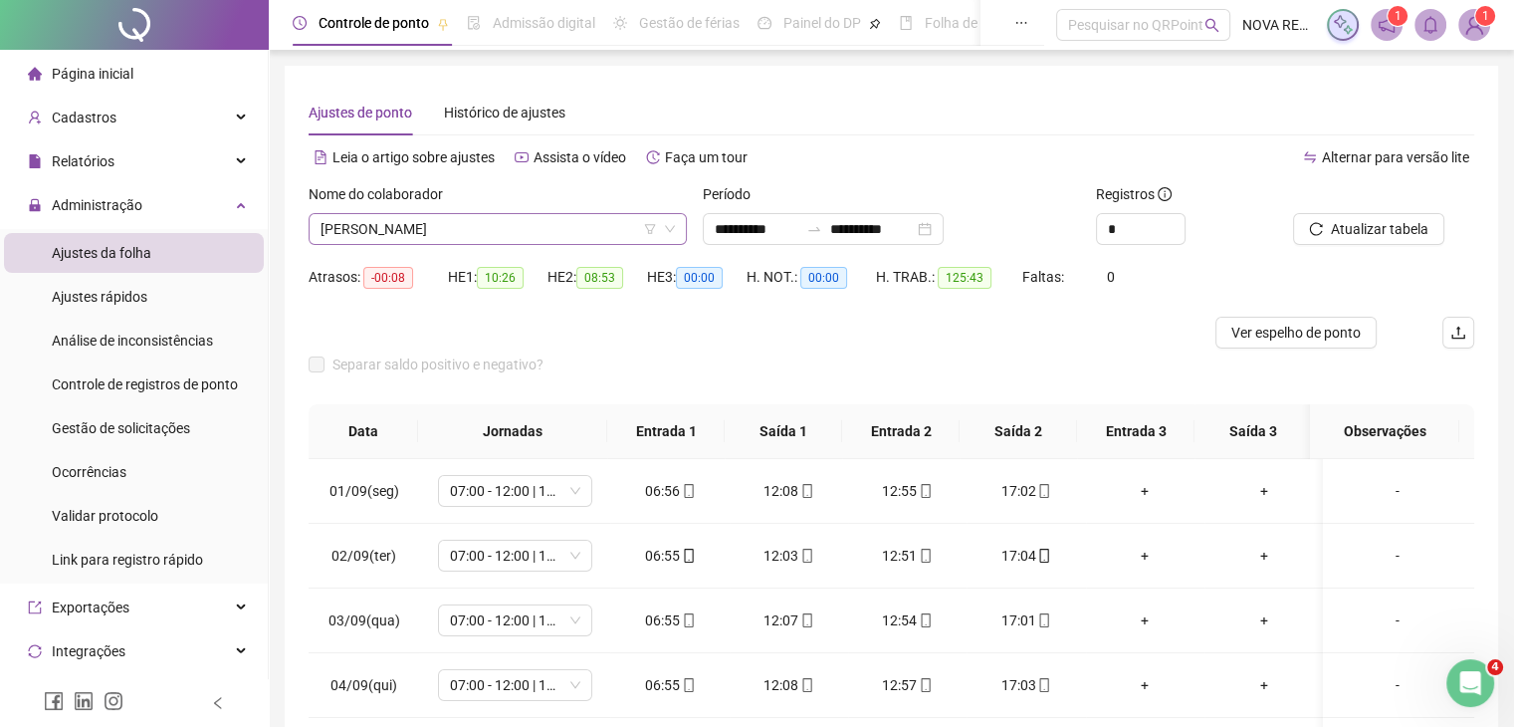
click at [470, 233] on span "[PERSON_NAME]" at bounding box center [497, 229] width 354 height 30
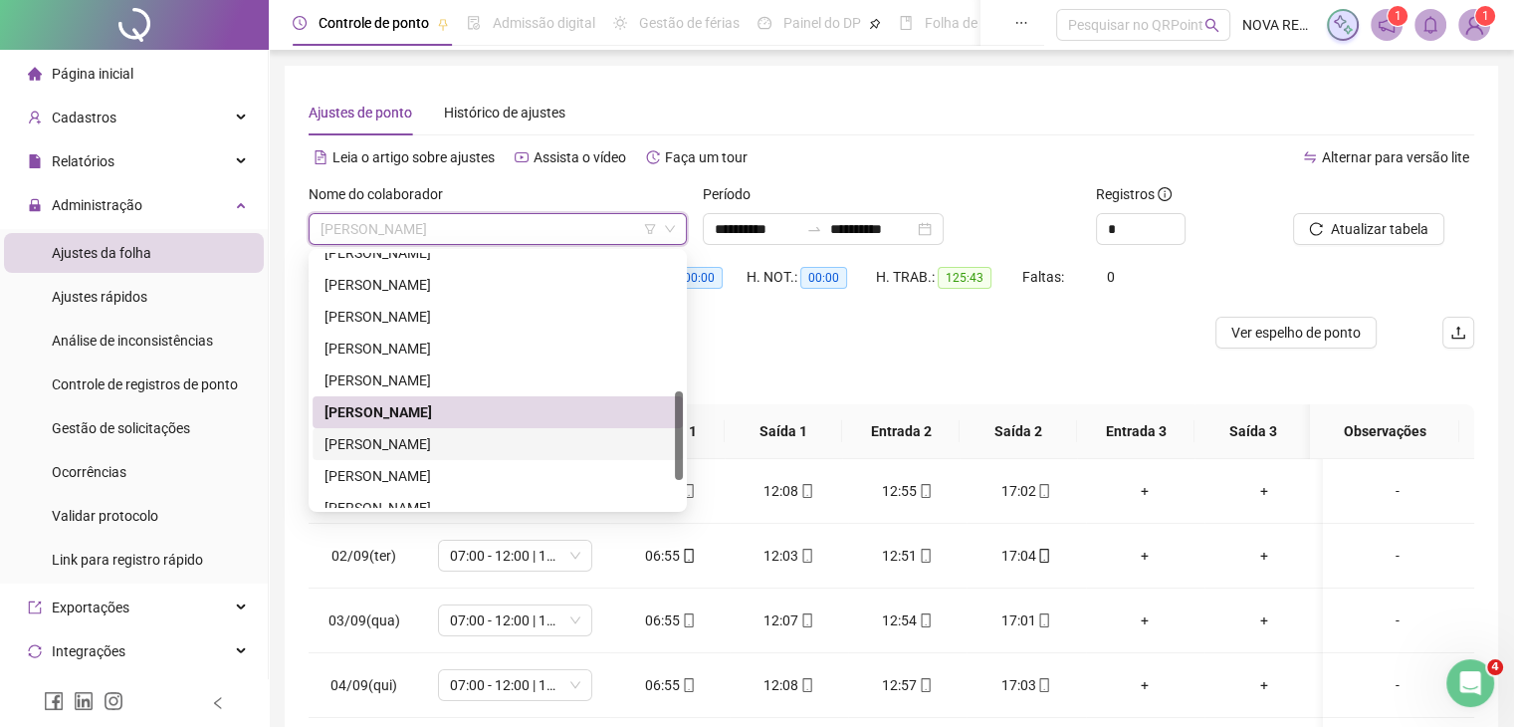
click at [472, 442] on div "[PERSON_NAME]" at bounding box center [497, 444] width 346 height 22
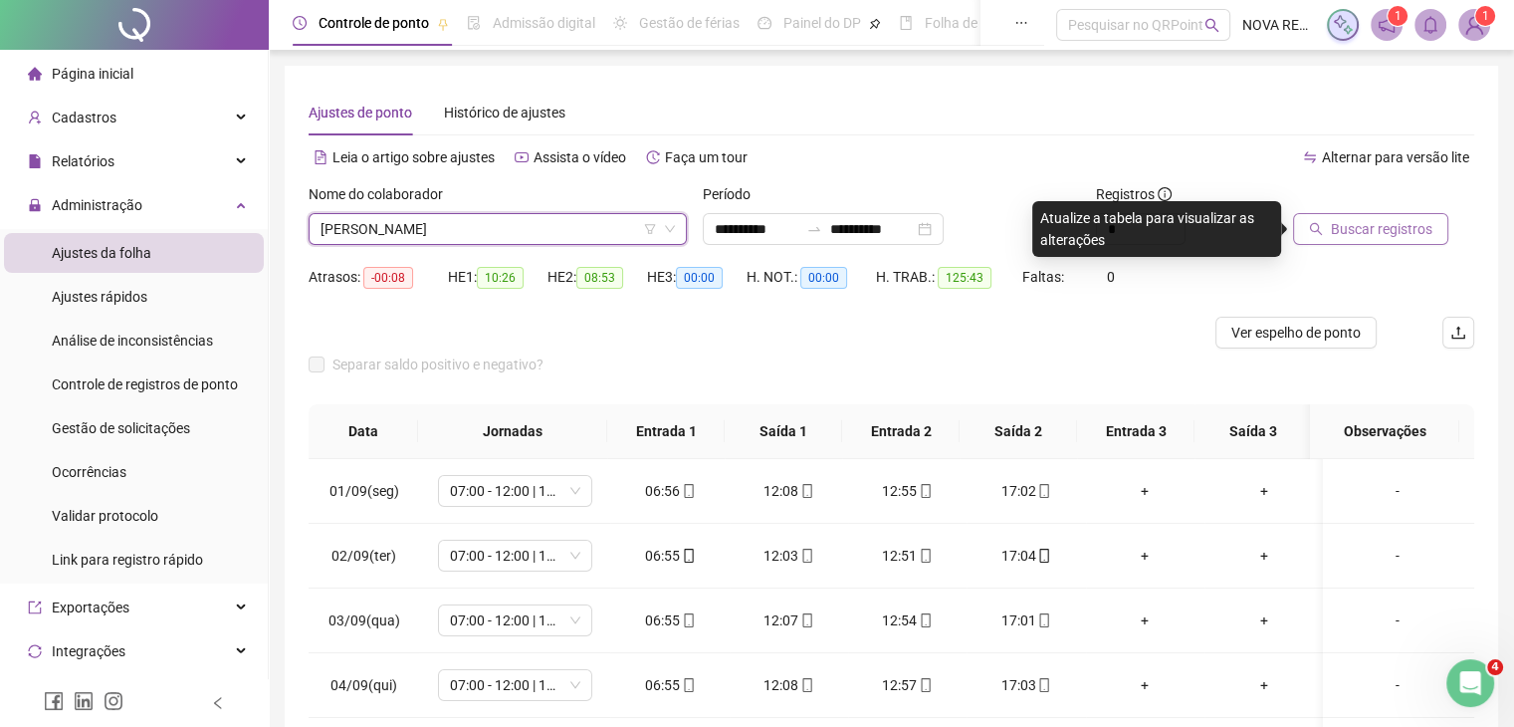
click at [1349, 216] on button "Buscar registros" at bounding box center [1370, 229] width 155 height 32
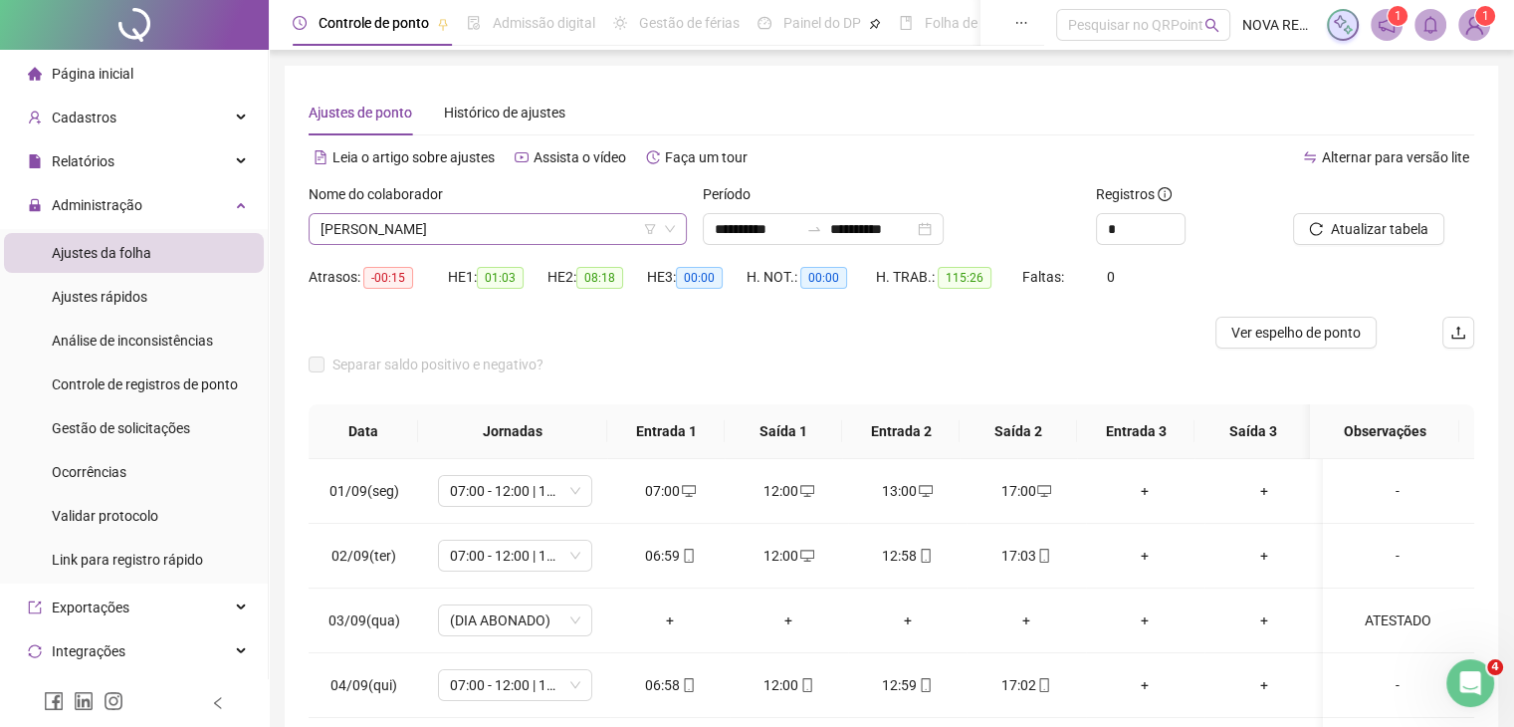
click at [522, 219] on span "[PERSON_NAME]" at bounding box center [497, 229] width 354 height 30
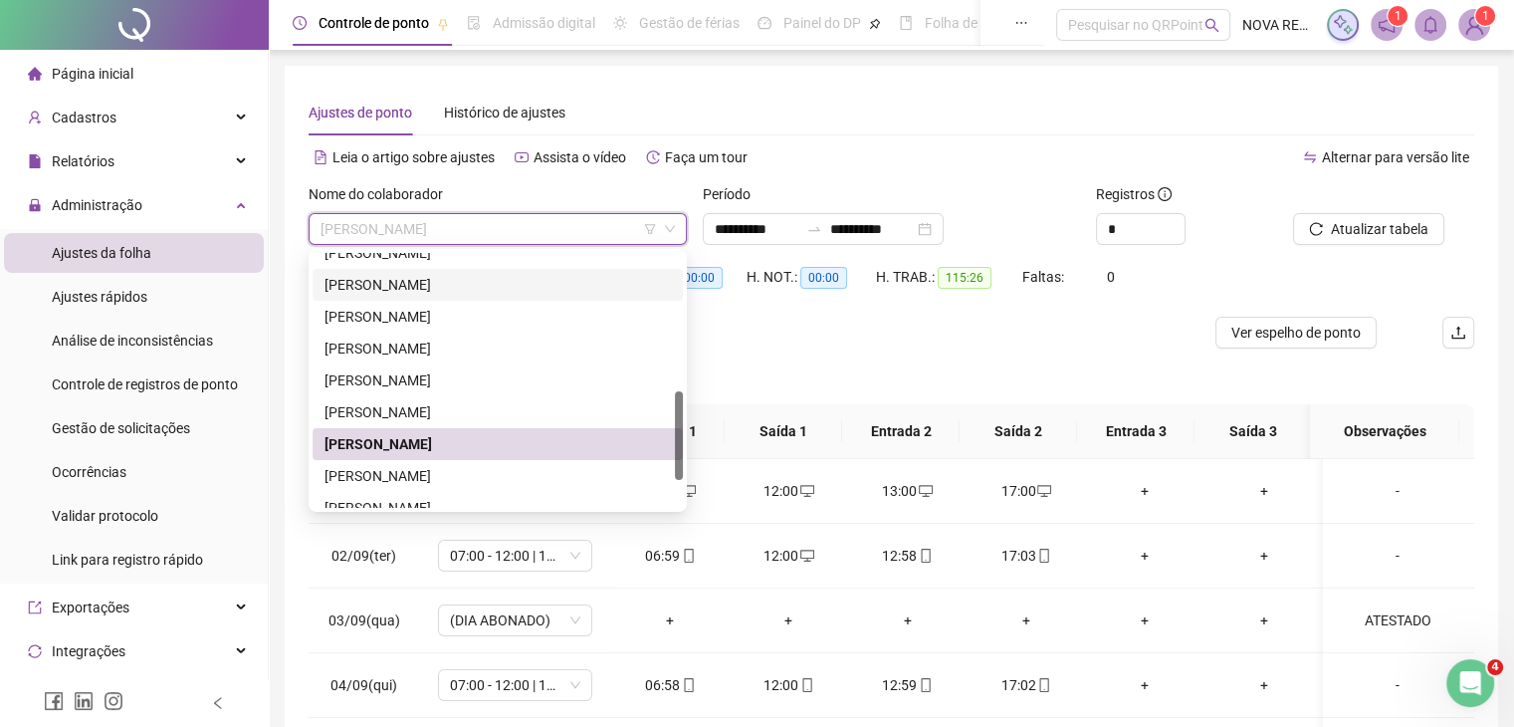
click at [512, 473] on div "[PERSON_NAME]" at bounding box center [497, 476] width 346 height 22
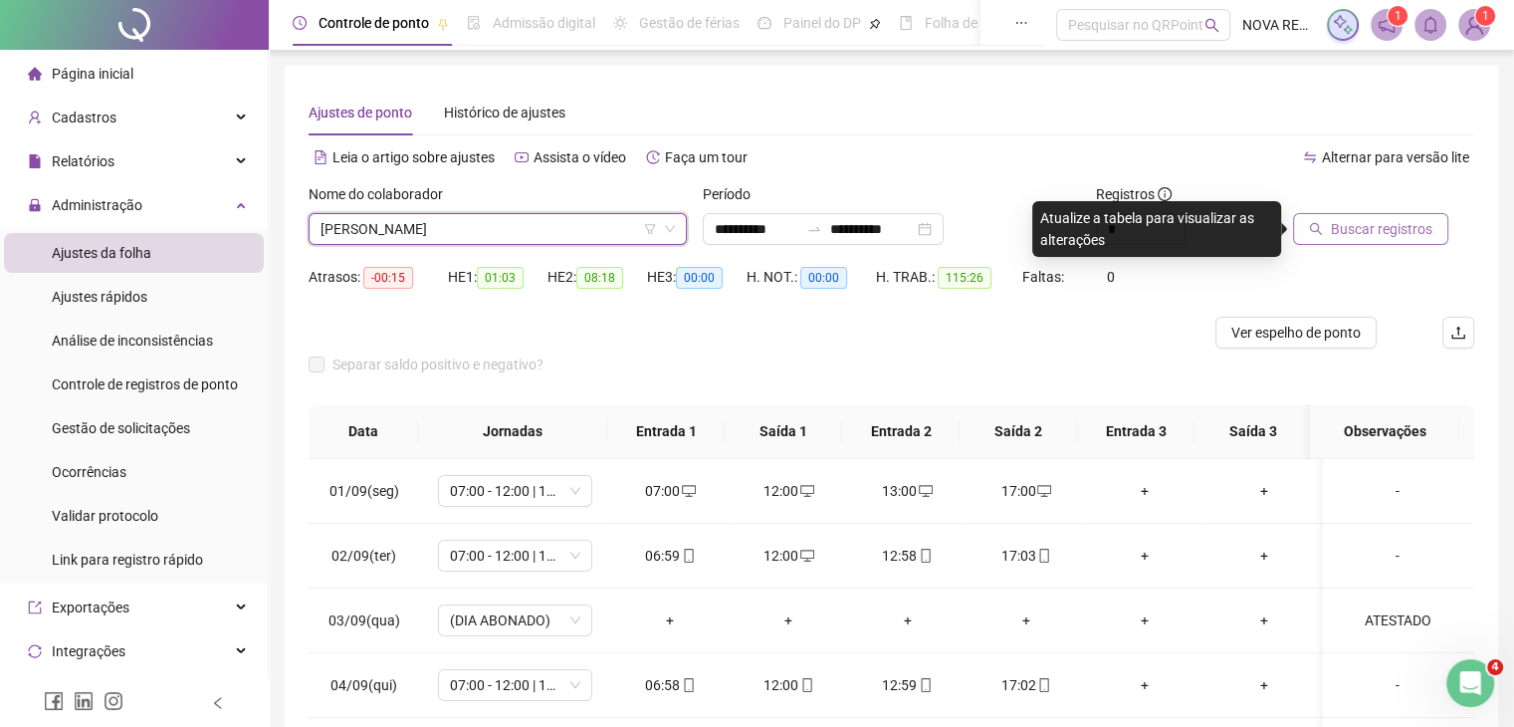
click at [1381, 221] on span "Buscar registros" at bounding box center [1382, 229] width 102 height 22
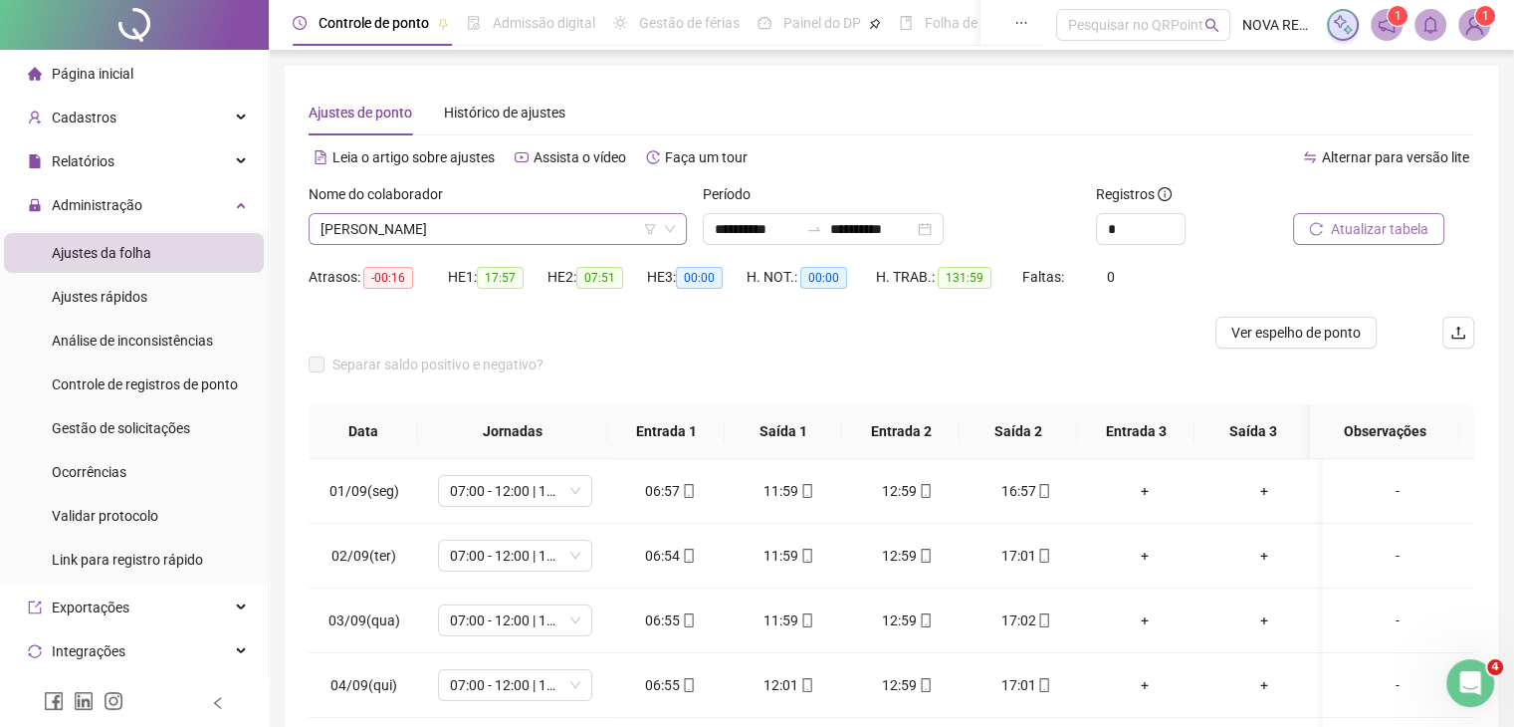
click at [577, 232] on span "[PERSON_NAME]" at bounding box center [497, 229] width 354 height 30
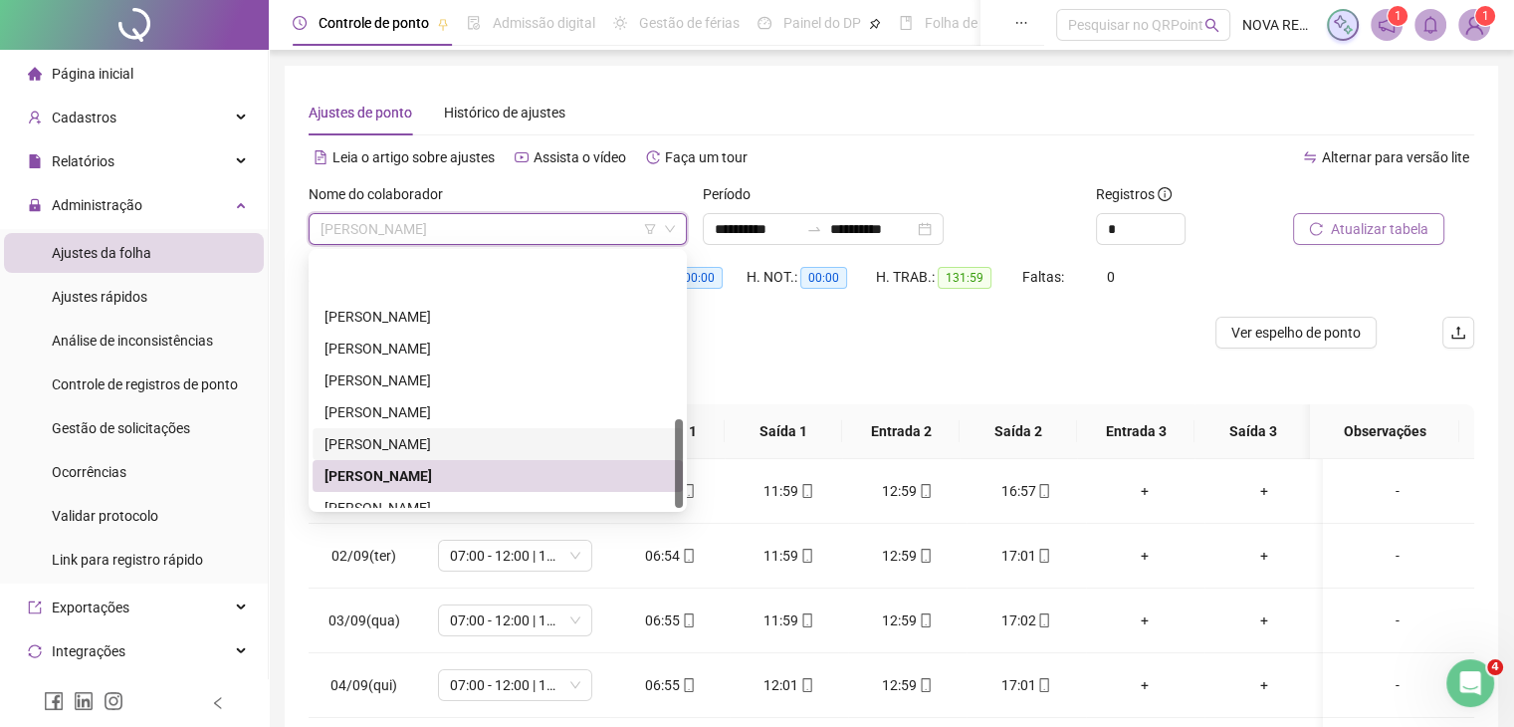
scroll to position [478, 0]
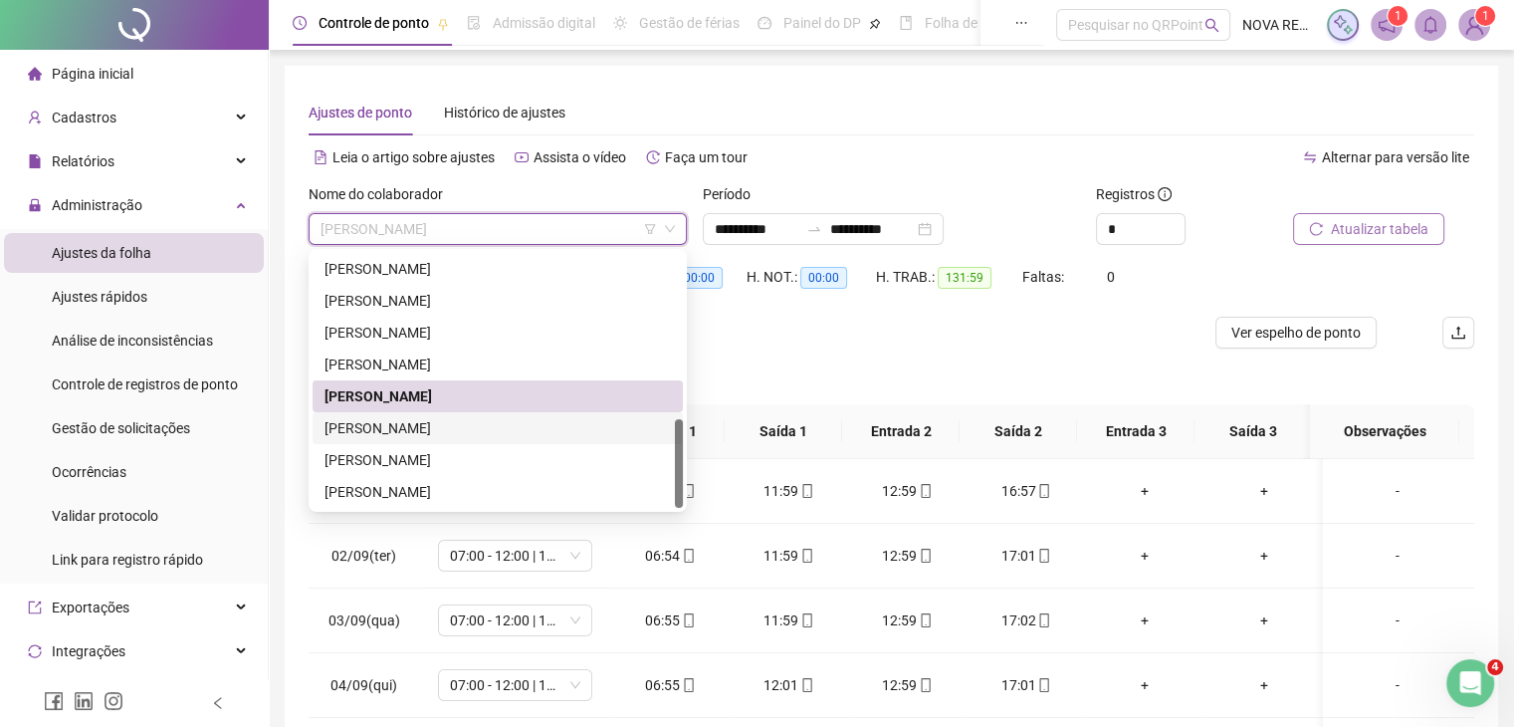
click at [465, 431] on div "[PERSON_NAME]" at bounding box center [497, 428] width 346 height 22
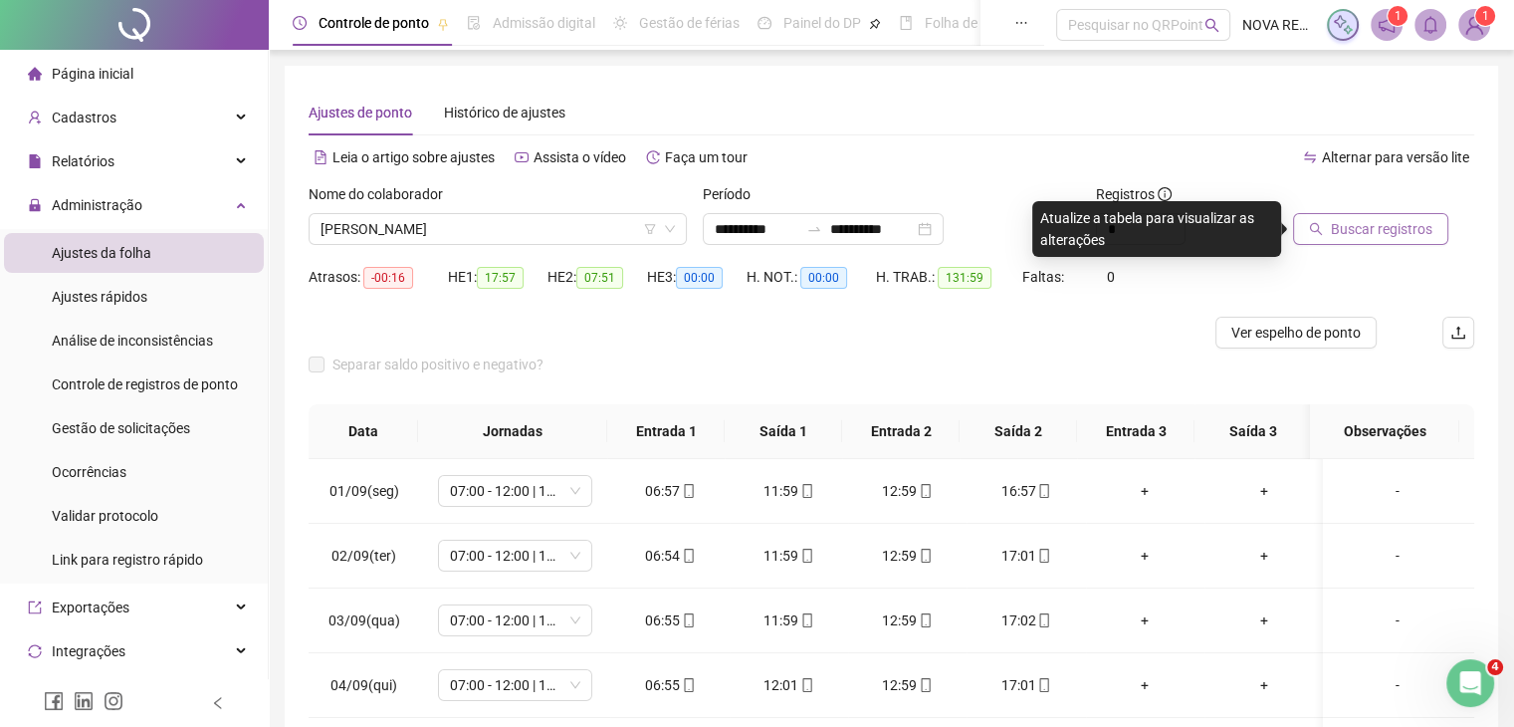
click at [1400, 226] on span "Buscar registros" at bounding box center [1382, 229] width 102 height 22
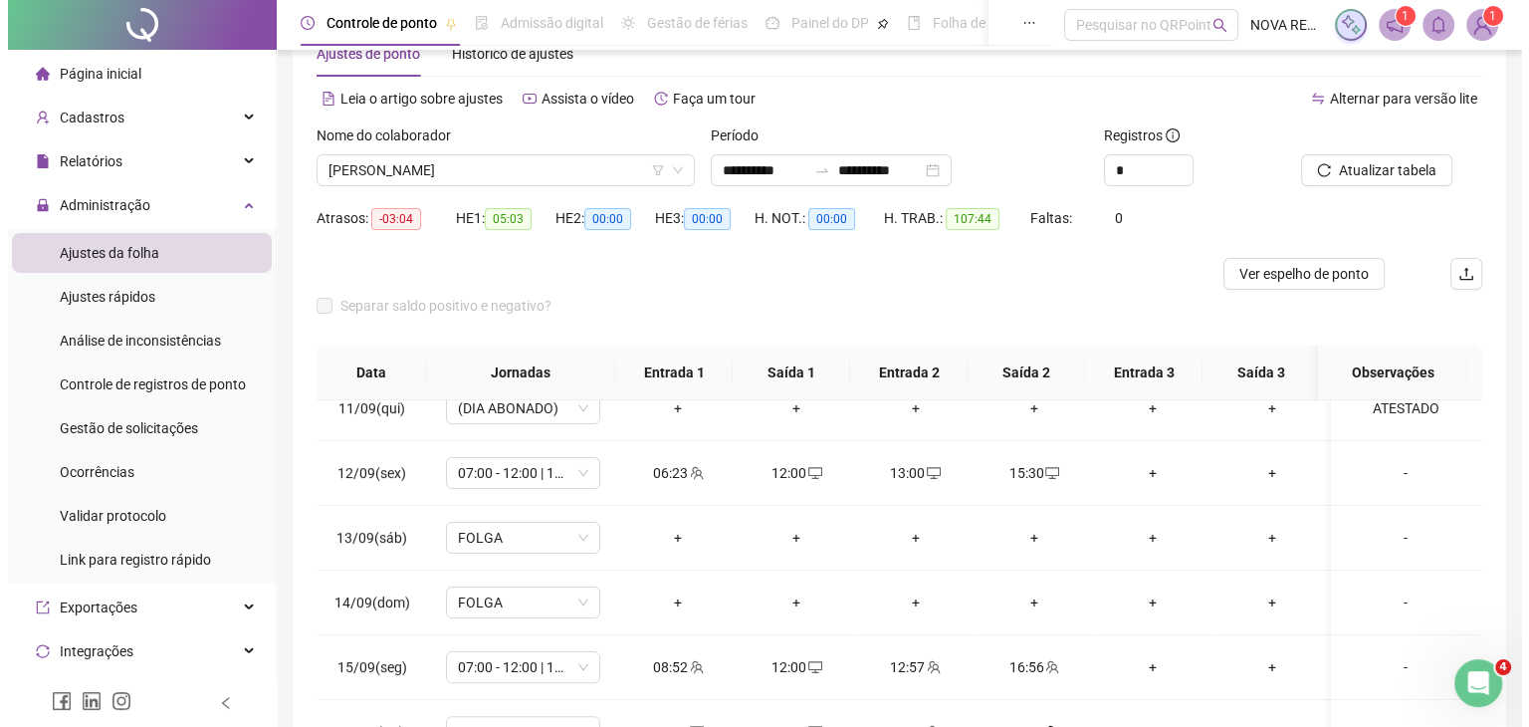
scroll to position [0, 0]
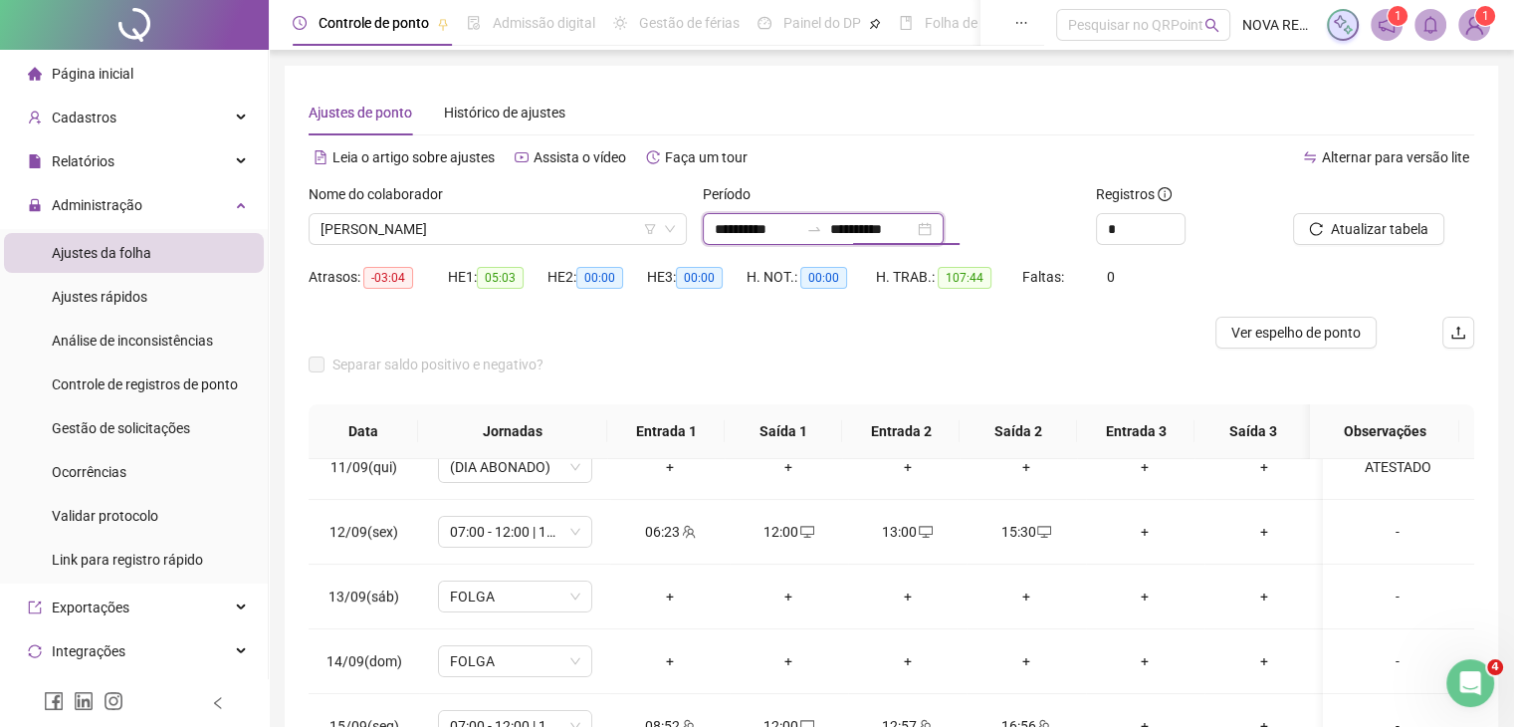
drag, startPoint x: 880, startPoint y: 232, endPoint x: 898, endPoint y: 243, distance: 21.0
click at [880, 232] on input "**********" at bounding box center [872, 229] width 84 height 22
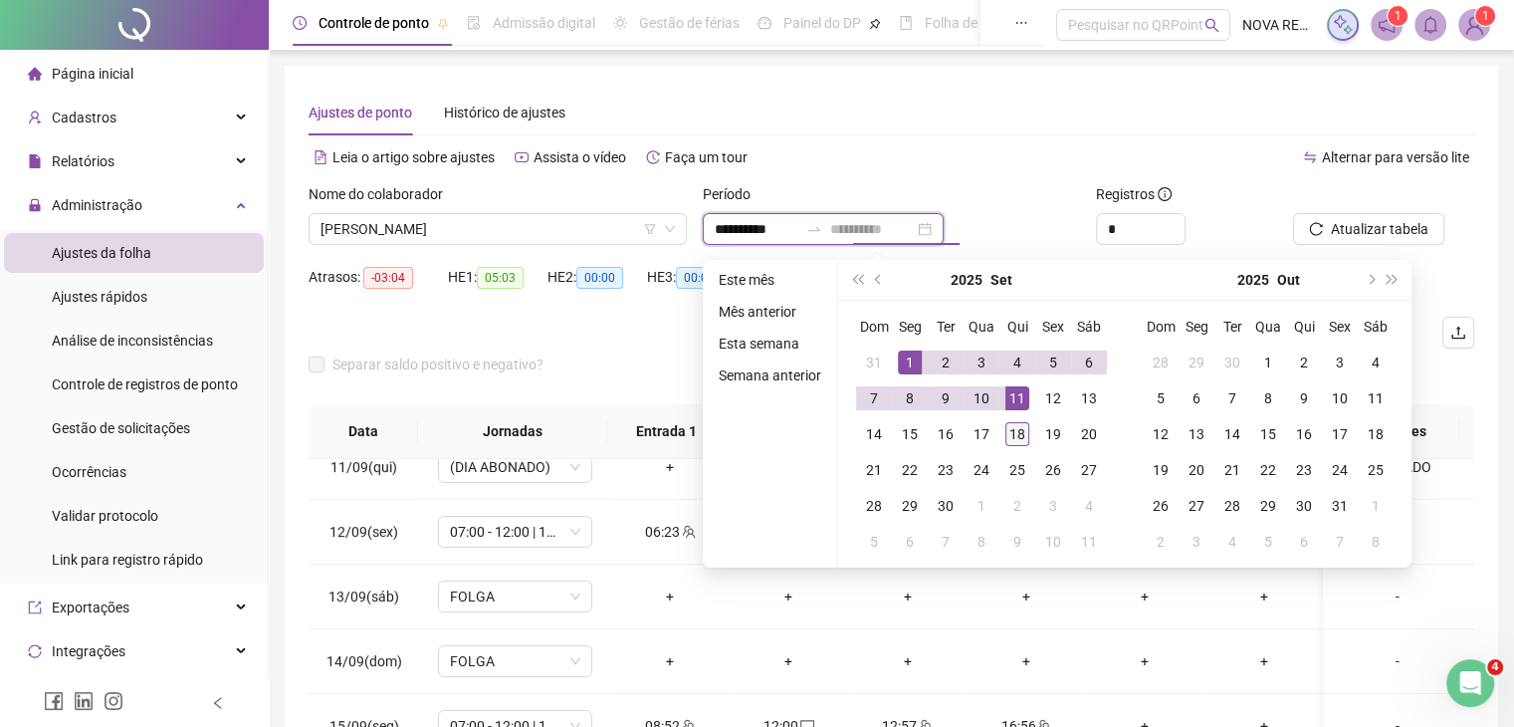
type input "**********"
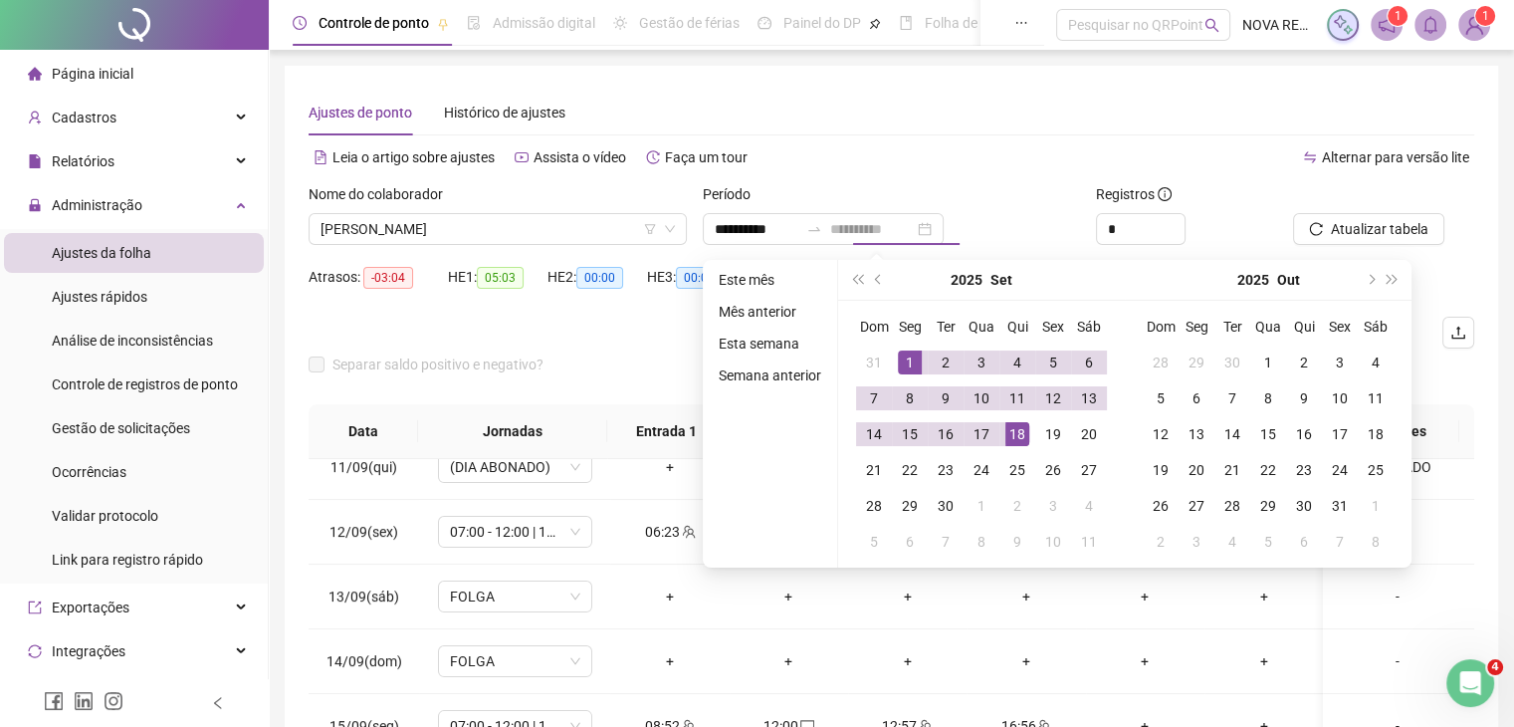
click at [1019, 420] on td "18" at bounding box center [1017, 434] width 36 height 36
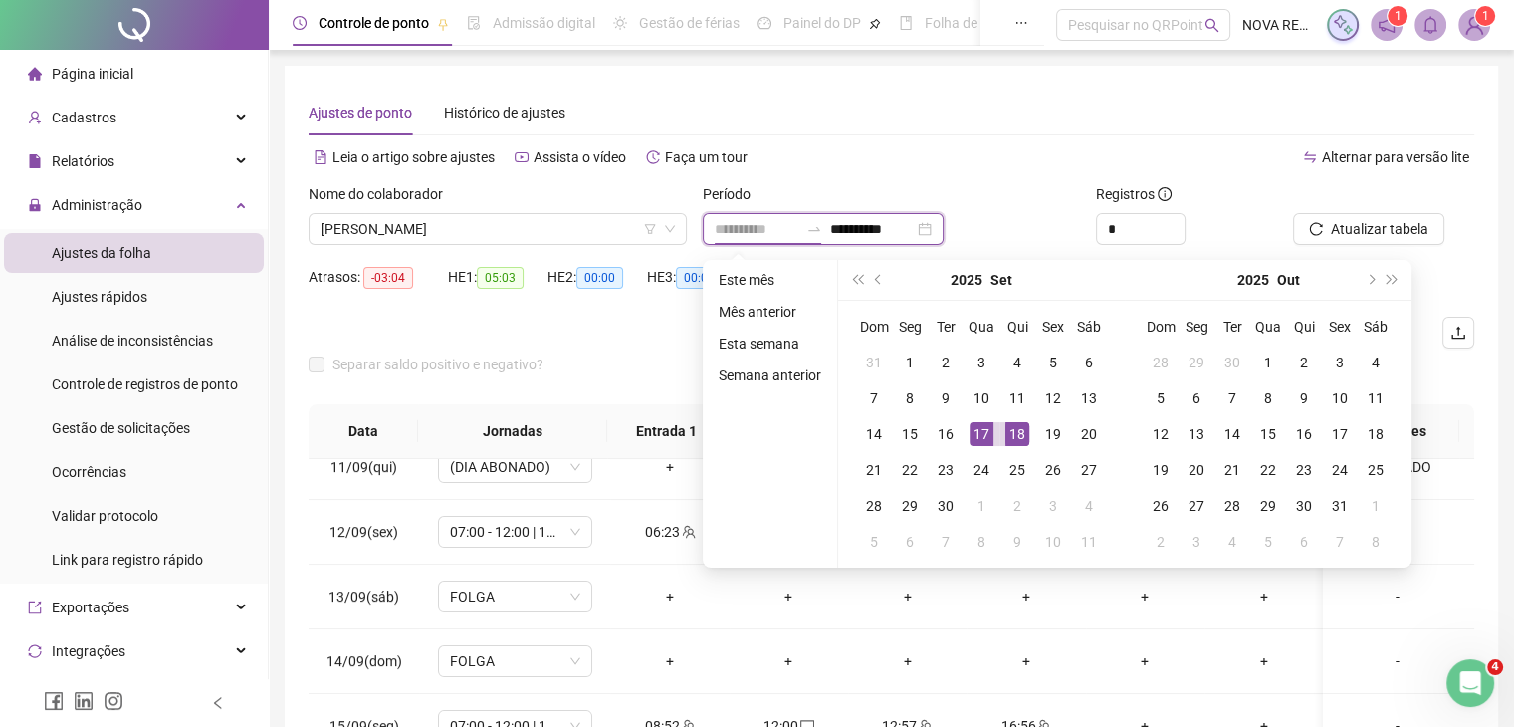
type input "**********"
click at [1005, 431] on div "18" at bounding box center [1017, 434] width 24 height 24
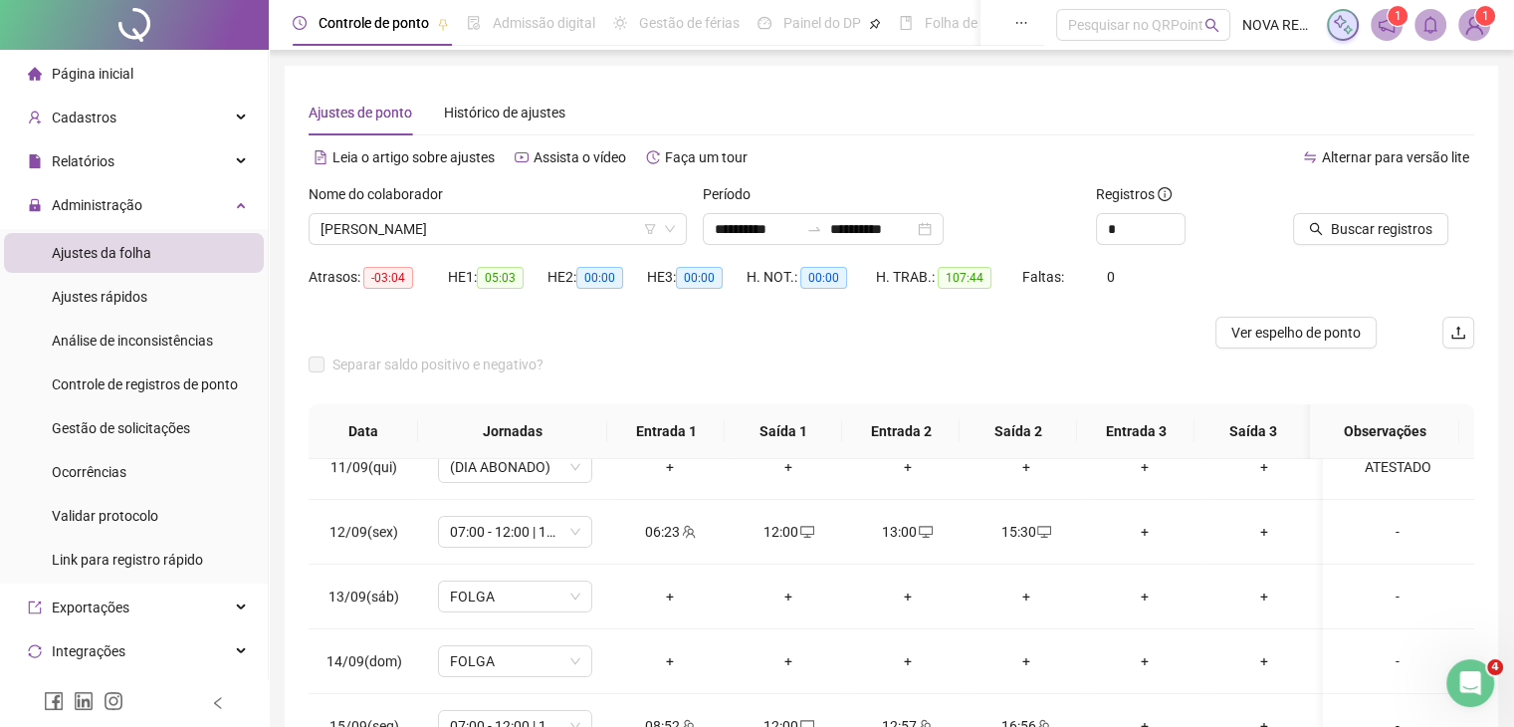
click at [1362, 212] on div at bounding box center [1358, 198] width 131 height 30
click at [1349, 232] on span "Buscar registros" at bounding box center [1382, 229] width 102 height 22
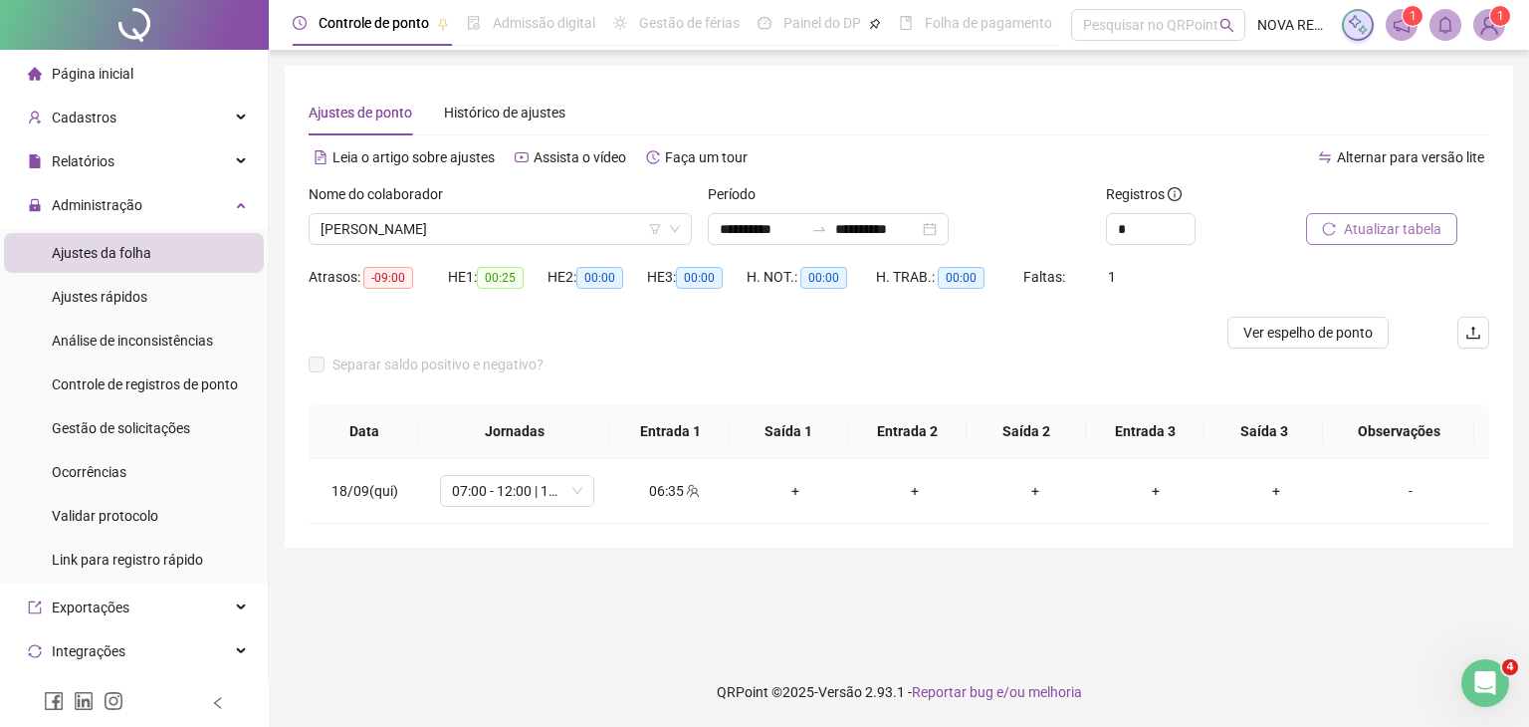
click at [418, 220] on span "[PERSON_NAME]" at bounding box center [499, 229] width 359 height 30
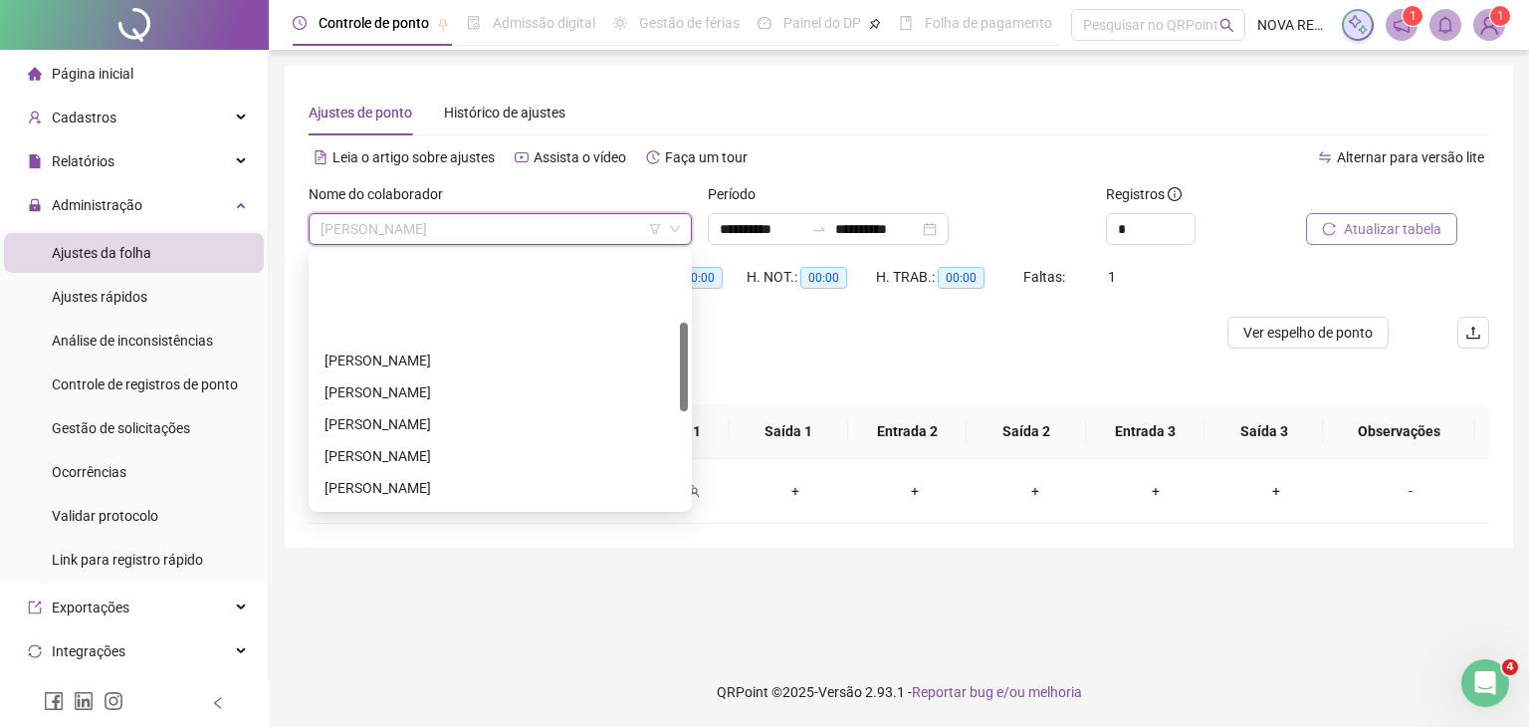
scroll to position [199, 0]
click at [521, 392] on div "[PERSON_NAME]" at bounding box center [499, 388] width 351 height 22
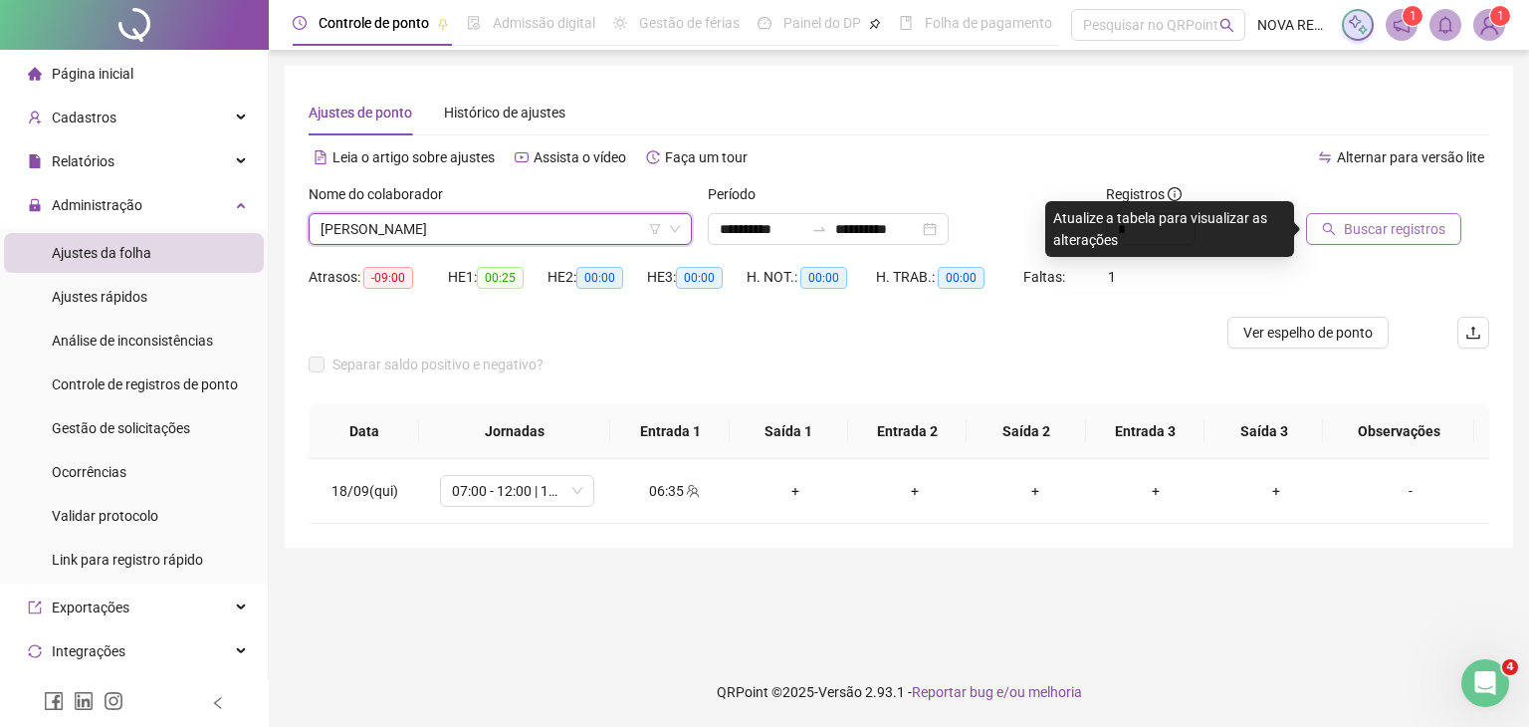
click at [1383, 235] on span "Buscar registros" at bounding box center [1395, 229] width 102 height 22
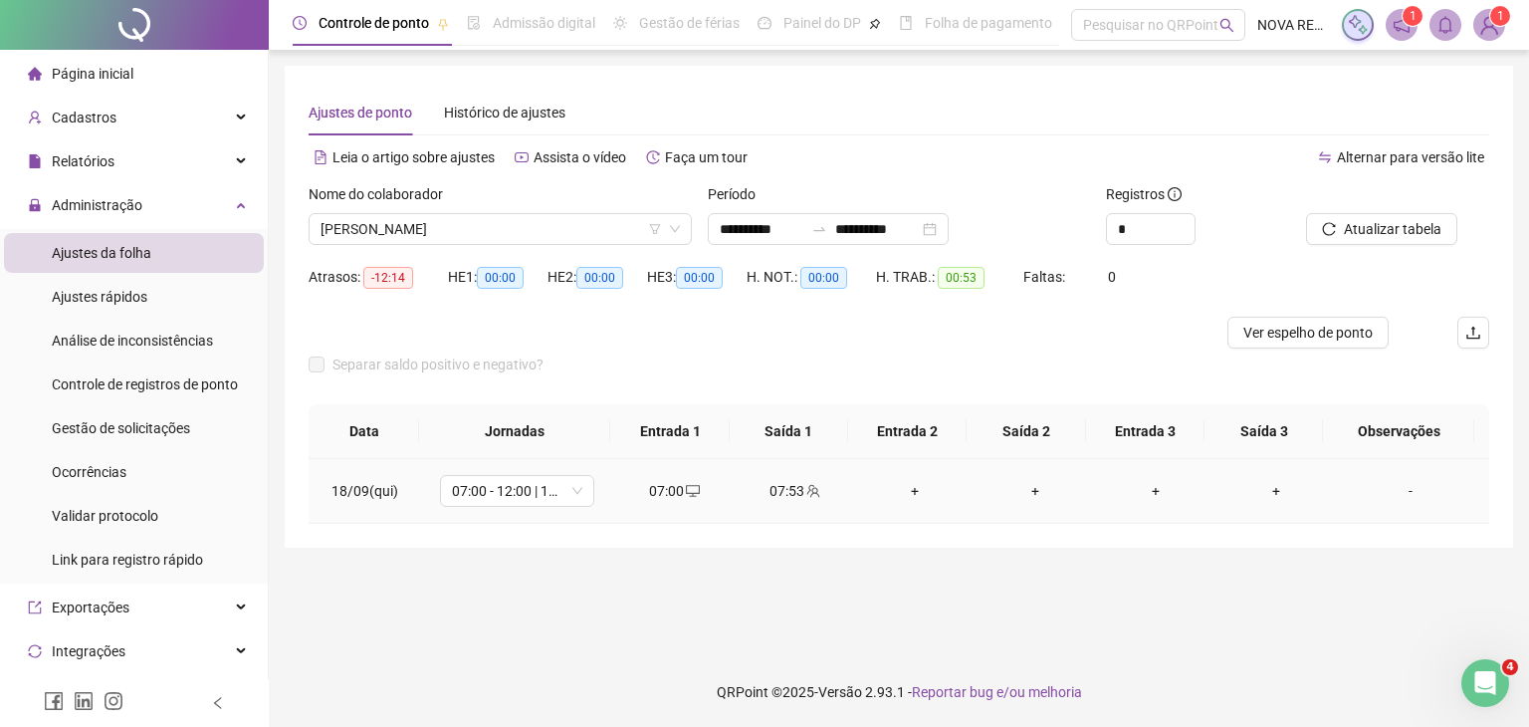
click at [788, 498] on div "07:53" at bounding box center [794, 491] width 89 height 22
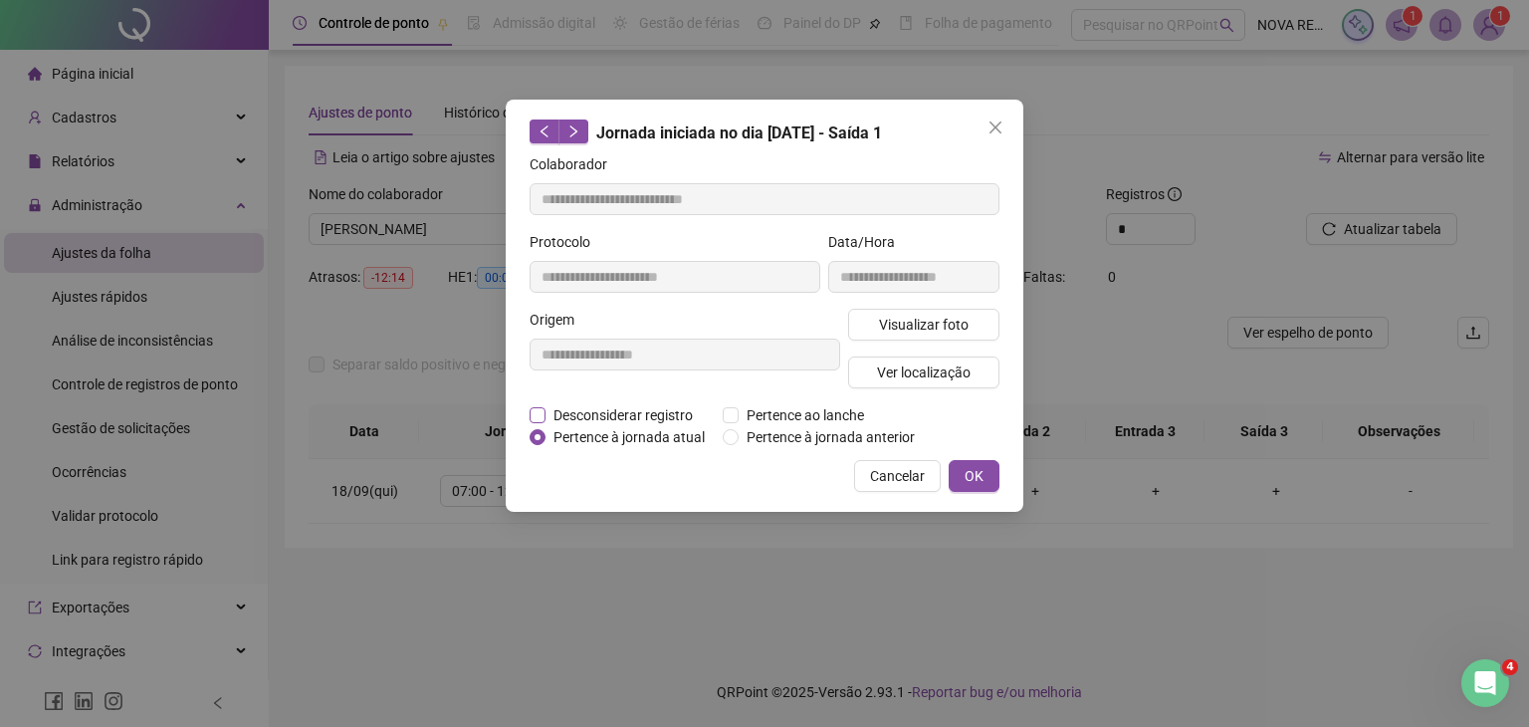
click at [616, 422] on span "Desconsiderar registro" at bounding box center [622, 415] width 155 height 22
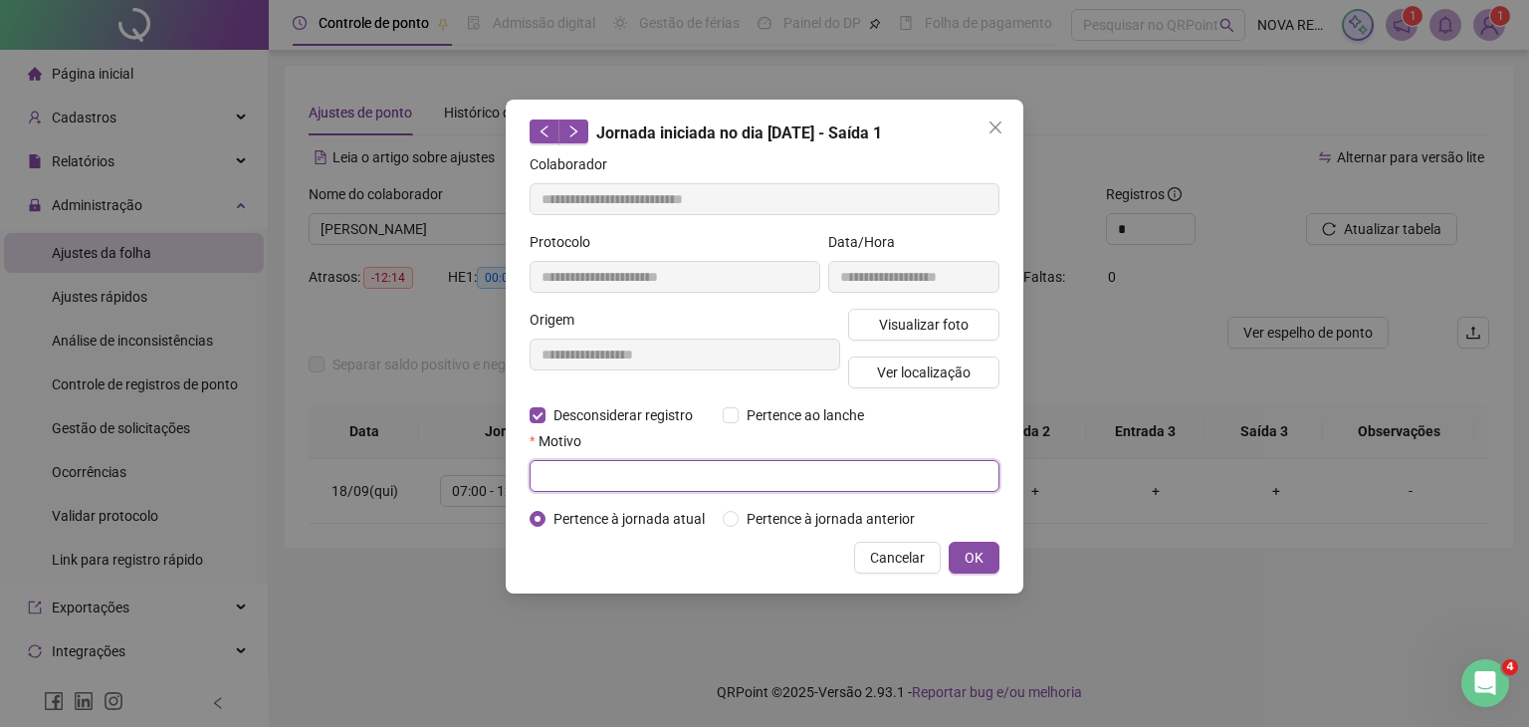
click at [604, 479] on input "text" at bounding box center [764, 476] width 470 height 32
type input "****"
click at [979, 552] on span "OK" at bounding box center [973, 557] width 19 height 22
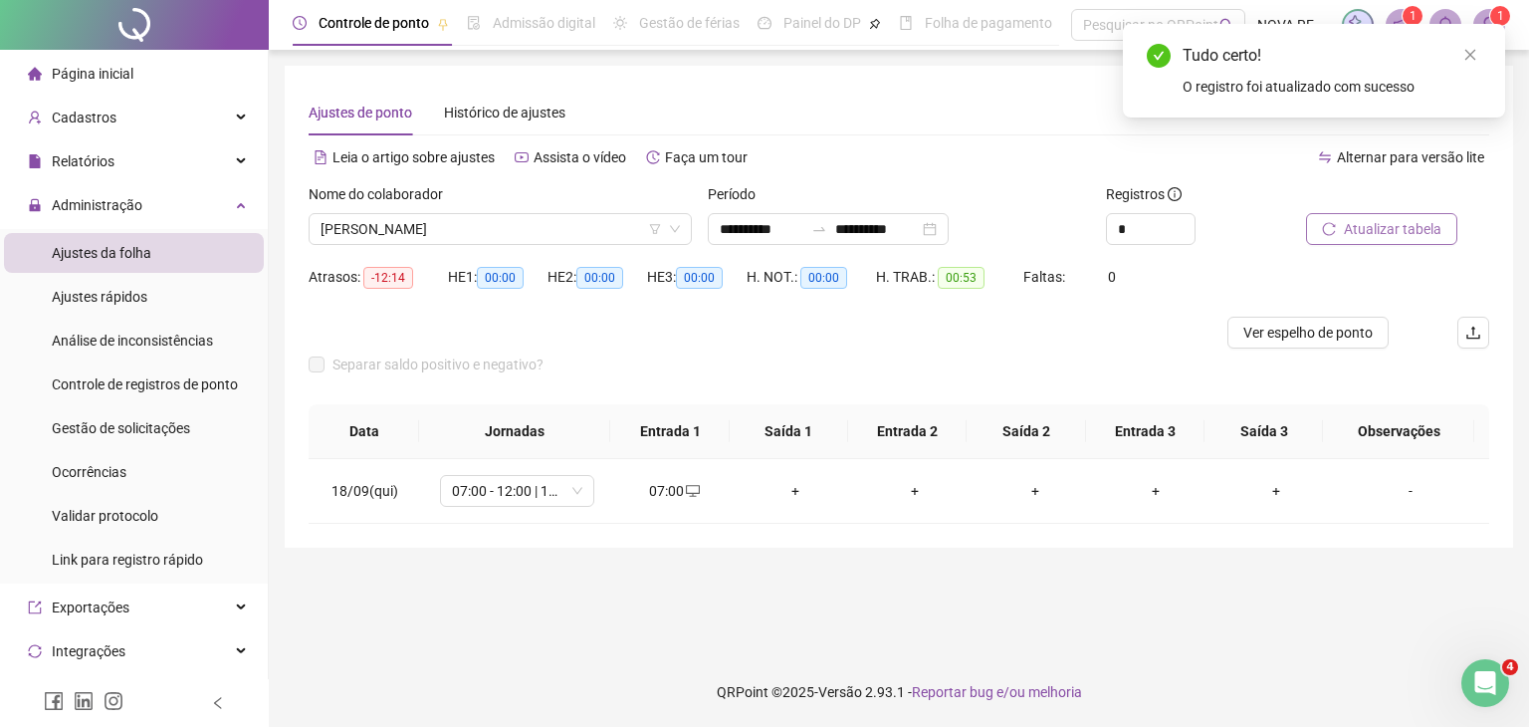
click at [1350, 224] on span "Atualizar tabela" at bounding box center [1393, 229] width 98 height 22
click at [403, 241] on span "[PERSON_NAME]" at bounding box center [499, 229] width 359 height 30
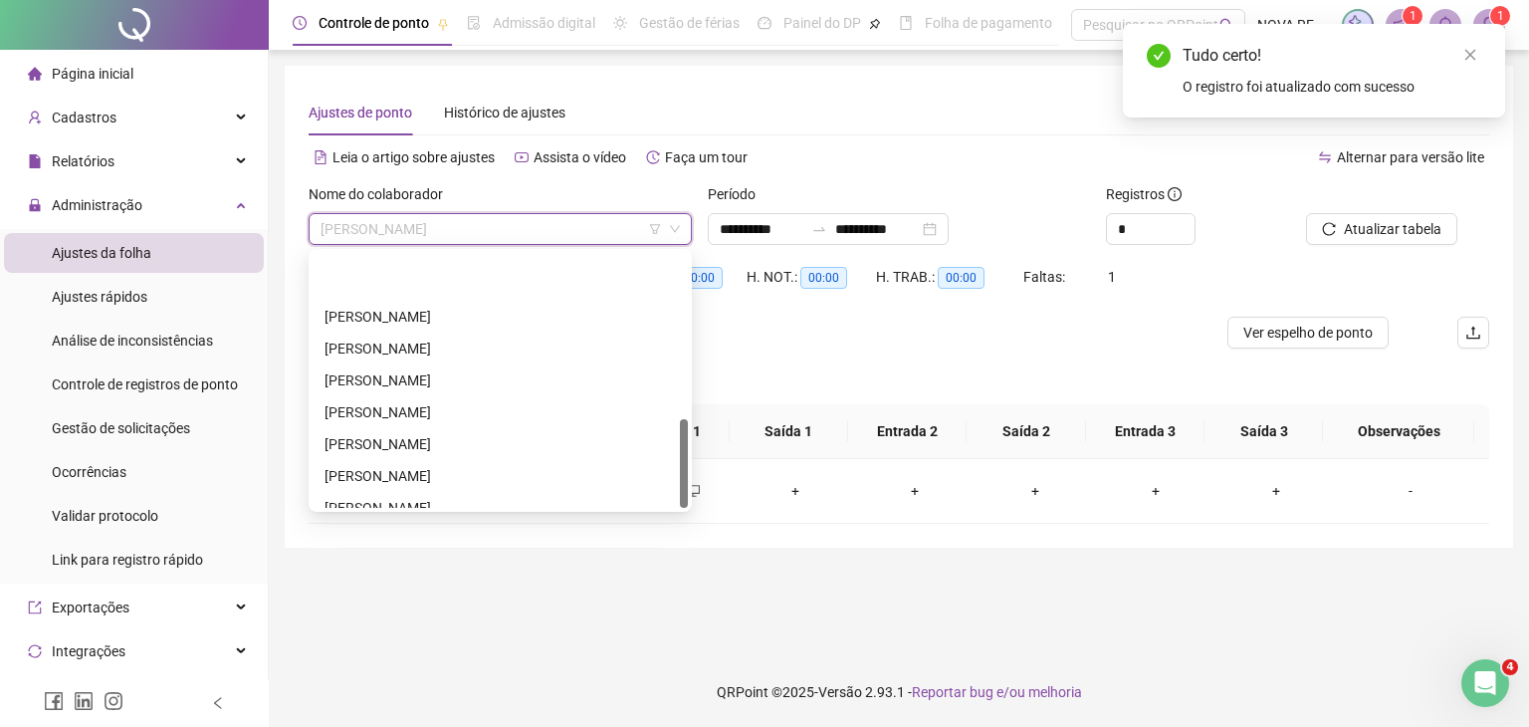
scroll to position [478, 0]
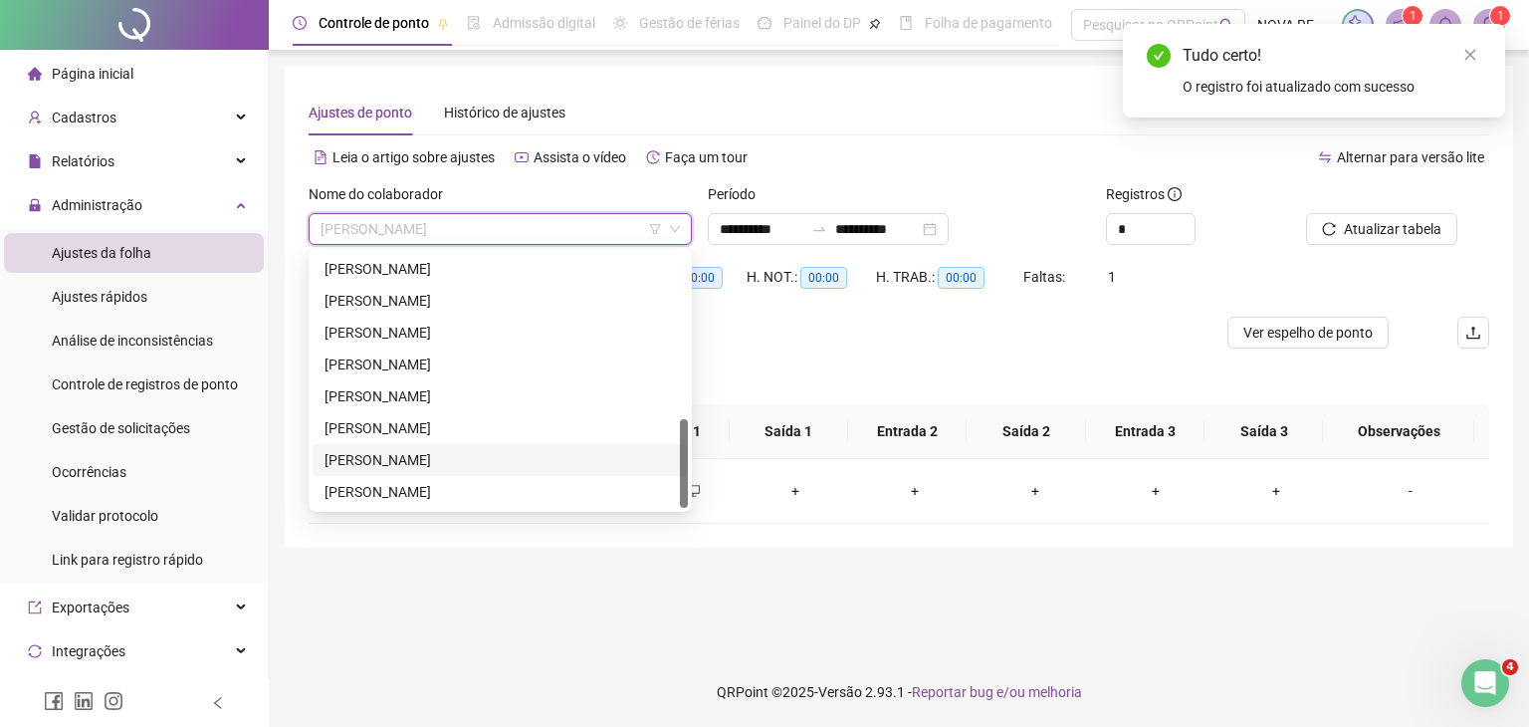
click at [429, 467] on div "[PERSON_NAME]" at bounding box center [499, 460] width 351 height 22
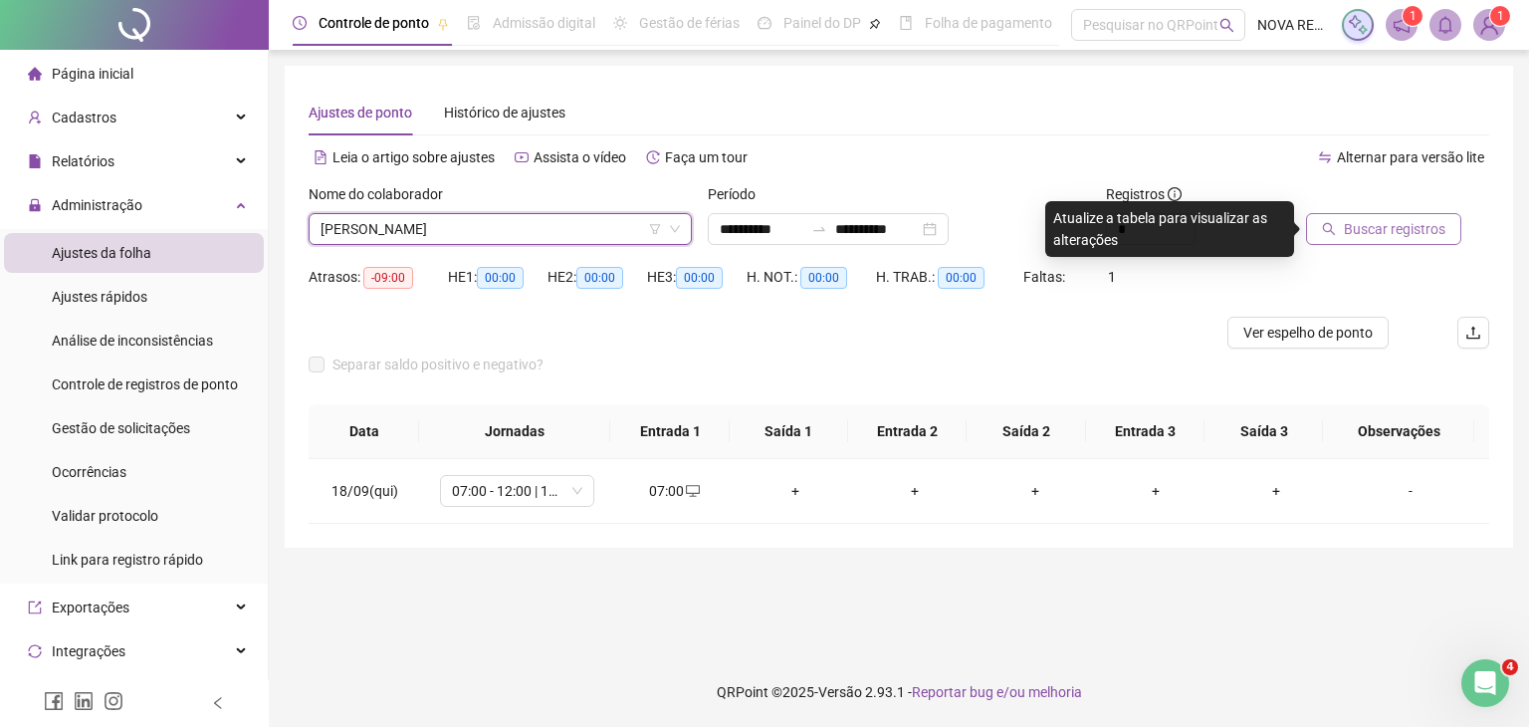
click at [1374, 230] on span "Buscar registros" at bounding box center [1395, 229] width 102 height 22
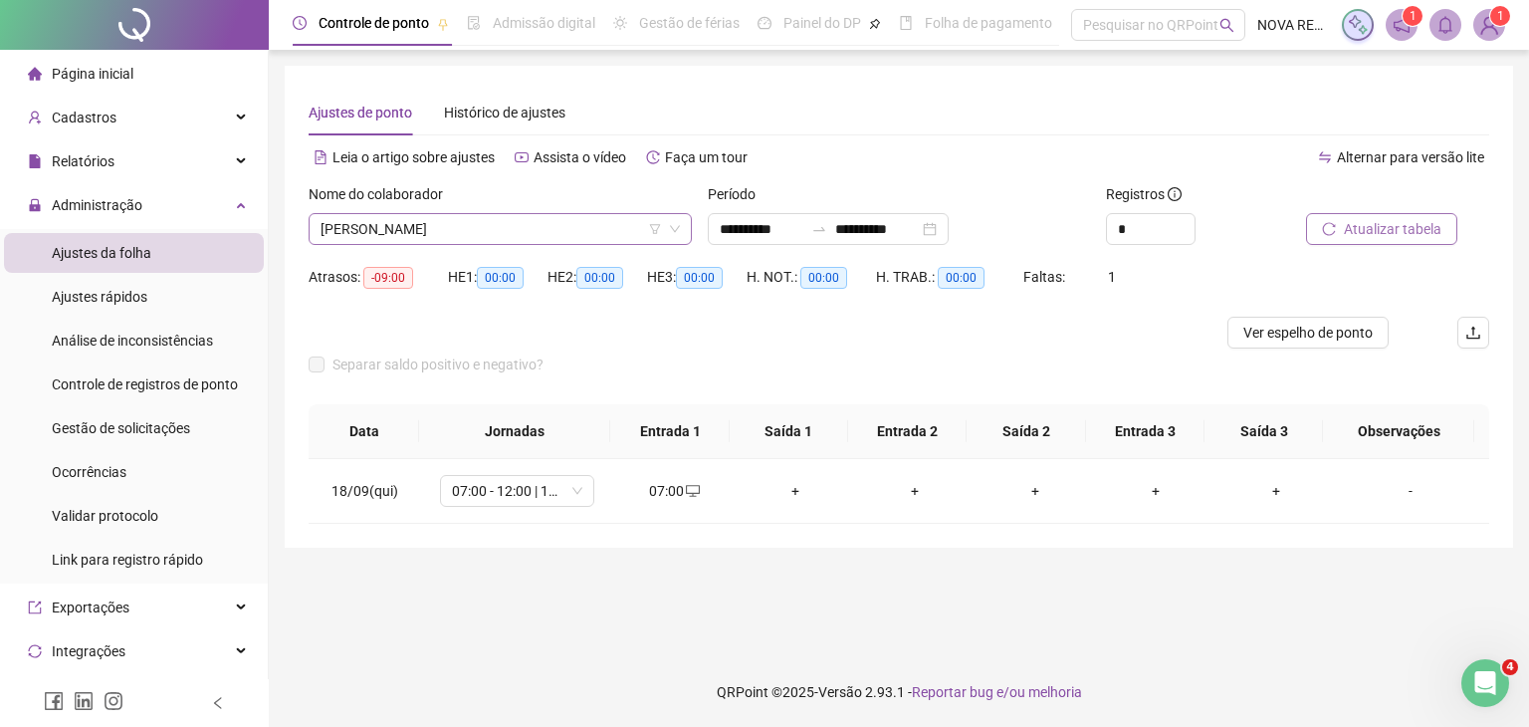
click at [559, 231] on span "[PERSON_NAME]" at bounding box center [499, 229] width 359 height 30
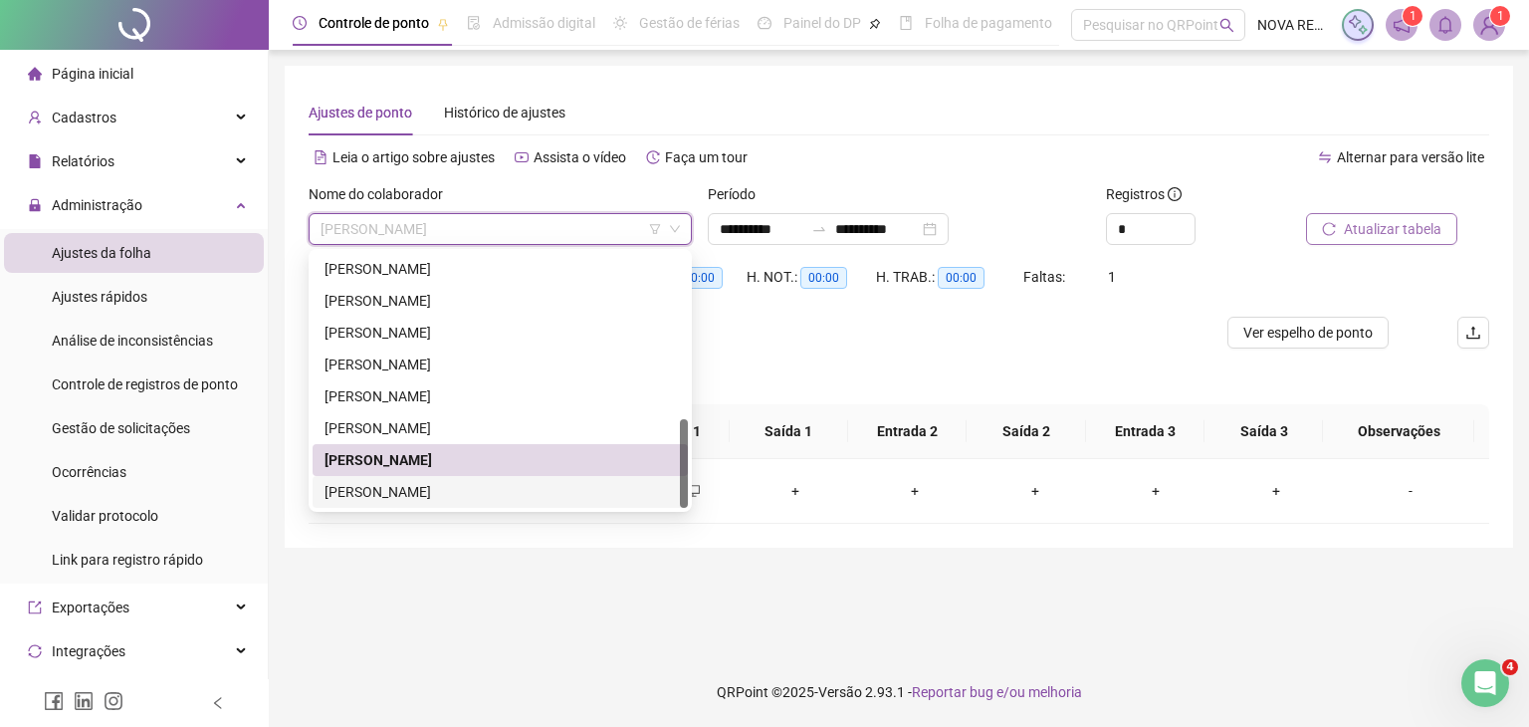
click at [504, 484] on div "[PERSON_NAME]" at bounding box center [499, 492] width 351 height 22
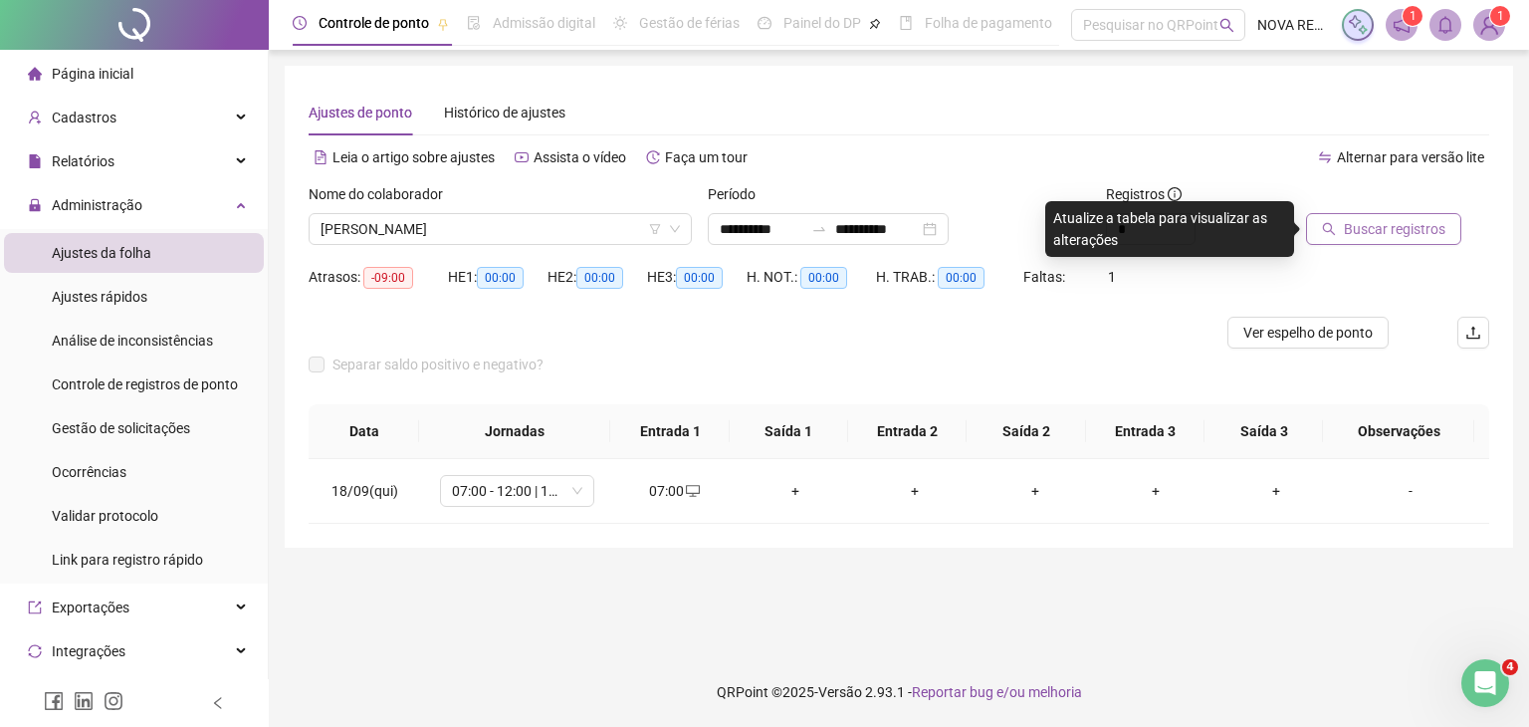
click at [1410, 235] on span "Buscar registros" at bounding box center [1395, 229] width 102 height 22
